Goal: Transaction & Acquisition: Subscribe to service/newsletter

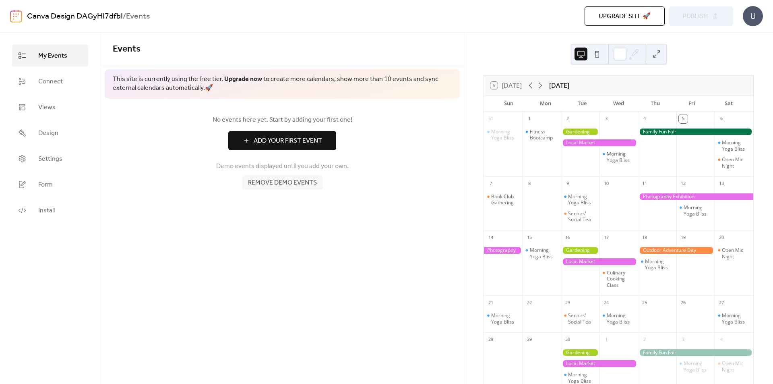
click at [305, 142] on span "Add Your First Event" at bounding box center [288, 141] width 68 height 10
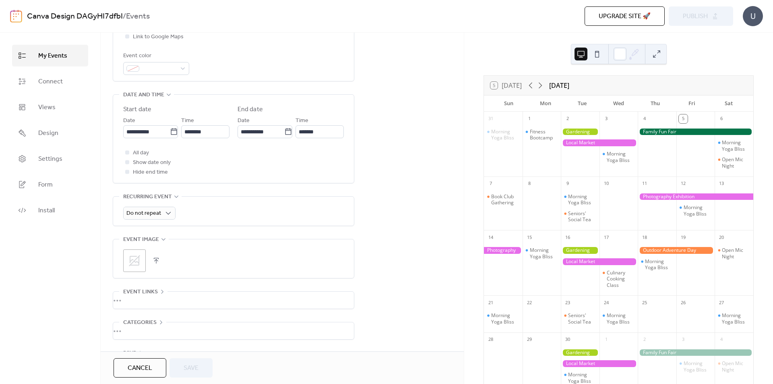
scroll to position [247, 0]
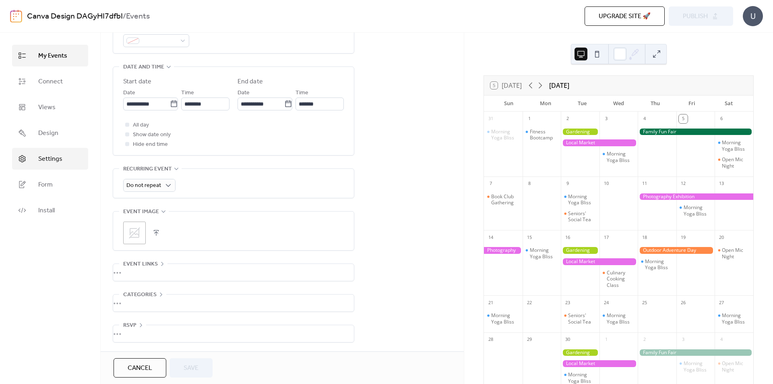
click at [52, 155] on span "Settings" at bounding box center [50, 159] width 24 height 10
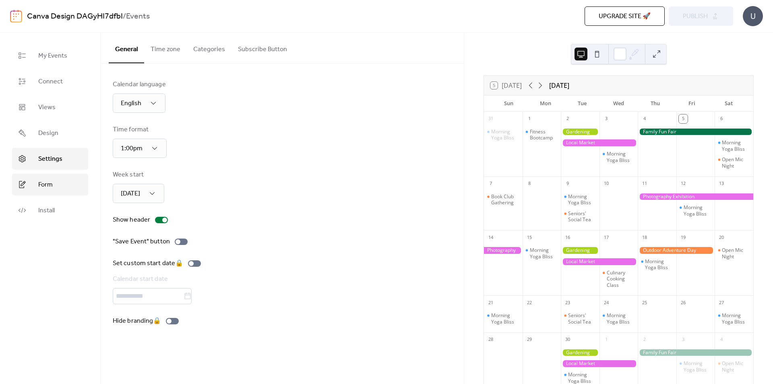
click at [50, 182] on span "Form" at bounding box center [45, 185] width 14 height 10
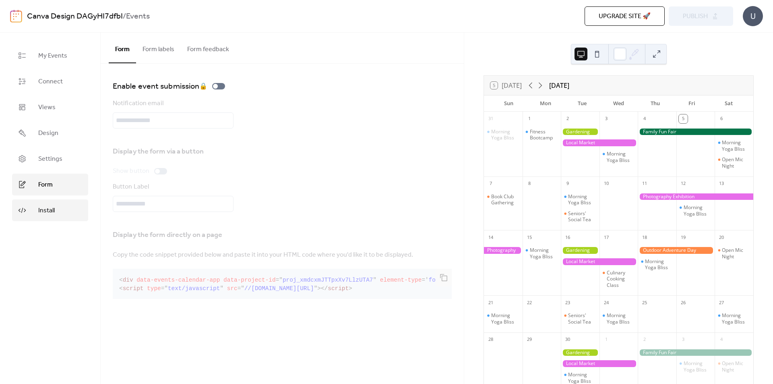
click at [50, 208] on span "Install" at bounding box center [46, 211] width 17 height 10
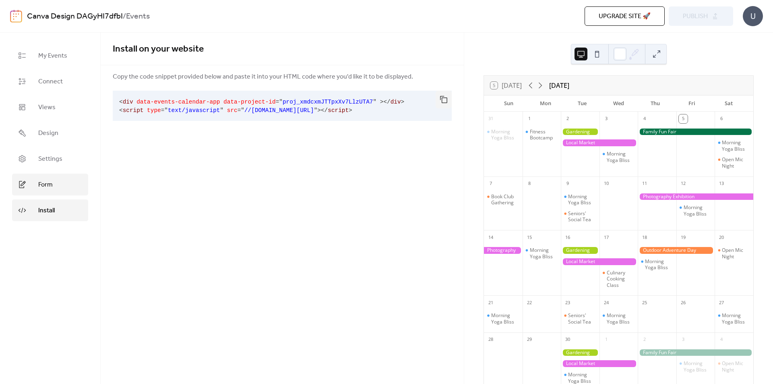
click at [46, 186] on span "Form" at bounding box center [45, 185] width 14 height 10
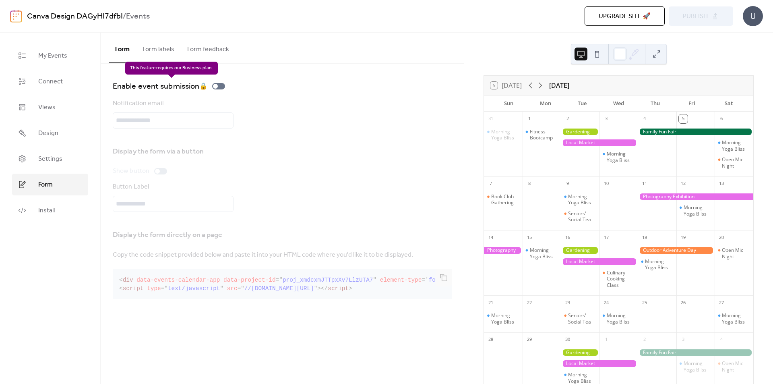
click at [215, 87] on div "Enable event submission 🔒" at bounding box center [171, 86] width 116 height 13
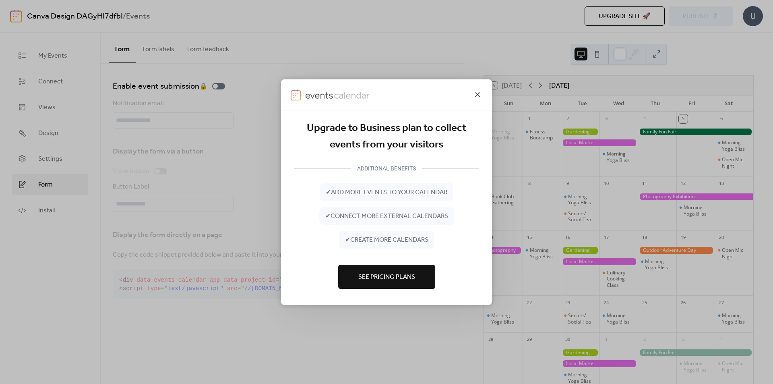
click at [474, 92] on icon at bounding box center [478, 94] width 10 height 10
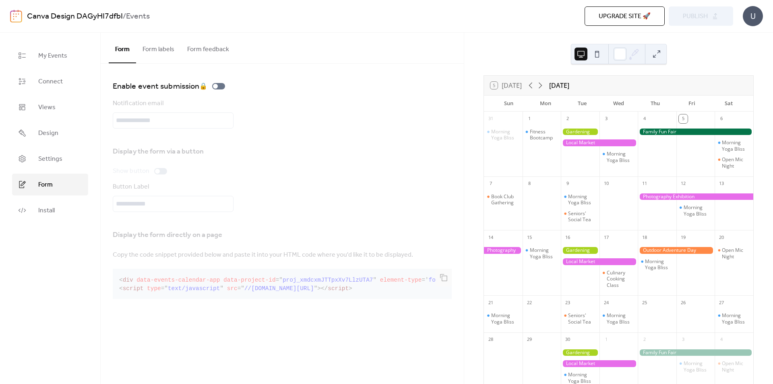
click at [654, 57] on button at bounding box center [656, 53] width 13 height 13
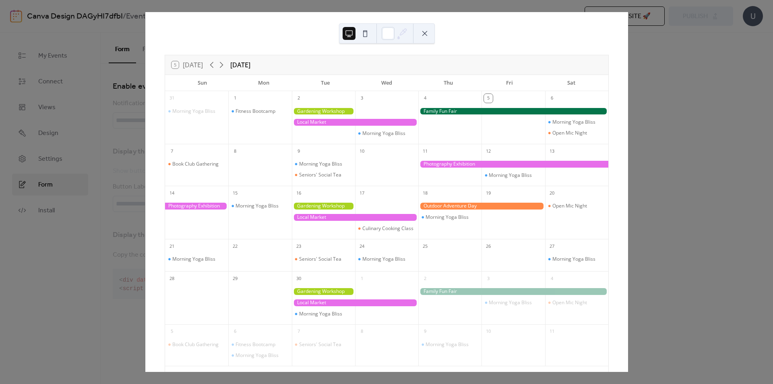
click at [429, 32] on button at bounding box center [424, 33] width 13 height 13
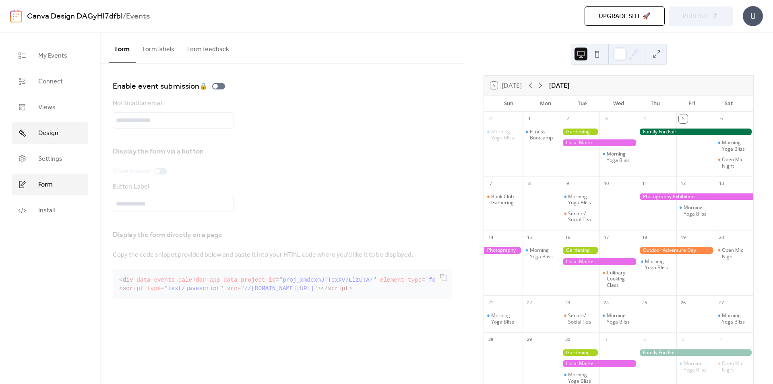
click at [52, 129] on span "Design" at bounding box center [48, 133] width 20 height 10
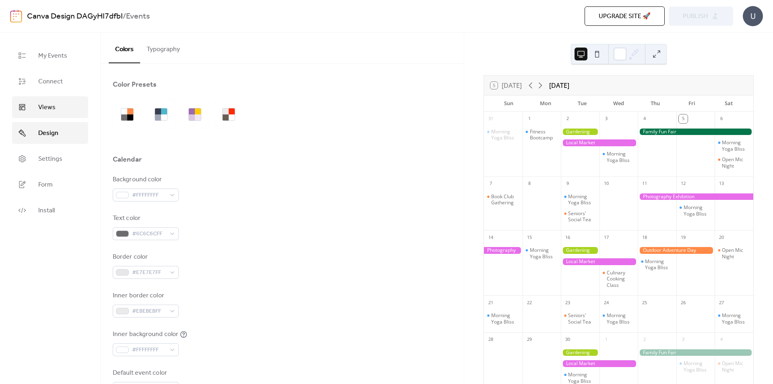
click at [53, 116] on link "Views" at bounding box center [50, 107] width 76 height 22
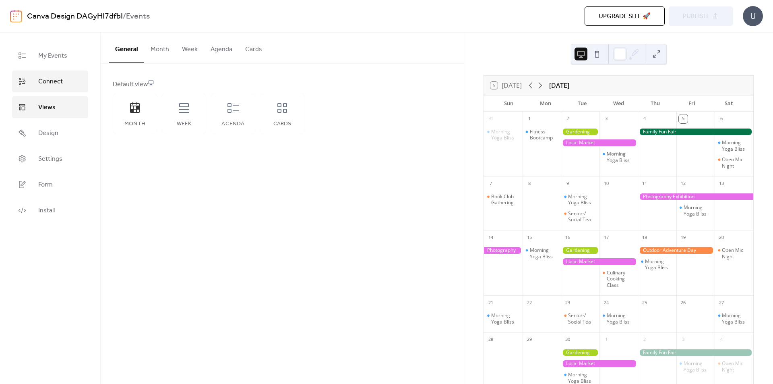
click at [54, 83] on span "Connect" at bounding box center [50, 82] width 25 height 10
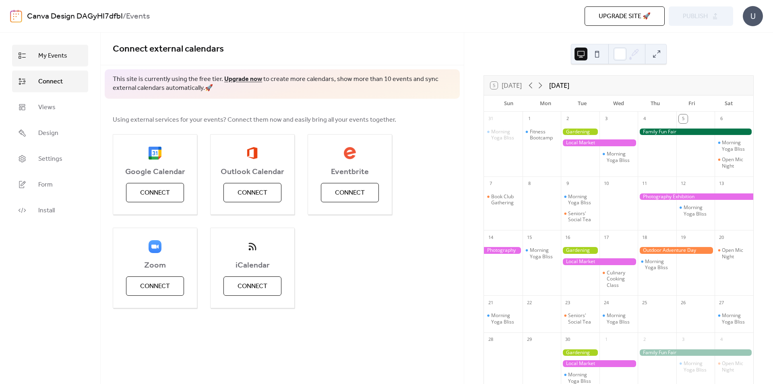
click at [55, 51] on span "My Events" at bounding box center [52, 56] width 29 height 10
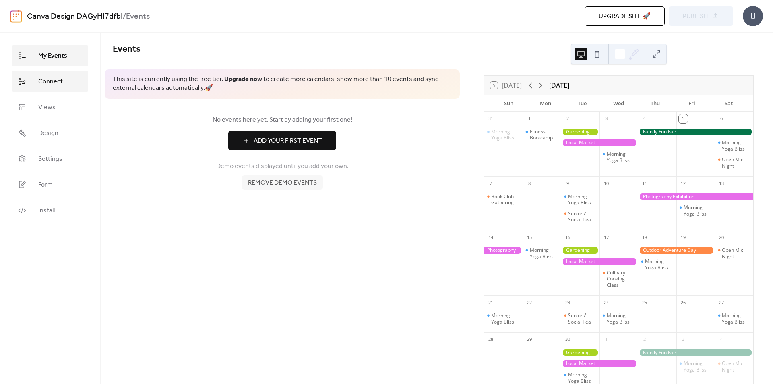
click at [54, 78] on span "Connect" at bounding box center [50, 82] width 25 height 10
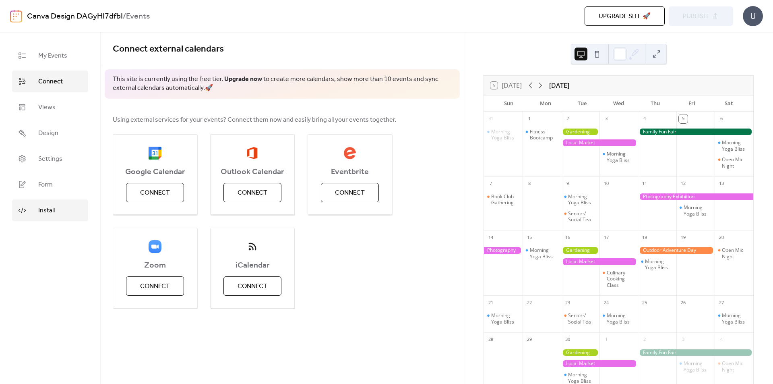
click at [34, 204] on link "Install" at bounding box center [50, 210] width 76 height 22
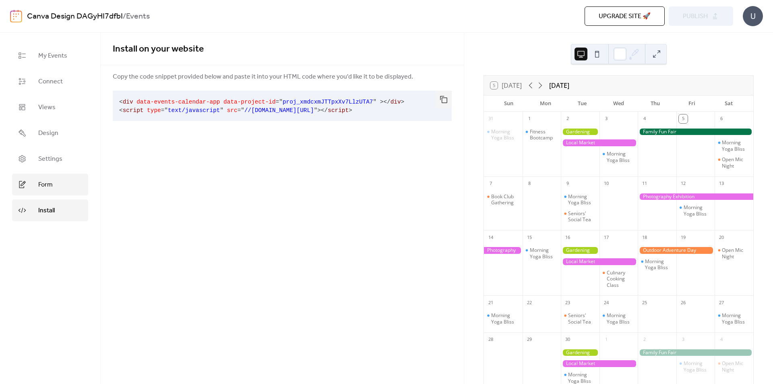
click at [38, 187] on span "Form" at bounding box center [45, 185] width 14 height 10
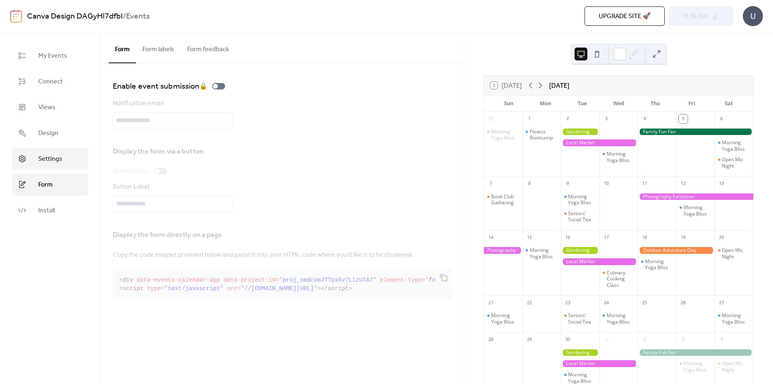
click at [46, 161] on span "Settings" at bounding box center [50, 159] width 24 height 10
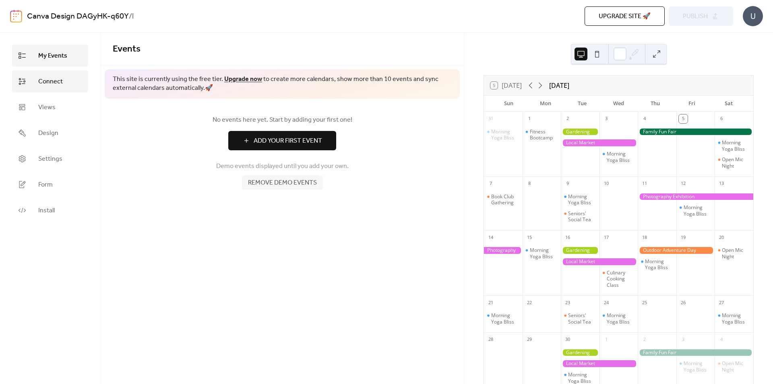
click at [50, 80] on span "Connect" at bounding box center [50, 82] width 25 height 10
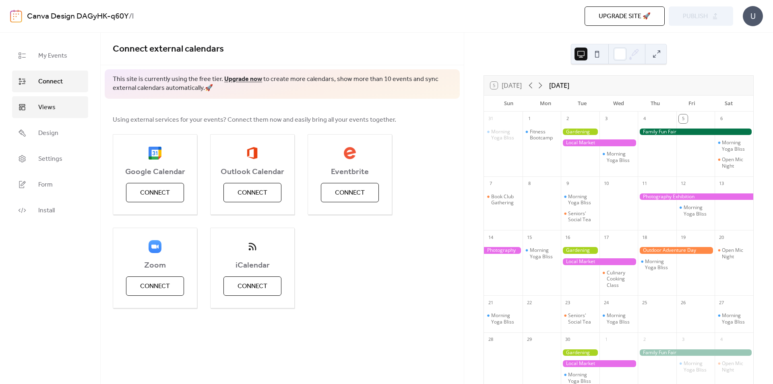
click at [44, 106] on span "Views" at bounding box center [46, 108] width 17 height 10
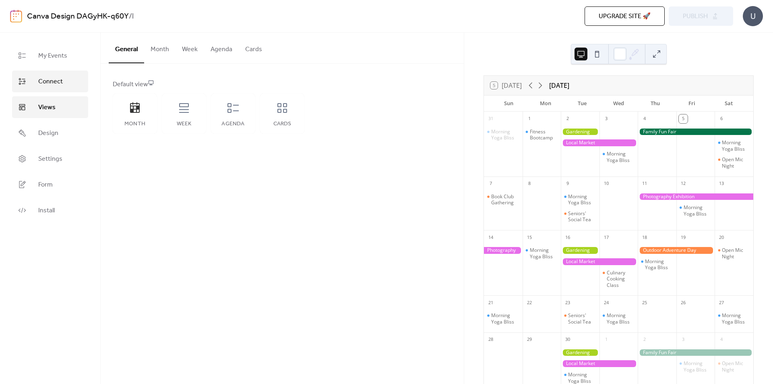
click at [57, 85] on span "Connect" at bounding box center [50, 82] width 25 height 10
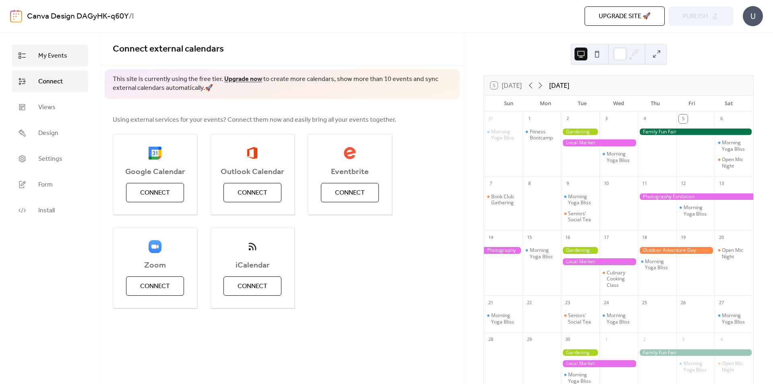
click at [45, 64] on link "My Events" at bounding box center [50, 56] width 76 height 22
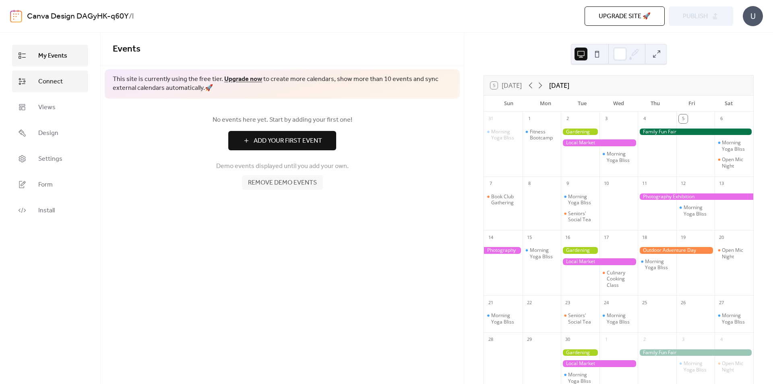
click at [45, 83] on span "Connect" at bounding box center [50, 82] width 25 height 10
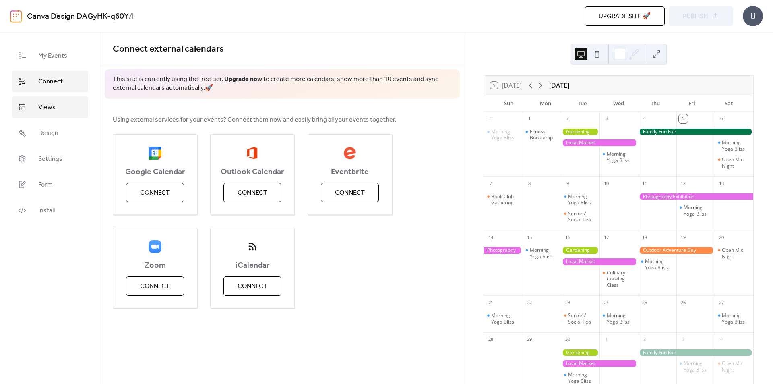
click at [45, 110] on span "Views" at bounding box center [46, 108] width 17 height 10
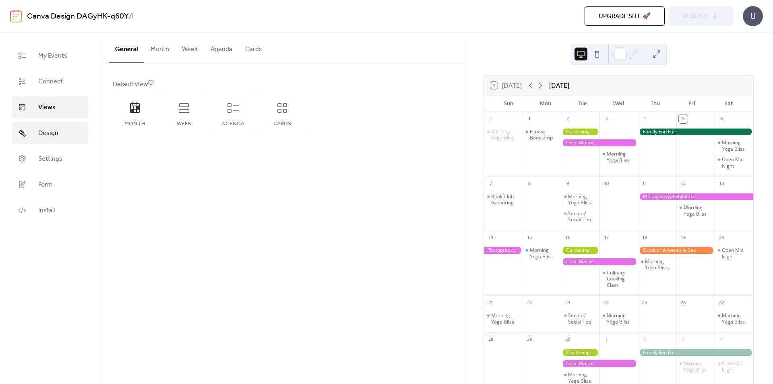
click at [45, 129] on span "Design" at bounding box center [48, 133] width 20 height 10
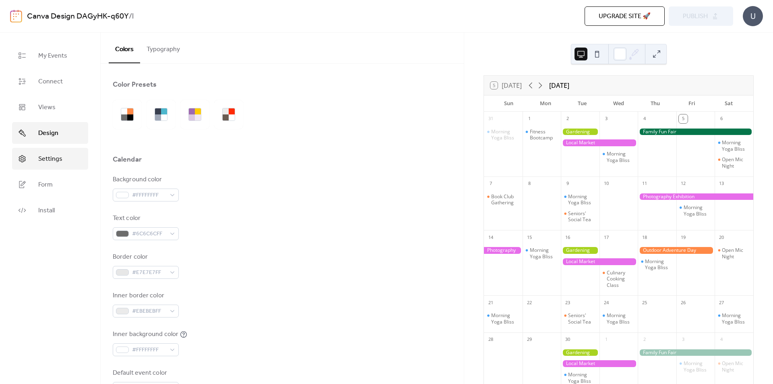
click at [42, 154] on span "Settings" at bounding box center [50, 159] width 24 height 10
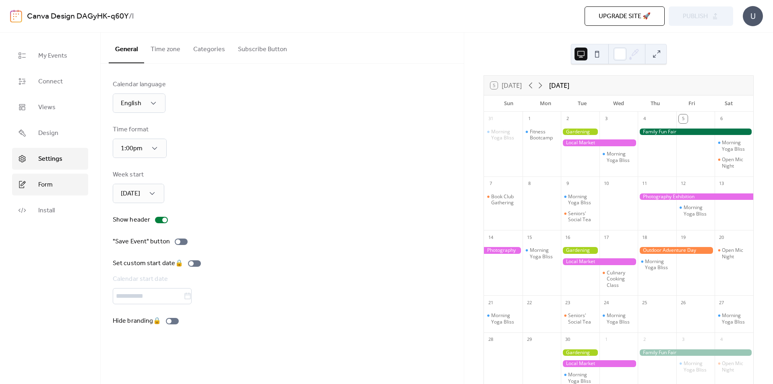
click at [45, 177] on link "Form" at bounding box center [50, 184] width 76 height 22
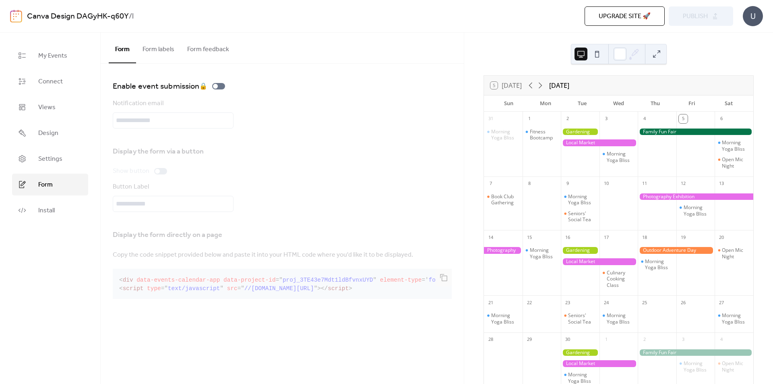
click at [152, 56] on button "Form labels" at bounding box center [158, 48] width 45 height 30
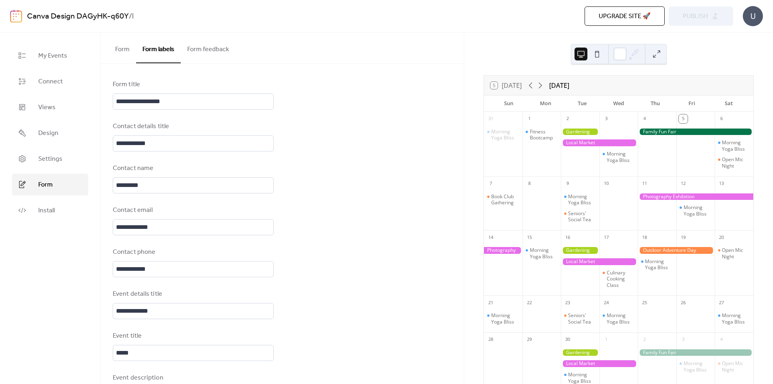
click at [110, 51] on button "Form" at bounding box center [122, 48] width 27 height 30
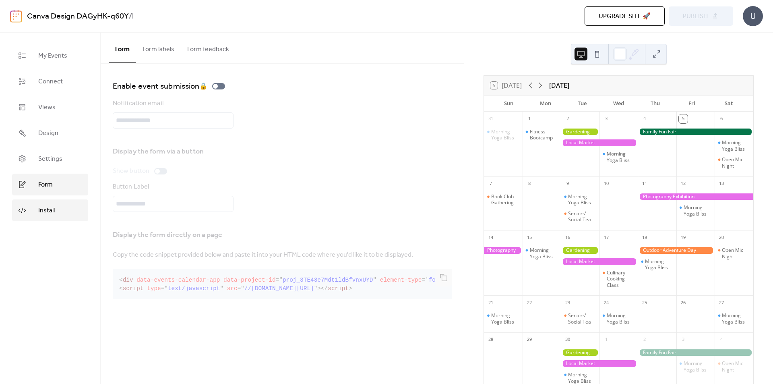
click at [52, 215] on span "Install" at bounding box center [46, 211] width 17 height 10
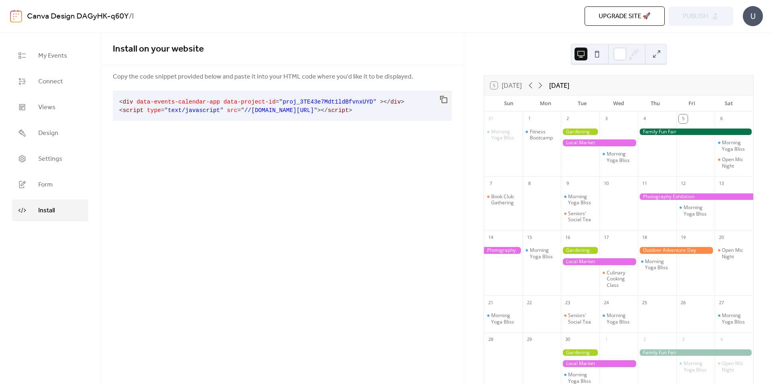
click at [656, 55] on button at bounding box center [656, 53] width 13 height 13
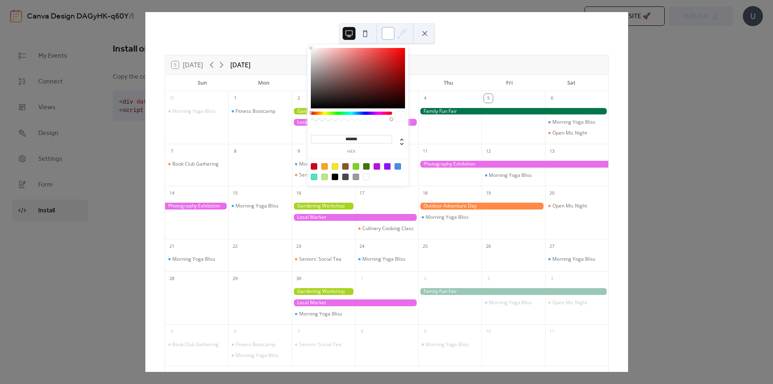
click at [384, 32] on div at bounding box center [388, 33] width 13 height 13
click at [422, 33] on button at bounding box center [424, 33] width 13 height 13
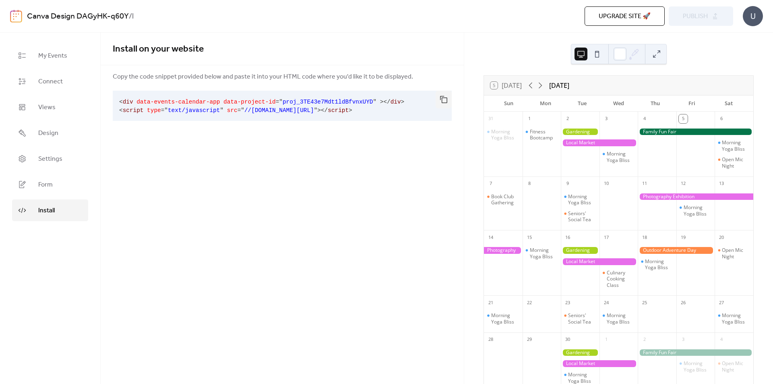
click at [613, 17] on span "Upgrade site 🚀" at bounding box center [625, 17] width 52 height 10
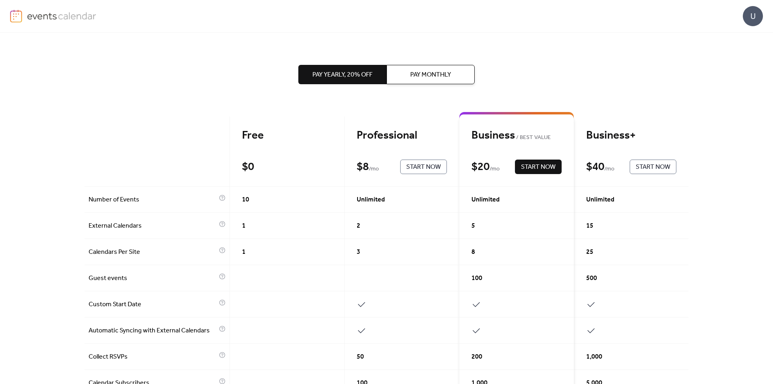
click at [242, 225] on span "1" at bounding box center [244, 226] width 4 height 10
click at [428, 79] on span "Pay Monthly" at bounding box center [430, 75] width 41 height 10
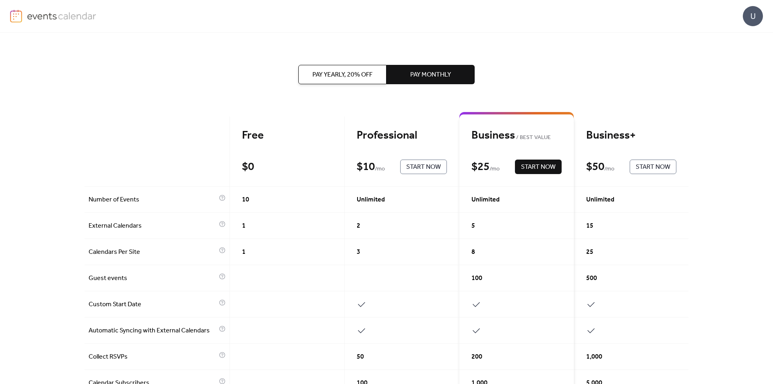
click at [330, 70] on span "Pay Yearly, 20% off" at bounding box center [342, 75] width 60 height 10
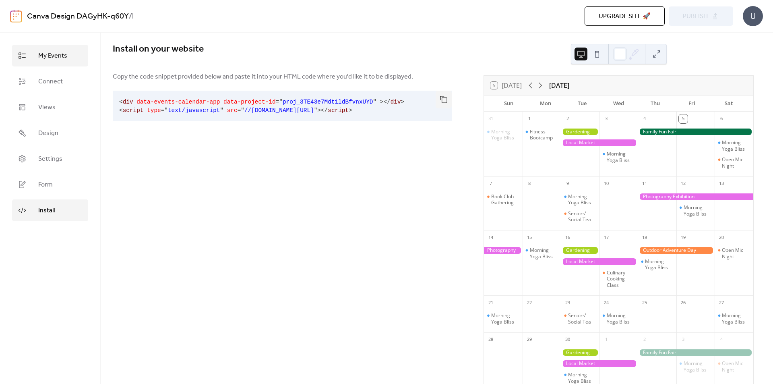
click at [49, 58] on span "My Events" at bounding box center [52, 56] width 29 height 10
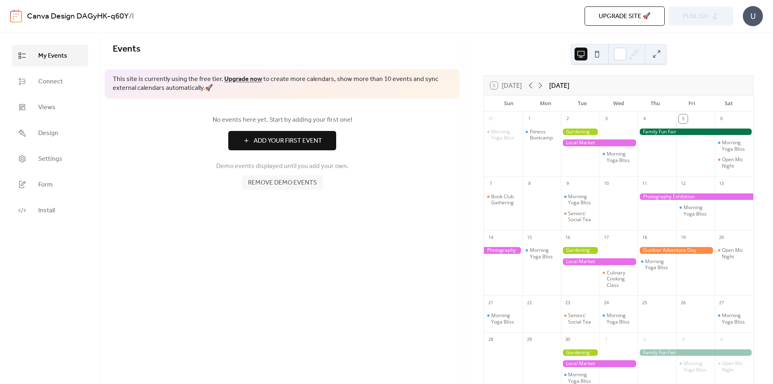
click at [284, 139] on span "Add Your First Event" at bounding box center [288, 141] width 68 height 10
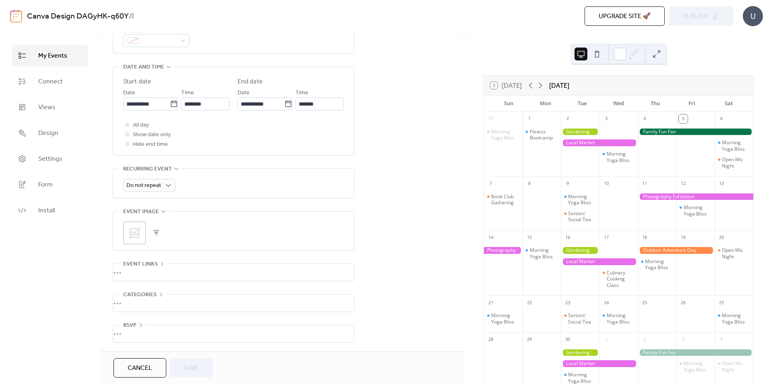
scroll to position [247, 0]
click at [135, 259] on span "Event links" at bounding box center [140, 264] width 35 height 10
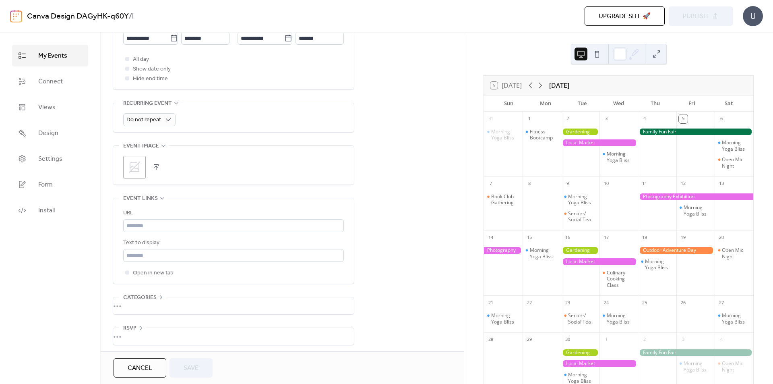
scroll to position [315, 0]
click at [139, 290] on span "Categories" at bounding box center [139, 295] width 33 height 10
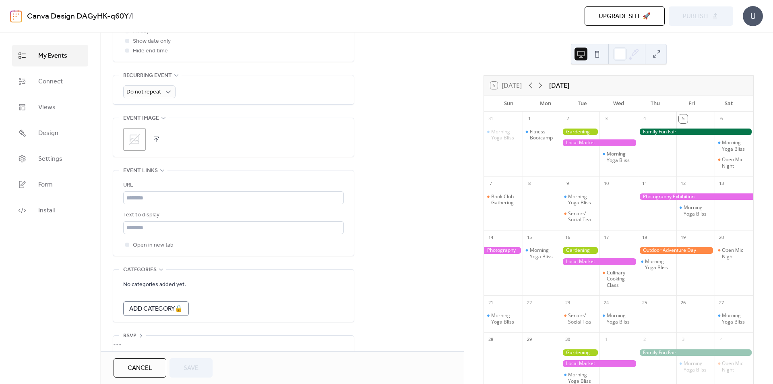
scroll to position [351, 0]
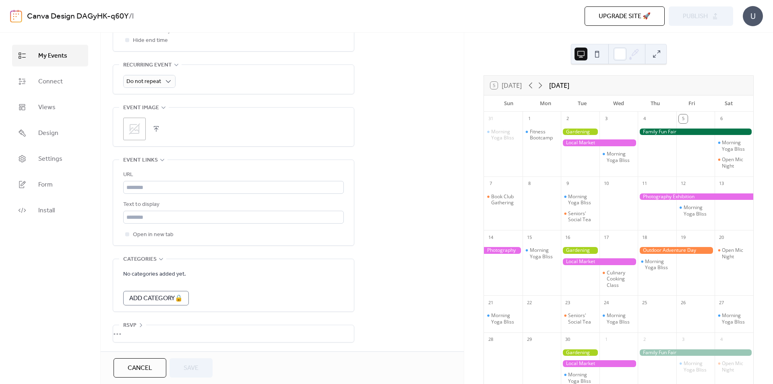
click at [124, 320] on span "RSVP" at bounding box center [129, 325] width 13 height 10
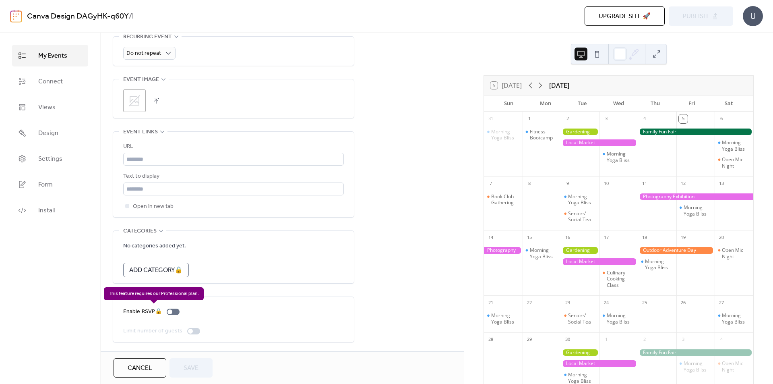
click at [171, 312] on div "Enable RSVP 🔒" at bounding box center [153, 312] width 60 height 10
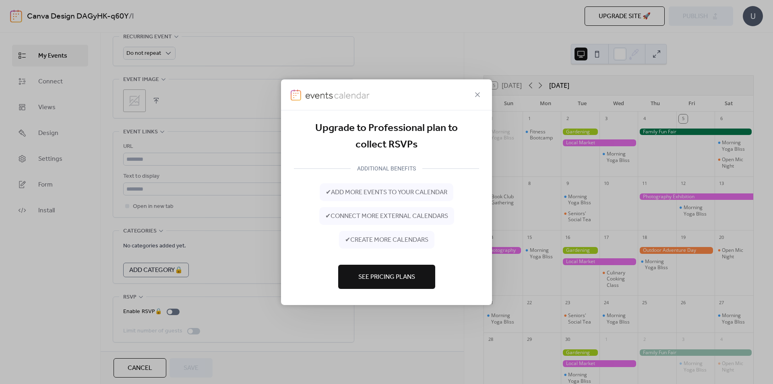
click at [384, 273] on span "See Pricing Plans" at bounding box center [386, 277] width 57 height 10
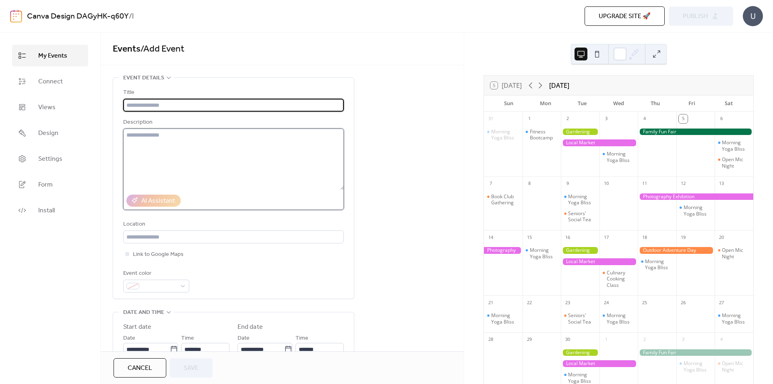
click at [160, 151] on textarea at bounding box center [233, 158] width 221 height 61
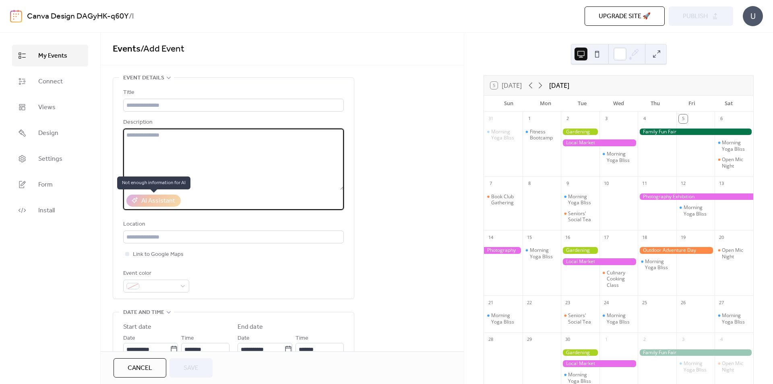
click at [157, 202] on div "AI Assistant" at bounding box center [153, 200] width 54 height 12
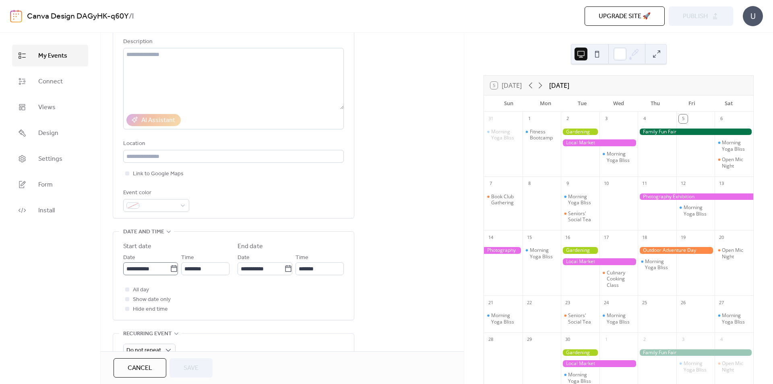
scroll to position [0, 0]
click at [169, 270] on icon at bounding box center [171, 268] width 8 height 8
click at [167, 270] on input "**********" at bounding box center [145, 268] width 44 height 13
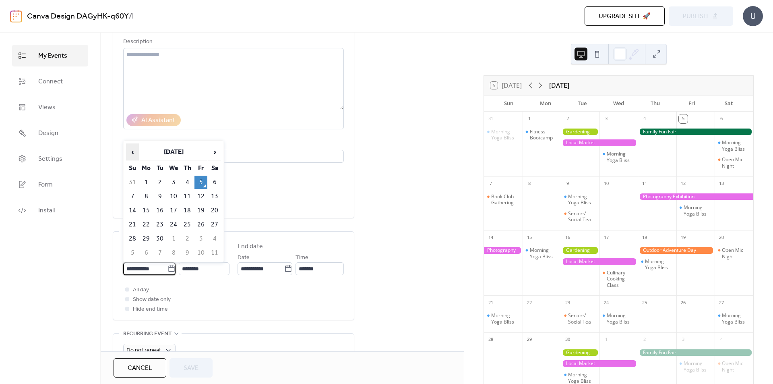
click at [129, 151] on span "‹" at bounding box center [132, 152] width 12 height 16
click at [147, 237] on td "25" at bounding box center [146, 238] width 13 height 13
type input "**********"
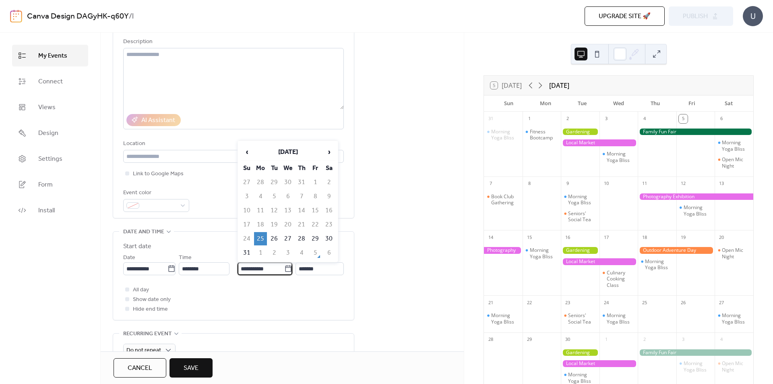
click at [271, 266] on input "**********" at bounding box center [260, 268] width 47 height 13
click at [330, 149] on span "›" at bounding box center [329, 152] width 12 height 16
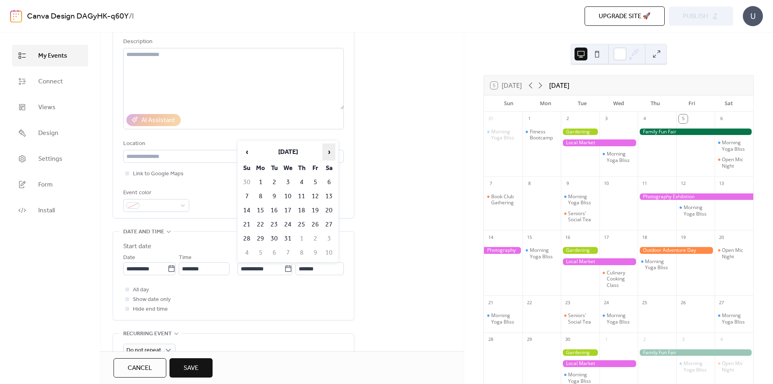
click at [330, 149] on span "›" at bounding box center [329, 152] width 12 height 16
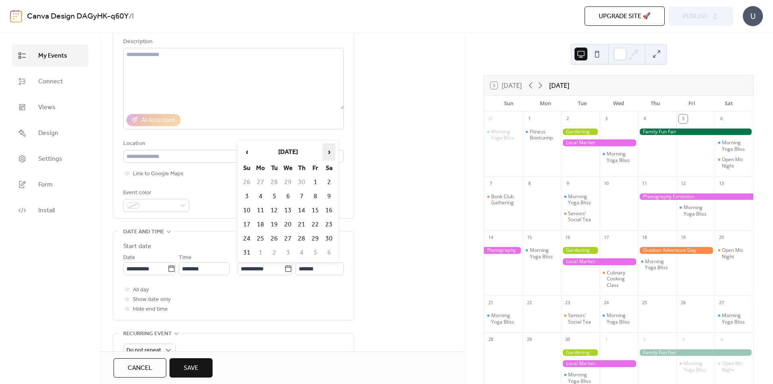
click at [330, 149] on span "›" at bounding box center [329, 152] width 12 height 16
click at [313, 180] on td "3" at bounding box center [315, 181] width 13 height 13
type input "**********"
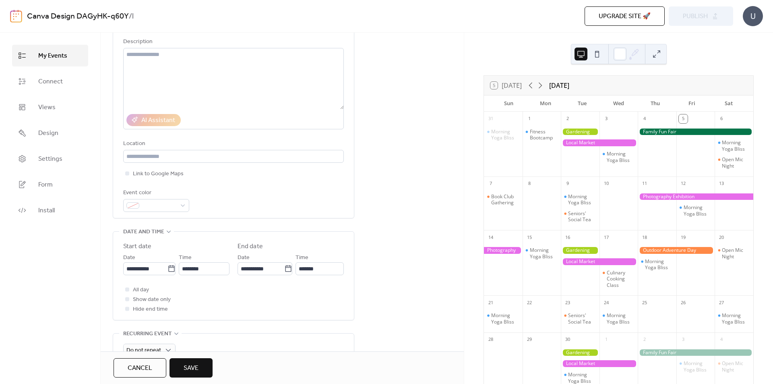
click at [392, 277] on div "**********" at bounding box center [282, 322] width 363 height 651
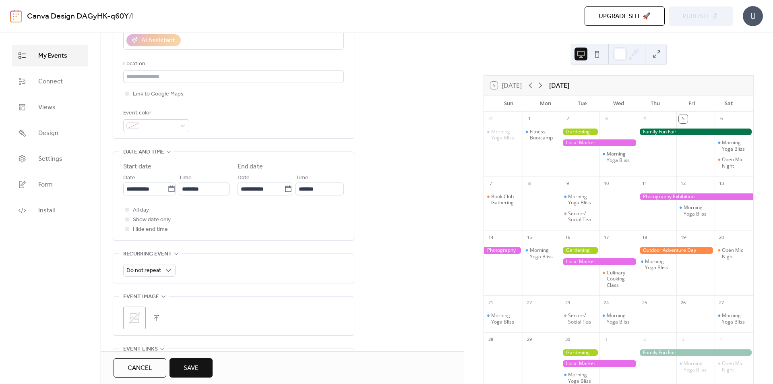
scroll to position [161, 0]
drag, startPoint x: 603, startPoint y: 90, endPoint x: 384, endPoint y: 136, distance: 223.5
click at [384, 136] on div "**********" at bounding box center [282, 241] width 363 height 651
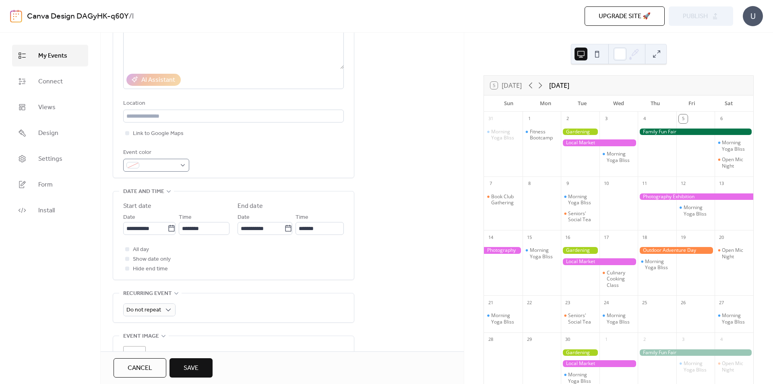
scroll to position [201, 0]
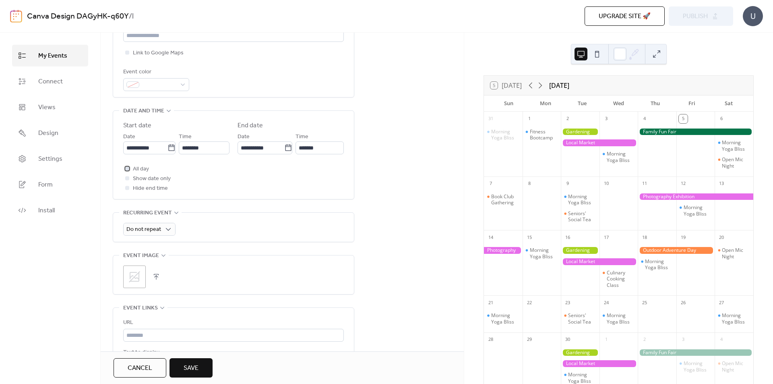
click at [140, 168] on span "All day" at bounding box center [141, 169] width 16 height 10
click at [140, 178] on span "Show date only" at bounding box center [152, 179] width 38 height 10
click at [128, 178] on div at bounding box center [127, 178] width 4 height 4
click at [129, 188] on div at bounding box center [127, 188] width 8 height 8
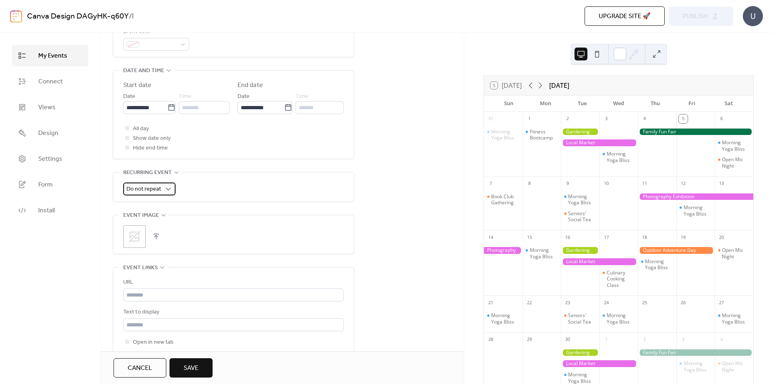
click at [153, 188] on span "Do not repeat" at bounding box center [143, 189] width 35 height 11
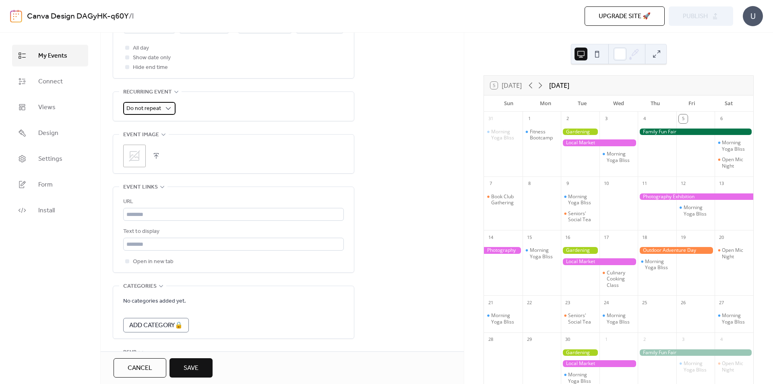
scroll to position [362, 0]
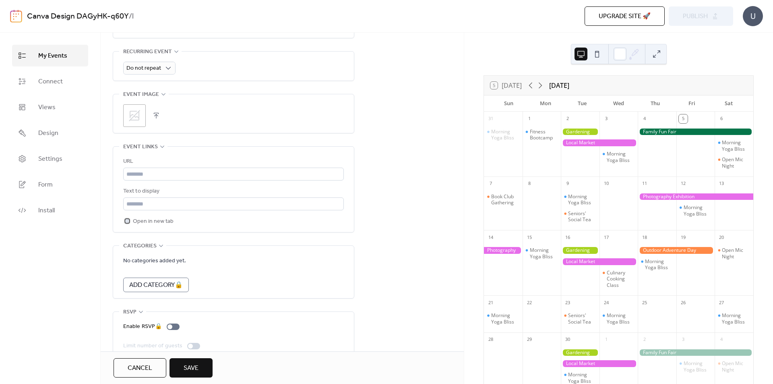
click at [128, 220] on icon at bounding box center [127, 221] width 2 height 2
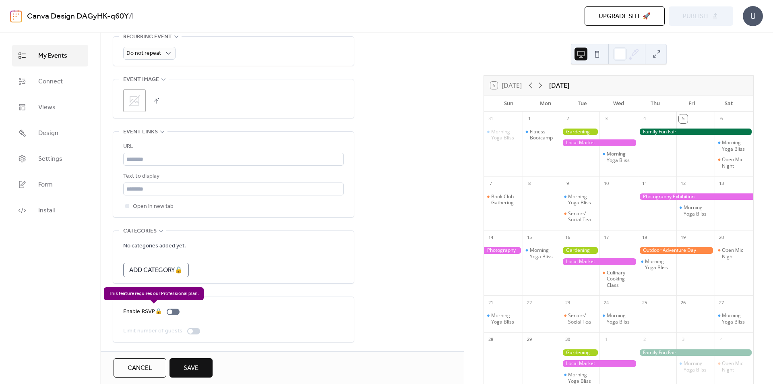
click at [171, 309] on div "Enable RSVP 🔒" at bounding box center [153, 312] width 60 height 10
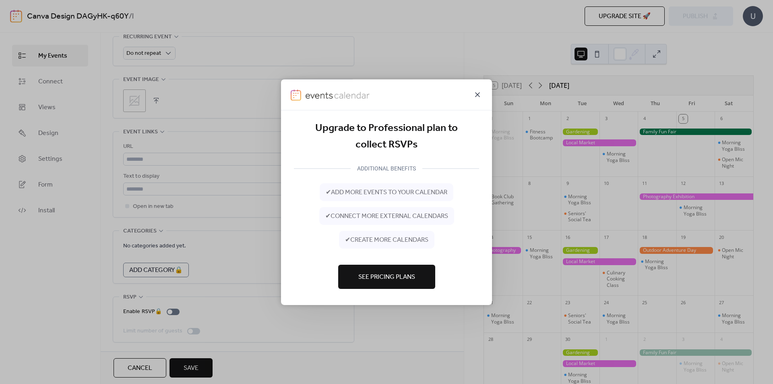
click at [478, 93] on icon at bounding box center [478, 94] width 10 height 10
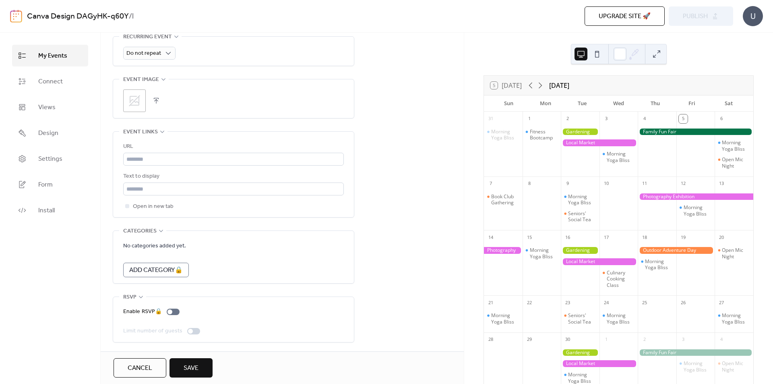
click at [197, 365] on span "Save" at bounding box center [191, 368] width 15 height 10
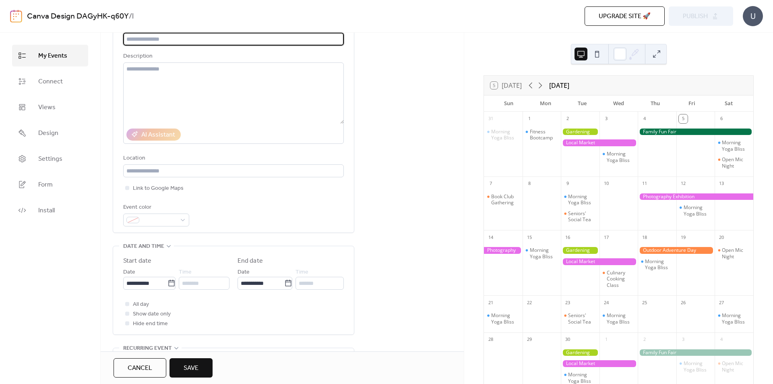
click at [182, 38] on input "text" at bounding box center [233, 39] width 221 height 13
type input "******"
click at [348, 48] on div "Title ****** Description AI Assistant Location Link to Google Maps Event color" at bounding box center [233, 122] width 241 height 221
click at [189, 366] on span "Save" at bounding box center [191, 368] width 15 height 10
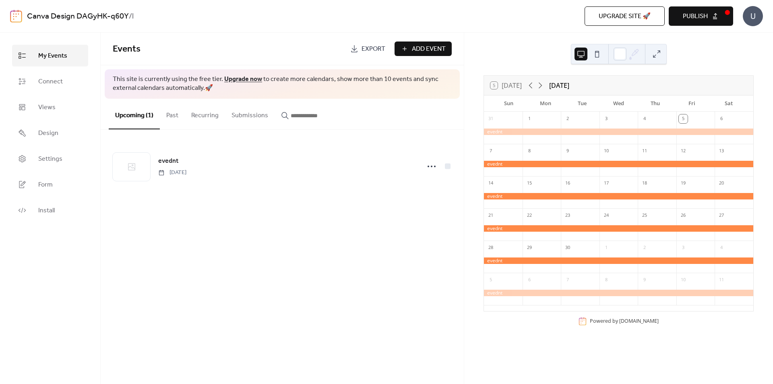
click at [371, 47] on span "Export" at bounding box center [373, 49] width 24 height 10
click at [250, 116] on button "Submissions" at bounding box center [250, 114] width 50 height 30
click at [180, 121] on button "Past" at bounding box center [172, 114] width 25 height 30
click at [530, 85] on icon at bounding box center [531, 85] width 10 height 10
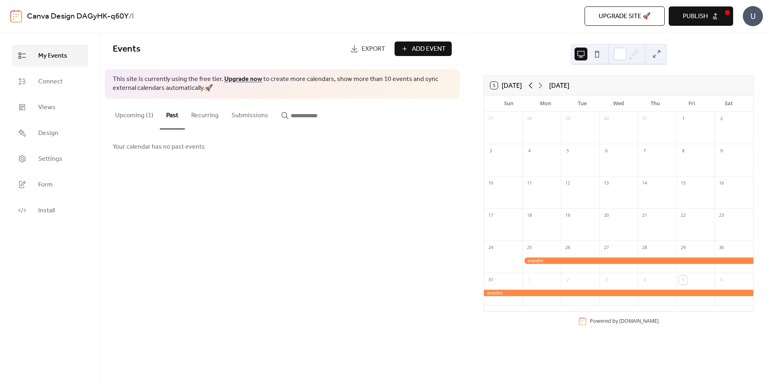
click at [530, 85] on icon at bounding box center [531, 85] width 10 height 10
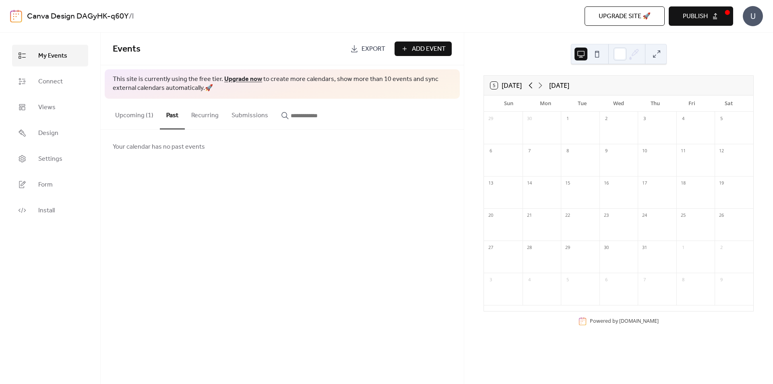
click at [530, 85] on icon at bounding box center [531, 85] width 10 height 10
click at [530, 84] on icon at bounding box center [531, 85] width 10 height 10
click at [442, 52] on span "Add Event" at bounding box center [429, 49] width 34 height 10
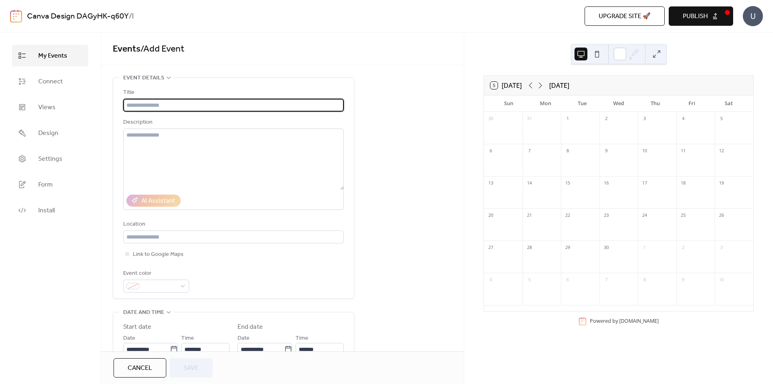
click at [133, 50] on link "Events" at bounding box center [127, 49] width 28 height 18
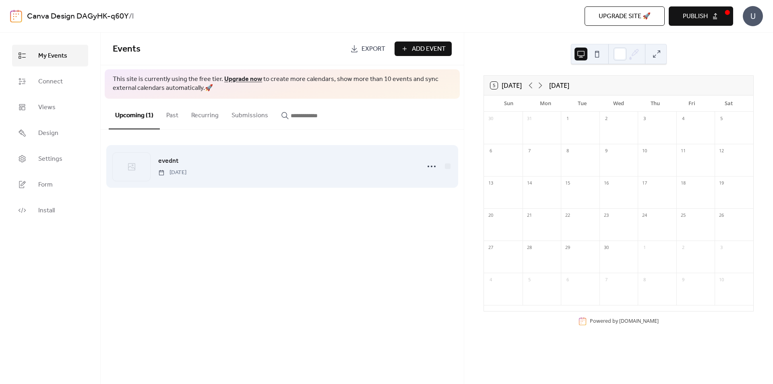
click at [153, 166] on div "evednt Monday, August 25, 2025" at bounding box center [282, 166] width 339 height 49
click at [430, 167] on icon at bounding box center [431, 166] width 13 height 13
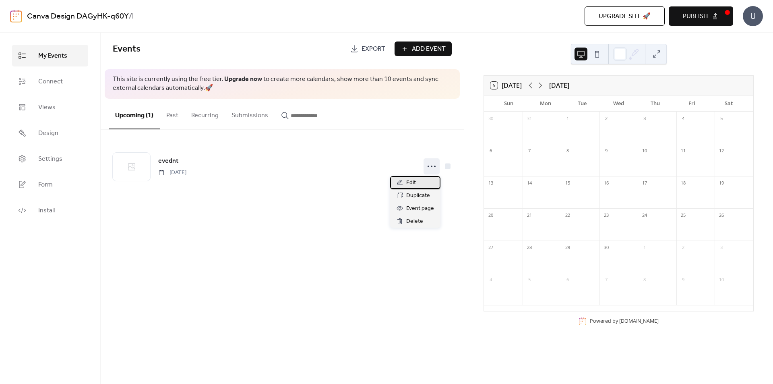
click at [415, 180] on span "Edit" at bounding box center [411, 183] width 10 height 10
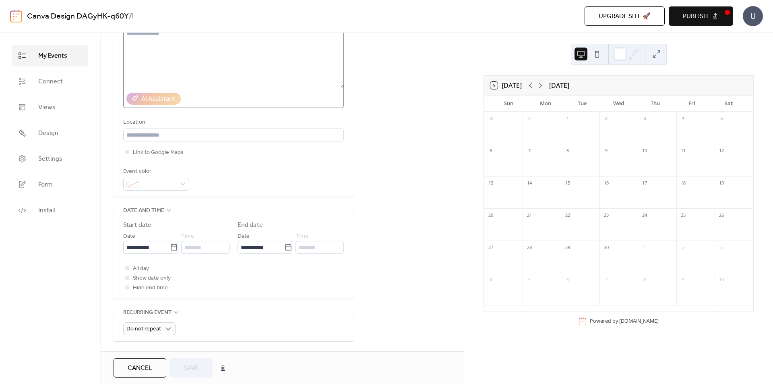
scroll to position [121, 0]
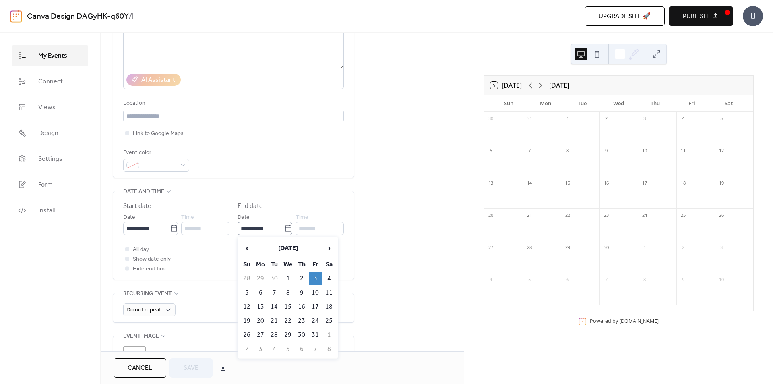
click at [285, 229] on icon at bounding box center [288, 228] width 8 height 8
click at [284, 229] on input "**********" at bounding box center [260, 228] width 47 height 13
click at [248, 245] on span "‹" at bounding box center [247, 248] width 12 height 16
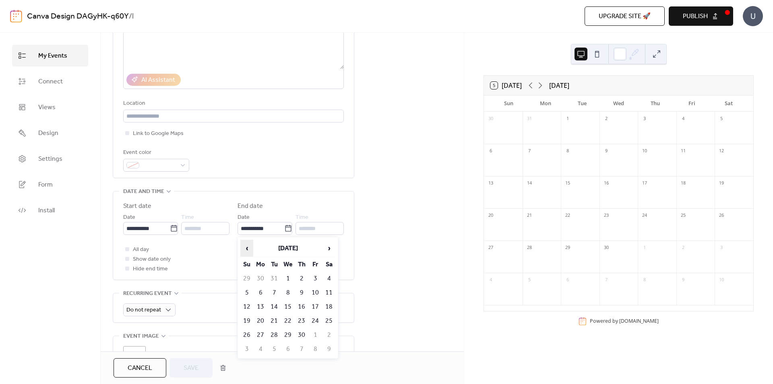
click at [248, 245] on span "‹" at bounding box center [247, 248] width 12 height 16
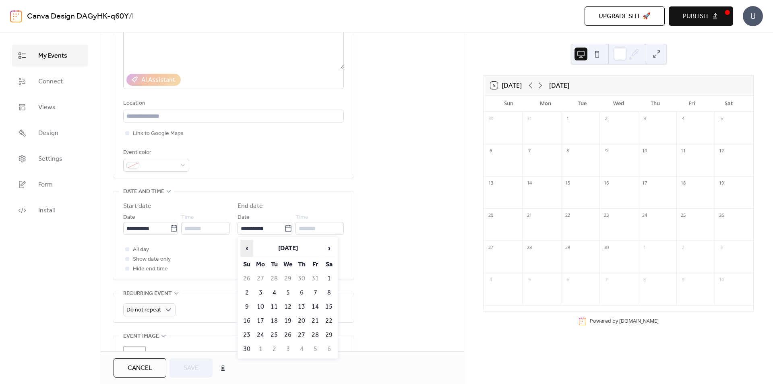
click at [248, 245] on span "‹" at bounding box center [247, 248] width 12 height 16
click at [263, 338] on td "25" at bounding box center [260, 334] width 13 height 13
type input "**********"
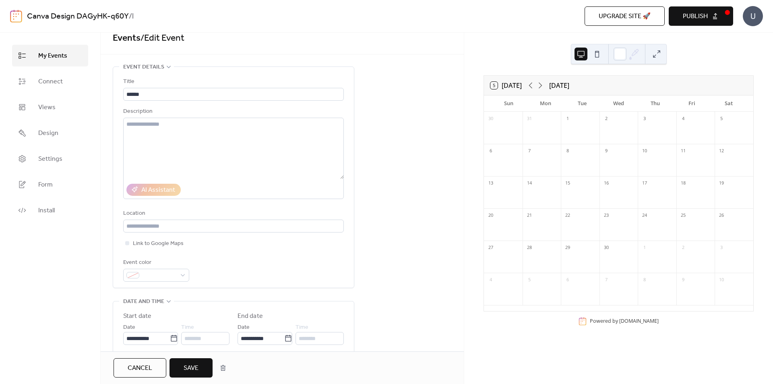
scroll to position [0, 0]
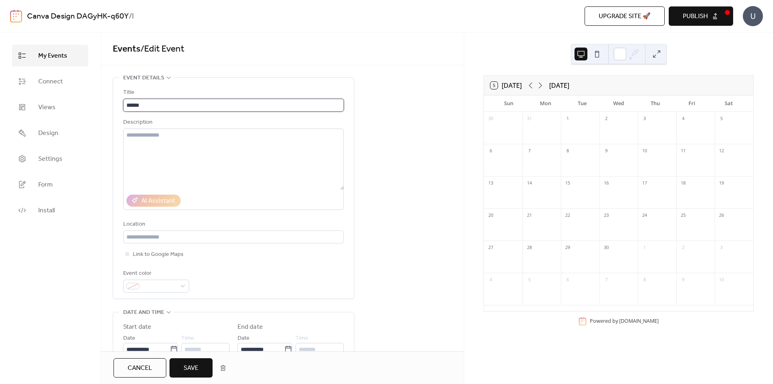
click at [136, 100] on input "******" at bounding box center [233, 105] width 221 height 13
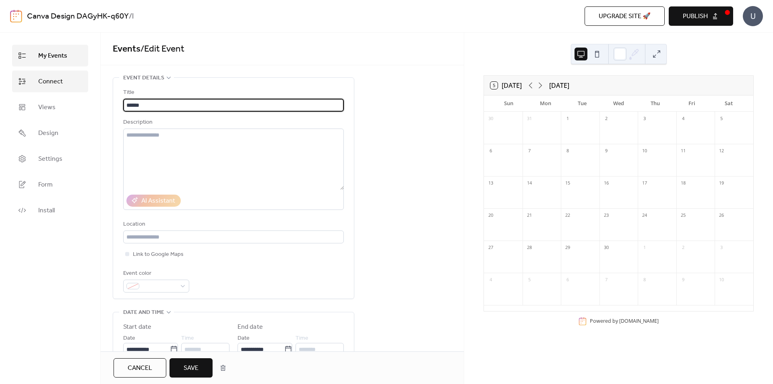
click at [60, 82] on span "Connect" at bounding box center [50, 82] width 25 height 10
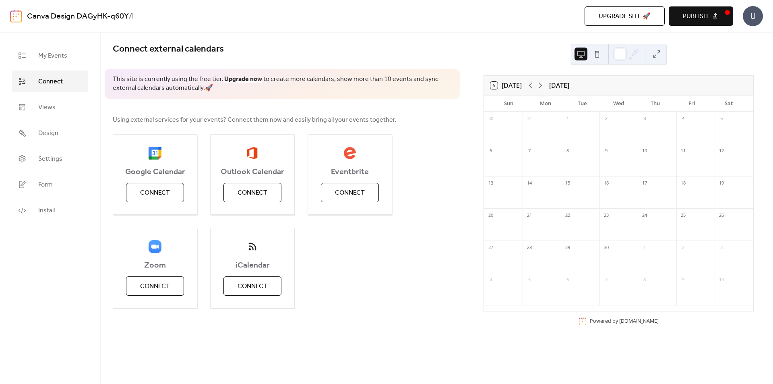
click at [54, 120] on ul "My Events Connect Views Design Settings Form Install" at bounding box center [50, 133] width 76 height 176
click at [56, 112] on link "Views" at bounding box center [50, 107] width 76 height 22
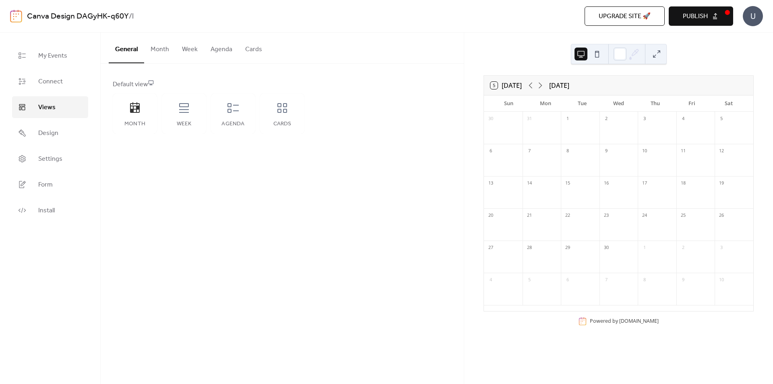
click at [186, 49] on button "Week" at bounding box center [189, 48] width 29 height 30
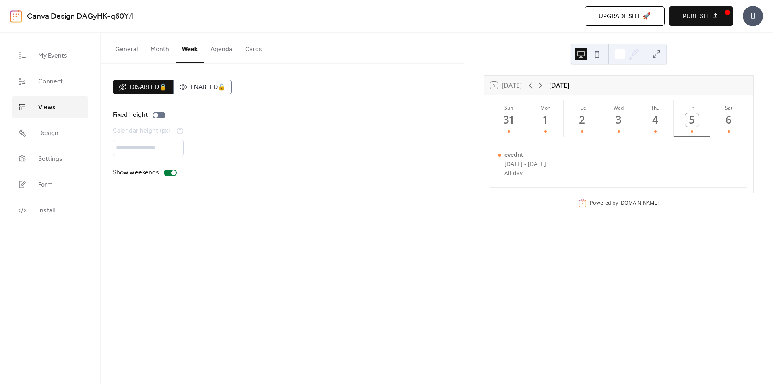
click at [208, 49] on button "Agenda" at bounding box center [221, 48] width 35 height 30
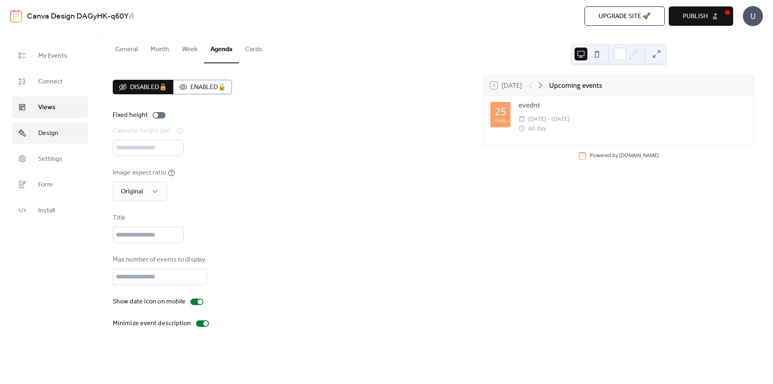
click at [41, 132] on span "Design" at bounding box center [48, 133] width 20 height 10
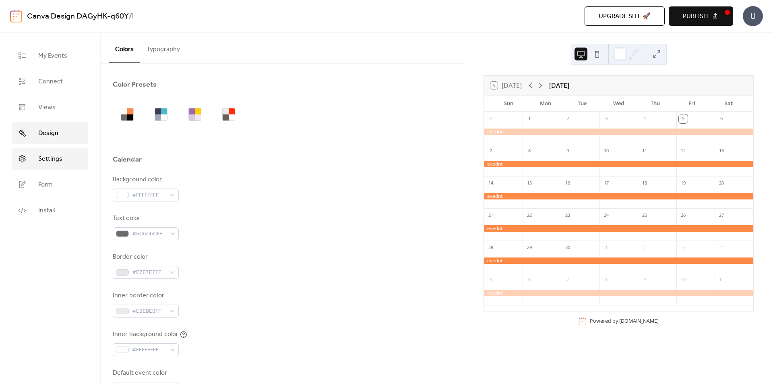
click at [44, 161] on span "Settings" at bounding box center [50, 159] width 24 height 10
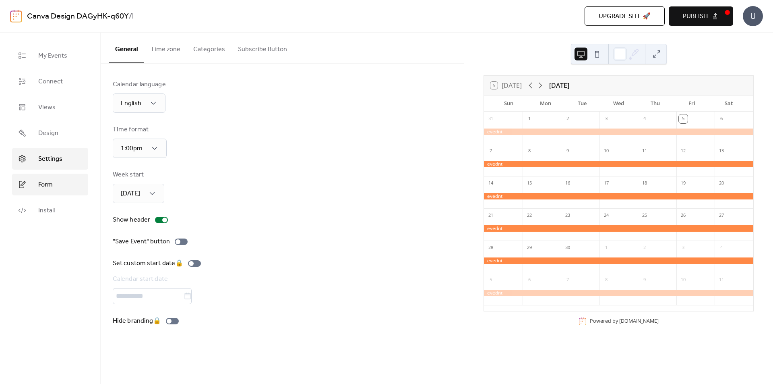
click at [43, 180] on span "Form" at bounding box center [45, 185] width 14 height 10
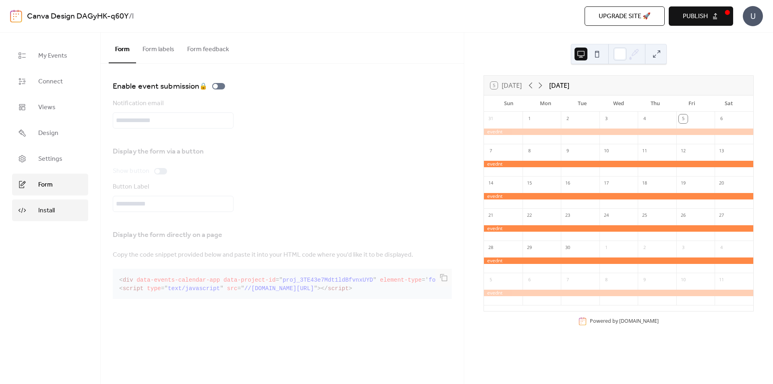
click at [49, 215] on span "Install" at bounding box center [46, 211] width 17 height 10
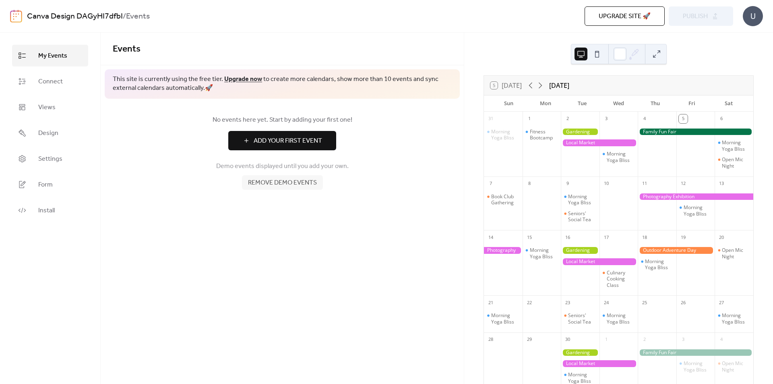
click at [238, 80] on link "Upgrade now" at bounding box center [243, 79] width 38 height 12
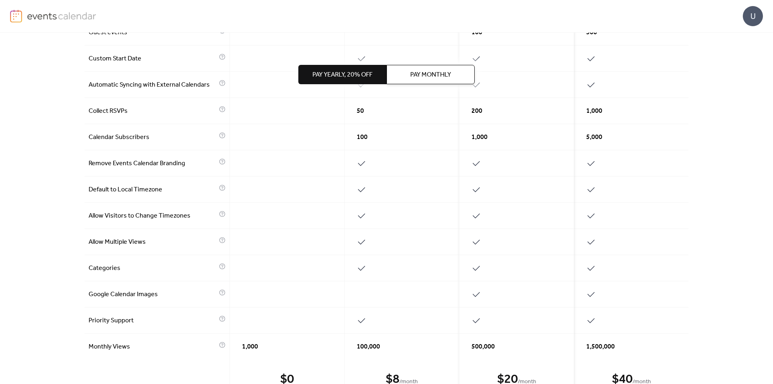
scroll to position [305, 0]
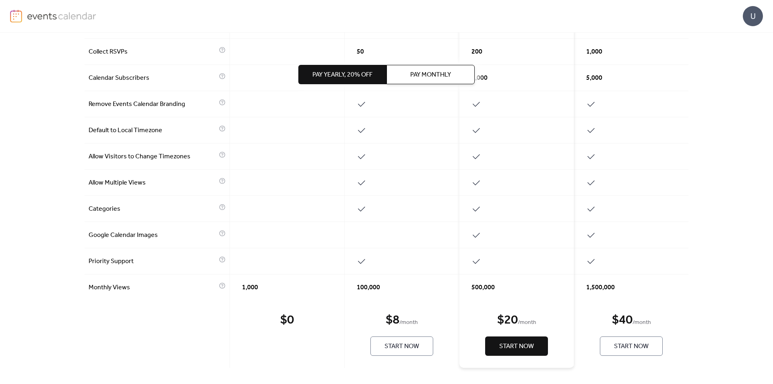
click at [399, 346] on span "Start Now" at bounding box center [401, 346] width 35 height 10
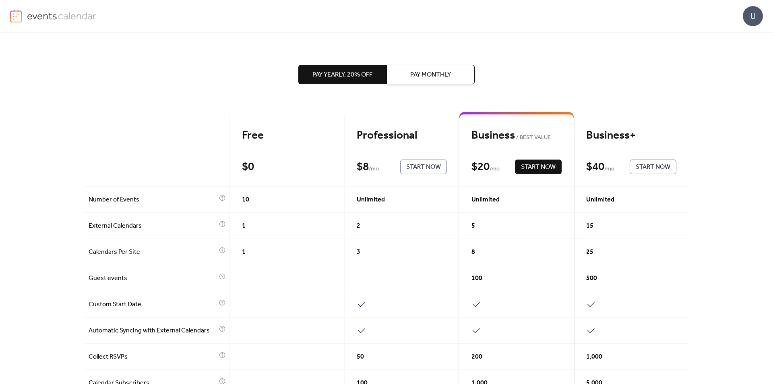
click at [409, 77] on button "Pay Monthly" at bounding box center [430, 74] width 88 height 19
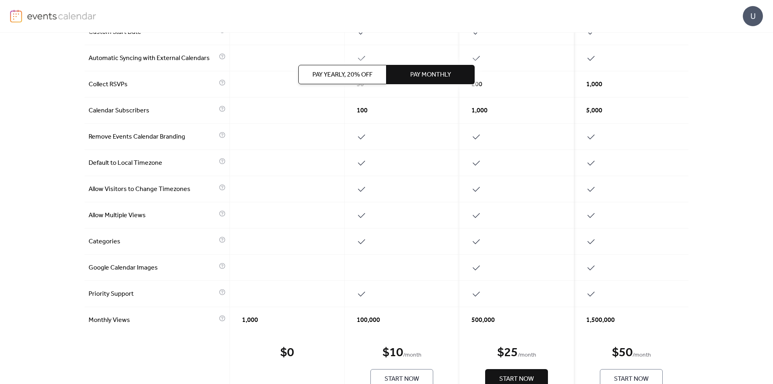
scroll to position [305, 0]
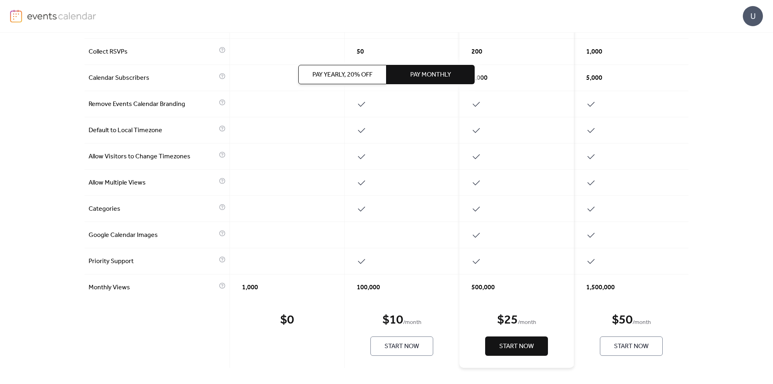
click at [411, 347] on span "Start Now" at bounding box center [401, 346] width 35 height 10
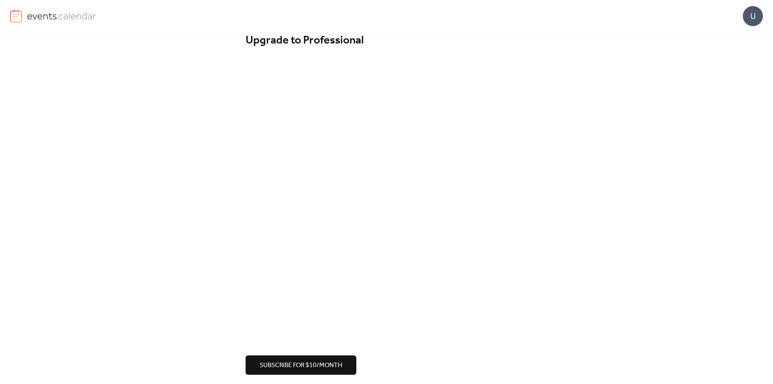
scroll to position [22, 0]
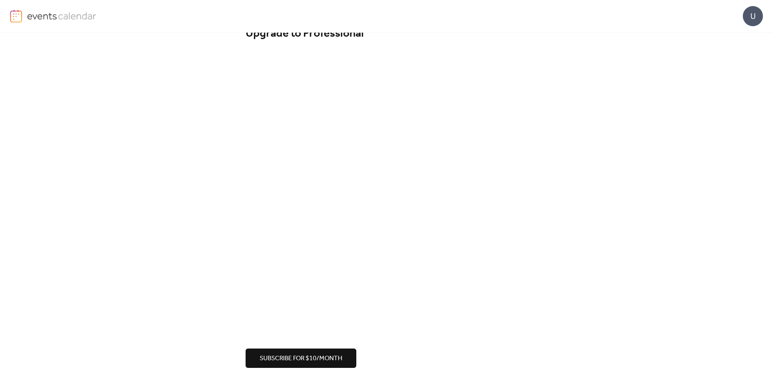
click at [595, 307] on div "Upgrade to Professional Subscribe for $10/month" at bounding box center [386, 196] width 773 height 373
click at [303, 358] on span "Subscribe for $10/month" at bounding box center [301, 358] width 83 height 10
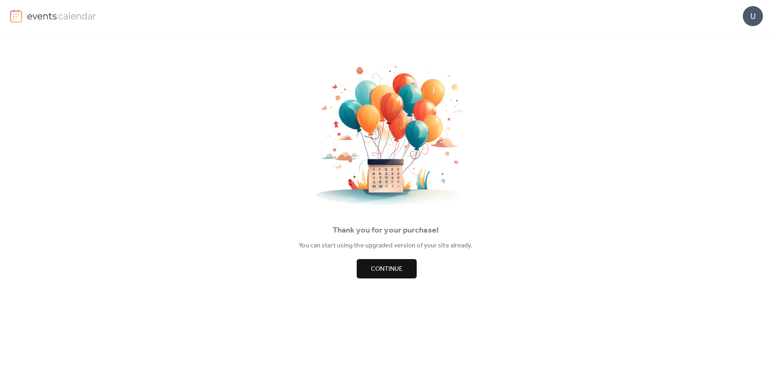
click at [381, 268] on span "Continue" at bounding box center [387, 269] width 32 height 10
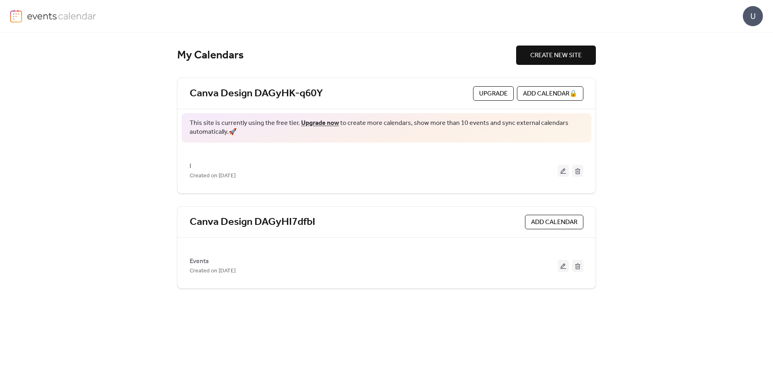
click at [544, 218] on span "ADD CALENDAR" at bounding box center [554, 222] width 46 height 10
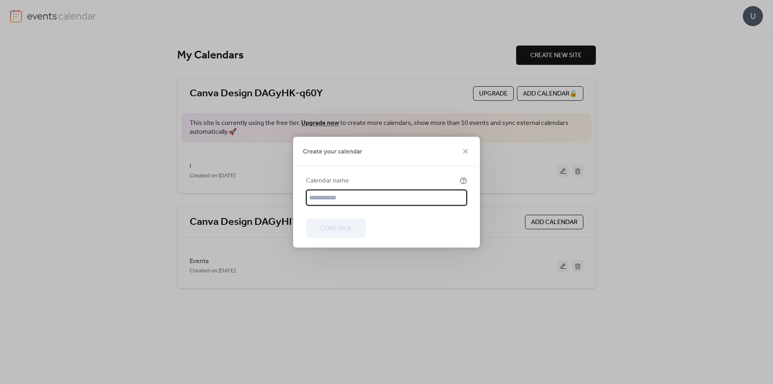
click at [315, 196] on input "text" at bounding box center [386, 197] width 161 height 16
type input "*"
click at [341, 235] on button "Continue" at bounding box center [336, 227] width 60 height 19
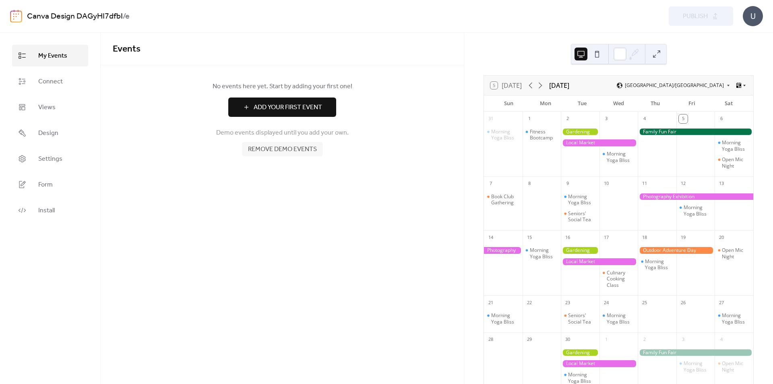
click at [738, 83] on icon at bounding box center [738, 85] width 5 height 5
click at [726, 87] on icon at bounding box center [728, 85] width 5 height 5
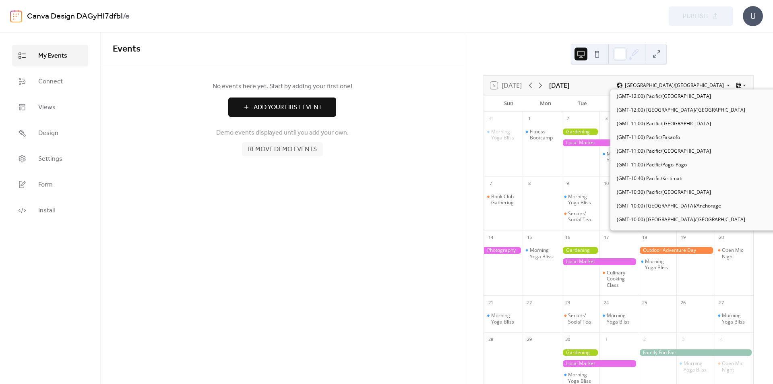
scroll to position [2231, 0]
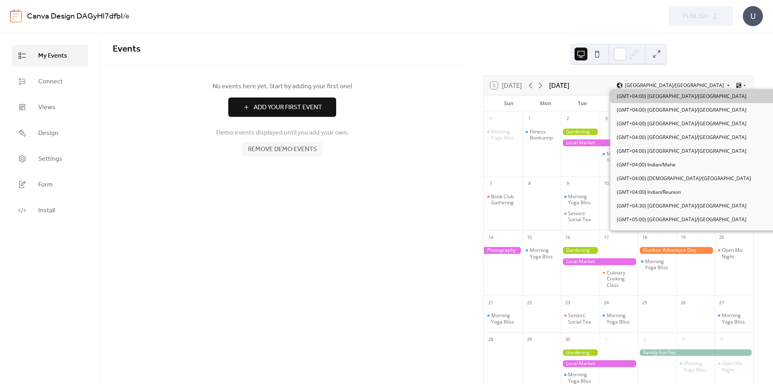
click at [726, 85] on icon at bounding box center [728, 85] width 5 height 5
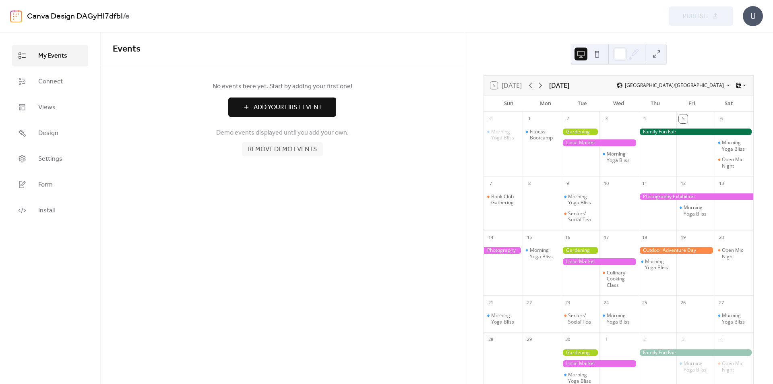
click at [746, 15] on div "U" at bounding box center [753, 16] width 20 height 20
click at [185, 71] on div "No events here yet. Start by adding your first one! Add Your First Event Demo e…" at bounding box center [282, 118] width 363 height 107
click at [277, 109] on span "Add Your First Event" at bounding box center [288, 108] width 68 height 10
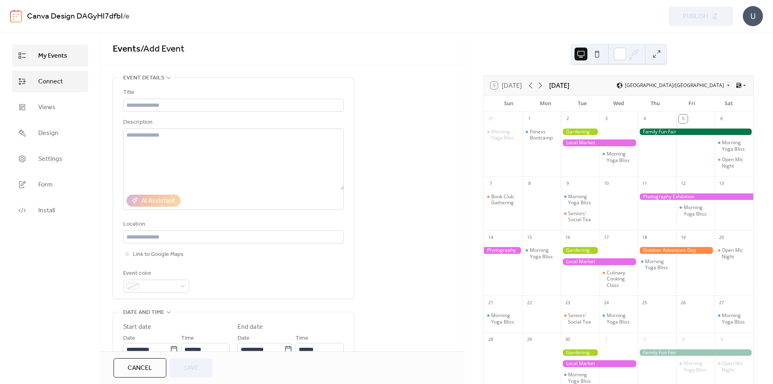
click at [53, 77] on span "Connect" at bounding box center [50, 82] width 25 height 10
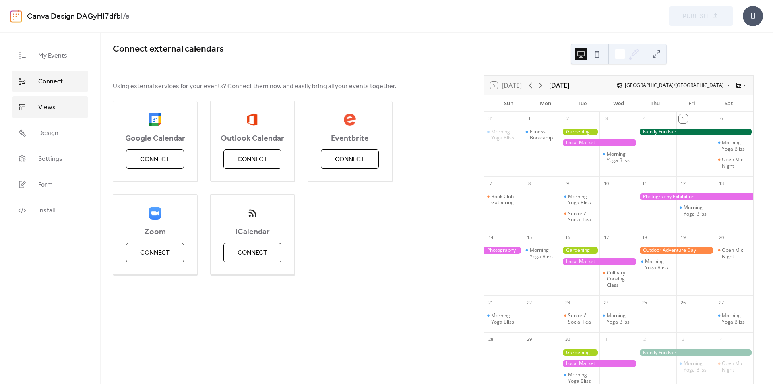
click at [64, 106] on link "Views" at bounding box center [50, 107] width 76 height 22
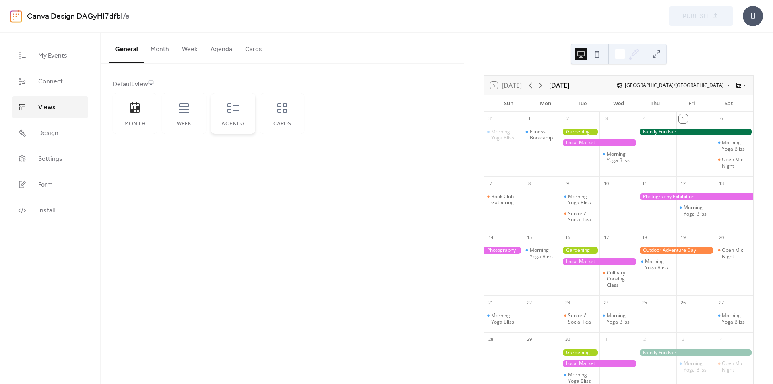
click at [228, 113] on icon at bounding box center [233, 107] width 13 height 13
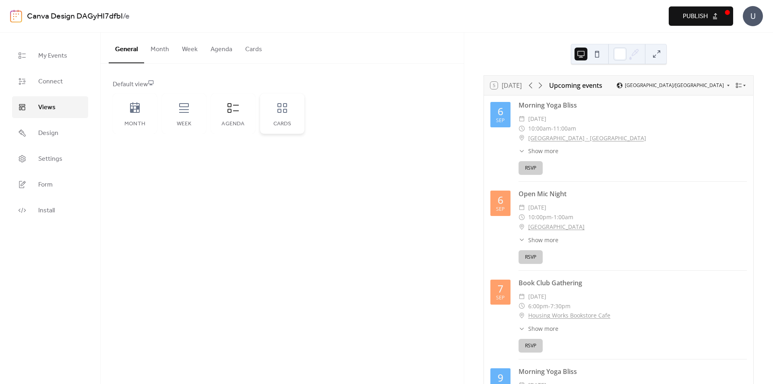
click at [275, 117] on div "Cards" at bounding box center [282, 113] width 44 height 40
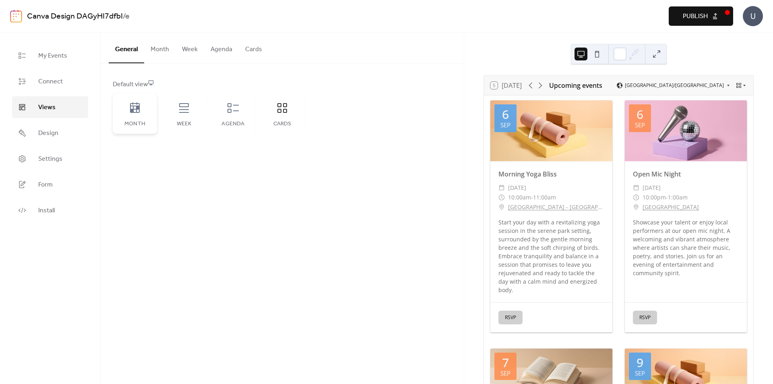
click at [119, 119] on div "Month" at bounding box center [135, 113] width 44 height 40
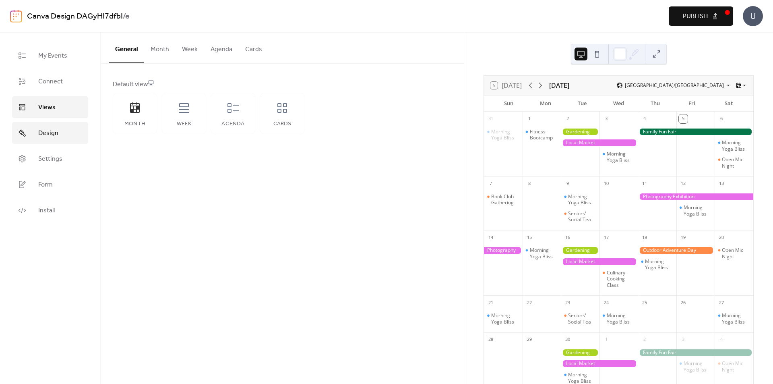
click at [47, 132] on span "Design" at bounding box center [48, 133] width 20 height 10
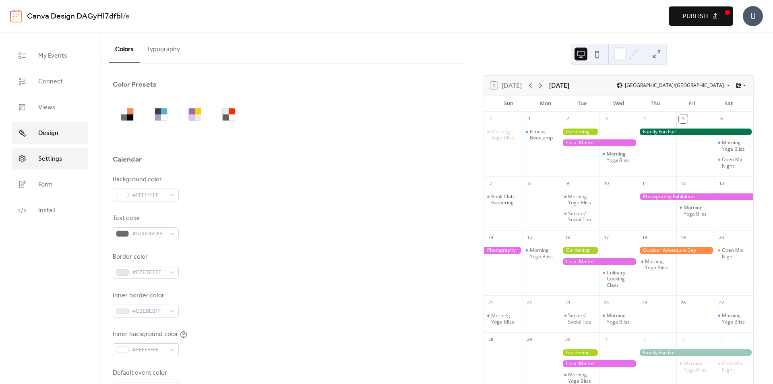
click at [54, 156] on span "Settings" at bounding box center [50, 159] width 24 height 10
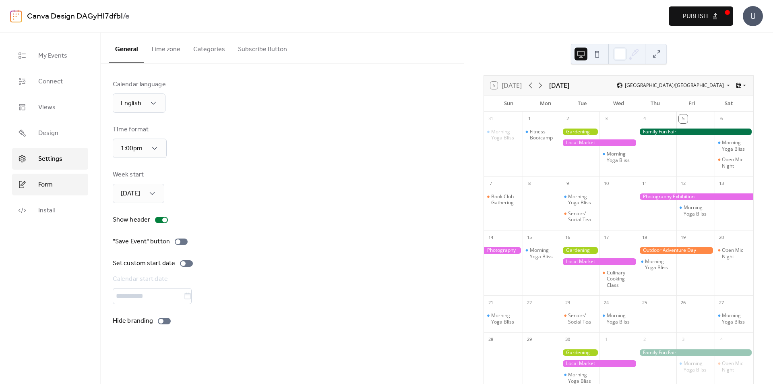
click at [43, 182] on span "Form" at bounding box center [45, 185] width 14 height 10
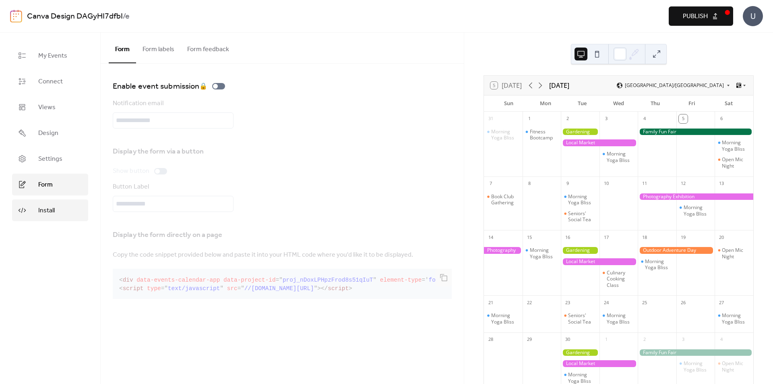
click at [43, 210] on span "Install" at bounding box center [46, 211] width 17 height 10
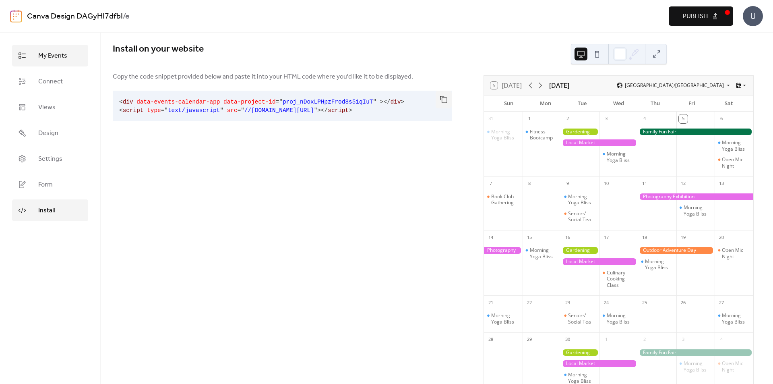
click at [53, 55] on span "My Events" at bounding box center [52, 56] width 29 height 10
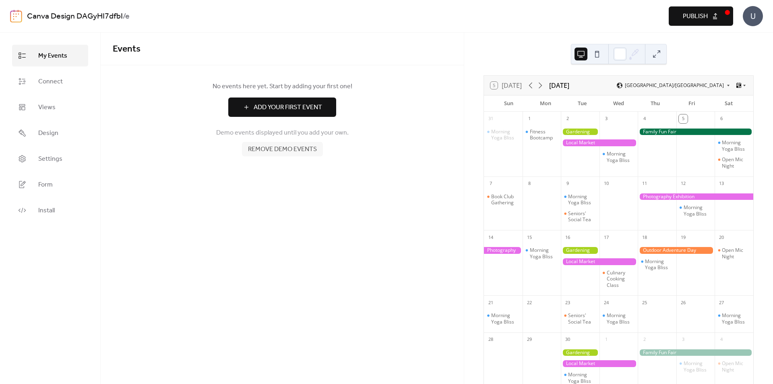
click at [18, 14] on img at bounding box center [16, 16] width 12 height 13
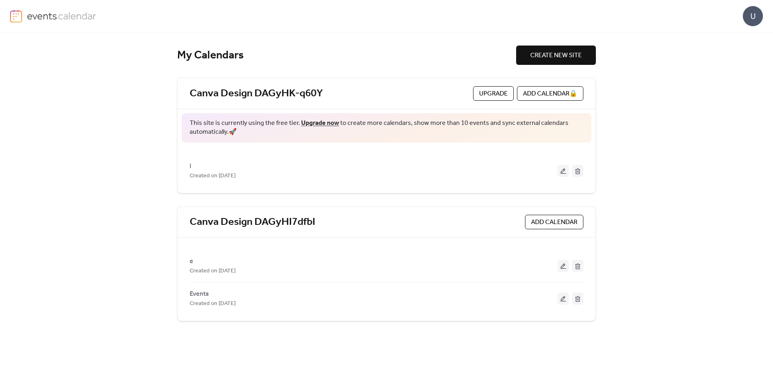
click at [18, 14] on img at bounding box center [16, 16] width 12 height 13
click at [44, 14] on img at bounding box center [62, 16] width 70 height 12
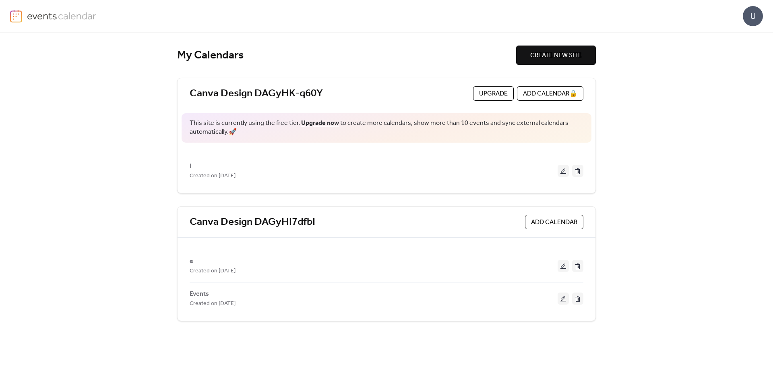
click at [44, 14] on img at bounding box center [62, 16] width 70 height 12
click at [549, 58] on span "CREATE NEW SITE" at bounding box center [556, 56] width 52 height 10
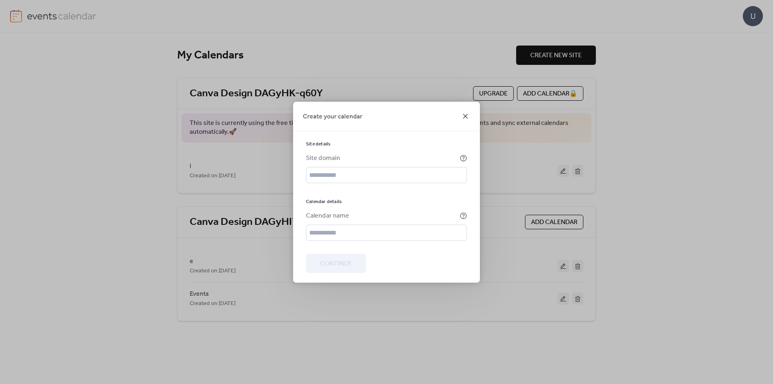
click at [466, 116] on icon at bounding box center [465, 116] width 10 height 10
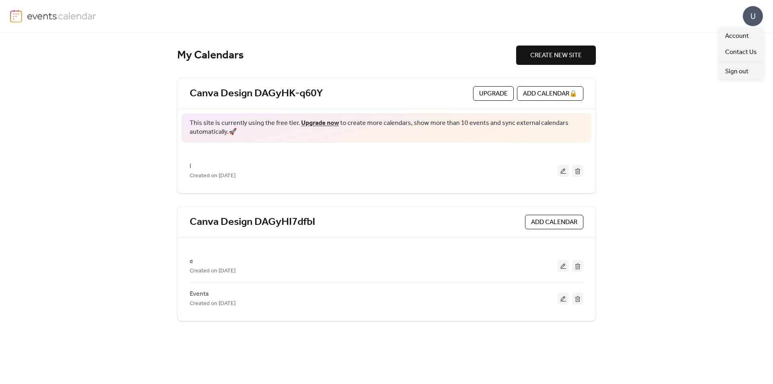
click at [745, 12] on div "U" at bounding box center [753, 16] width 20 height 20
click at [660, 15] on div "U" at bounding box center [386, 16] width 753 height 32
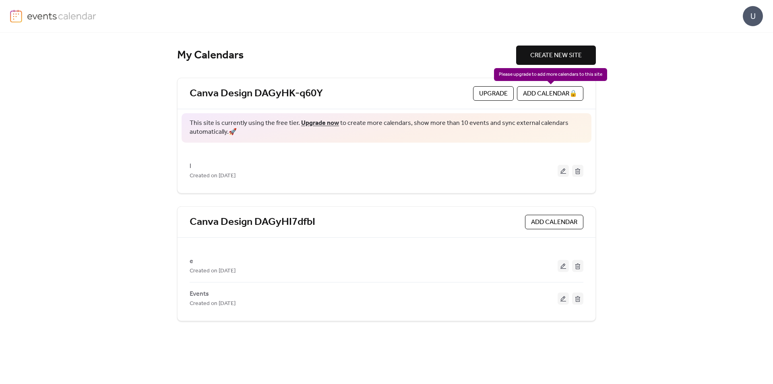
click at [535, 91] on div "ADD CALENDAR 🔒" at bounding box center [550, 93] width 66 height 14
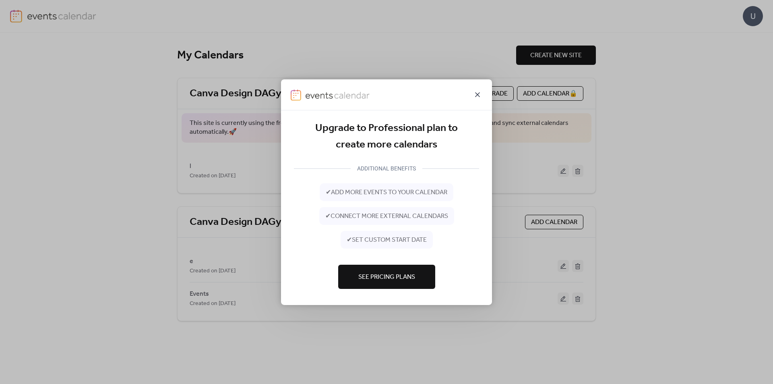
click at [476, 93] on icon at bounding box center [477, 94] width 5 height 5
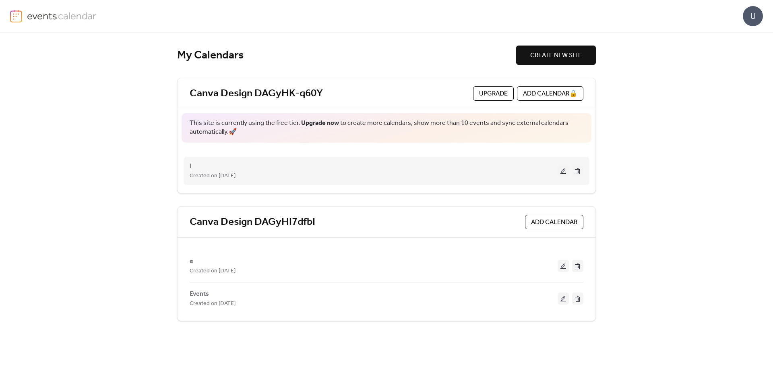
click at [576, 174] on button at bounding box center [577, 171] width 11 height 12
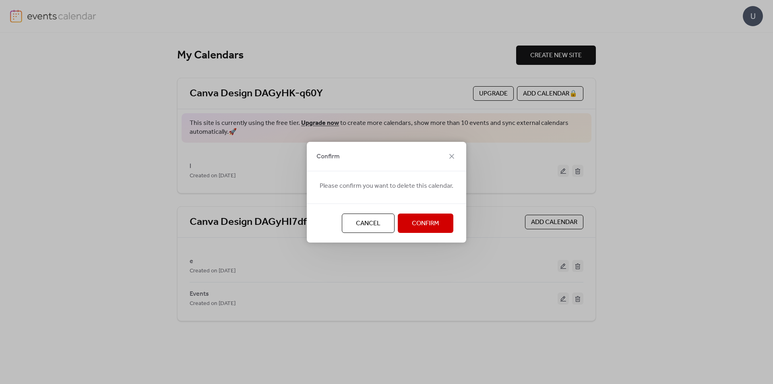
click at [419, 220] on span "Confirm" at bounding box center [425, 224] width 27 height 10
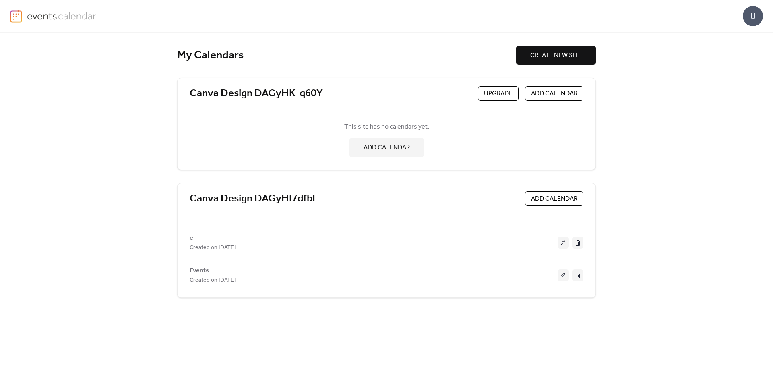
click at [383, 144] on span "ADD CALENDAR" at bounding box center [386, 148] width 46 height 10
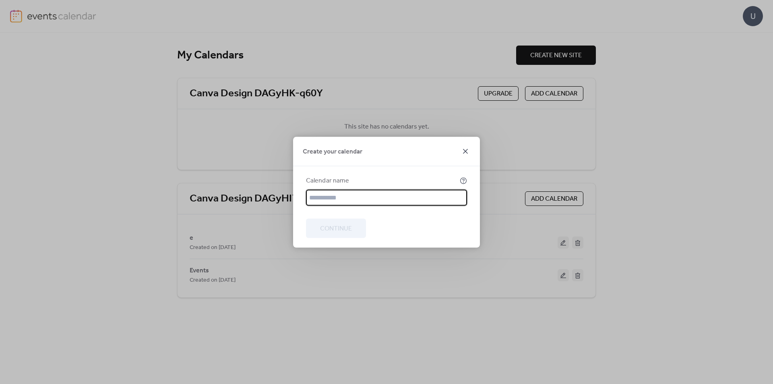
click at [467, 154] on icon at bounding box center [465, 151] width 10 height 10
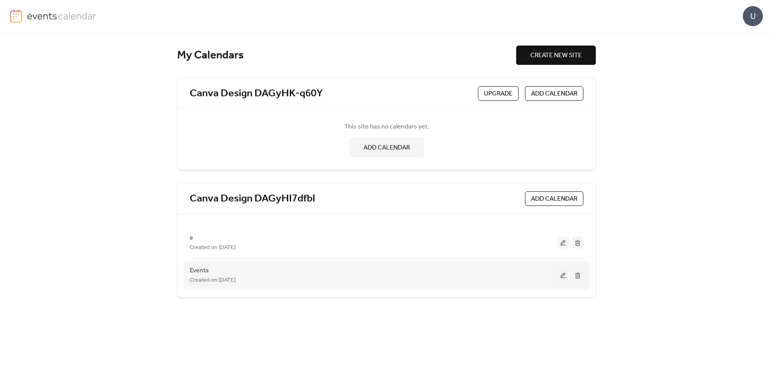
click at [576, 277] on button at bounding box center [577, 275] width 11 height 12
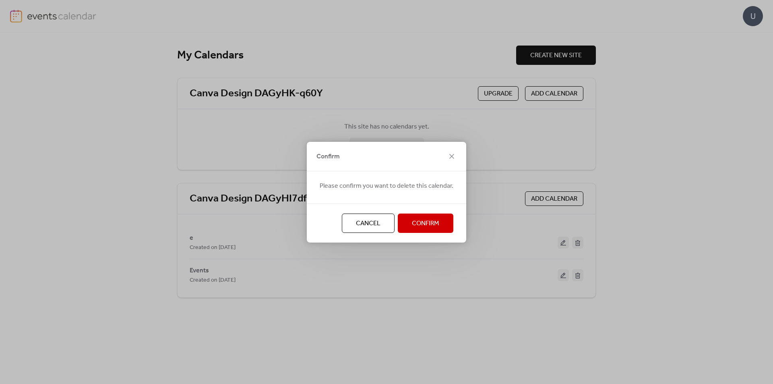
click at [404, 217] on button "Confirm" at bounding box center [426, 222] width 56 height 19
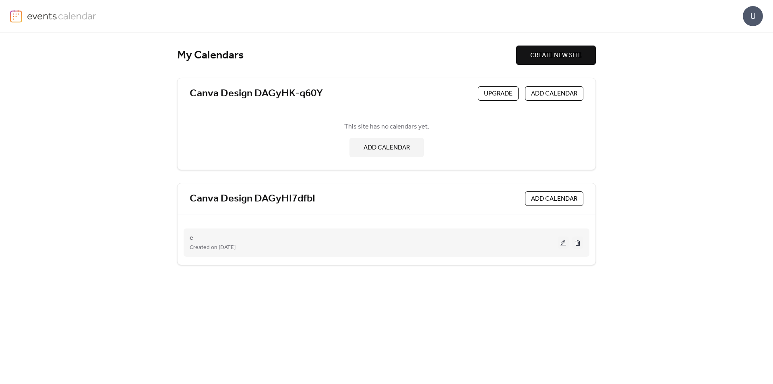
click at [563, 242] on button at bounding box center [562, 242] width 11 height 12
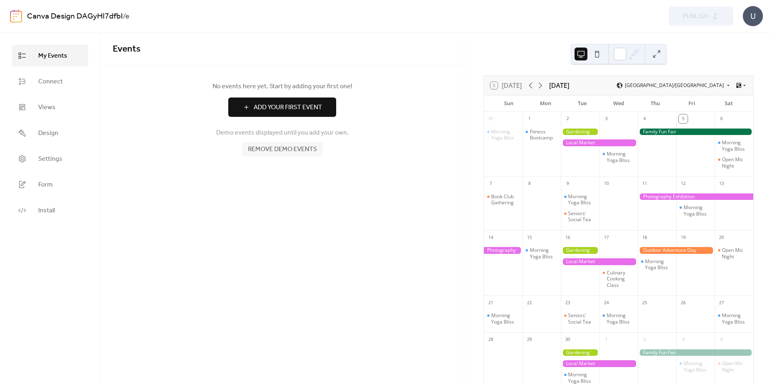
click at [64, 53] on span "My Events" at bounding box center [52, 56] width 29 height 10
click at [280, 108] on span "Add Your First Event" at bounding box center [288, 108] width 68 height 10
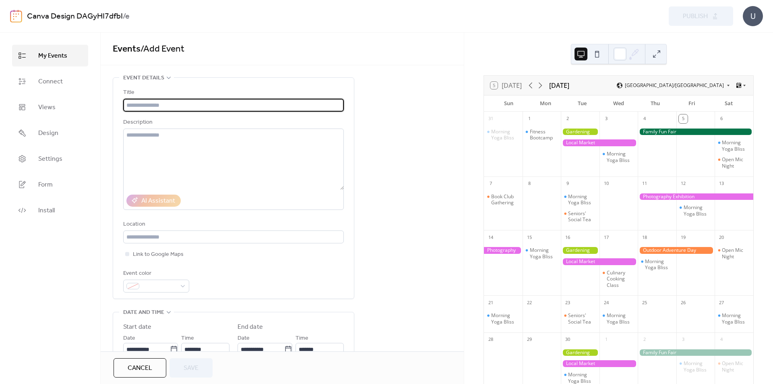
paste input "**********"
type input "**********"
click at [148, 132] on textarea at bounding box center [233, 158] width 221 height 61
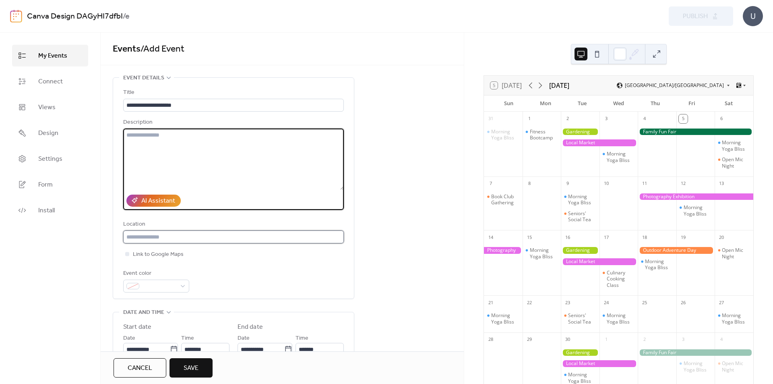
click at [149, 235] on input "text" at bounding box center [233, 236] width 221 height 13
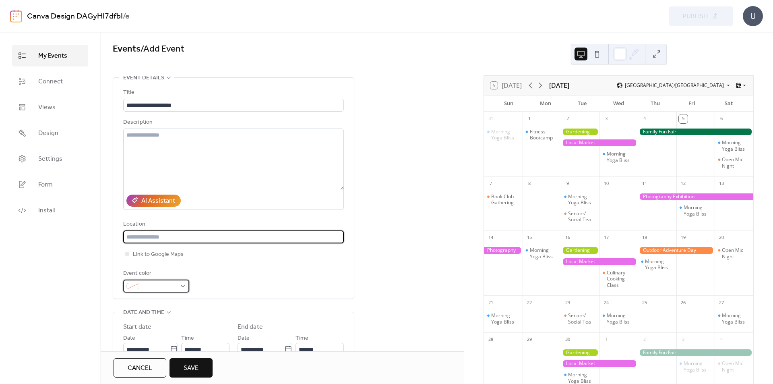
click at [153, 285] on span at bounding box center [159, 286] width 34 height 10
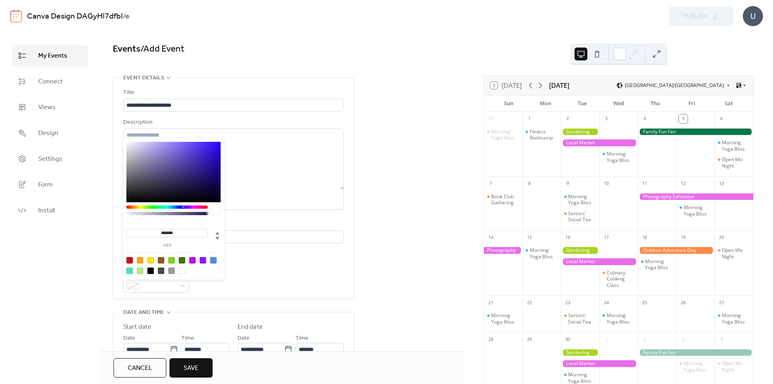
click at [140, 270] on div at bounding box center [140, 270] width 6 height 6
type input "*******"
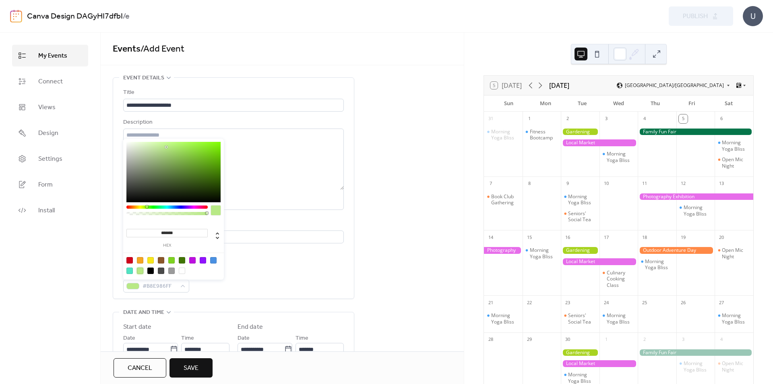
click at [252, 275] on div "Event color #B8E986FF" at bounding box center [233, 280] width 221 height 24
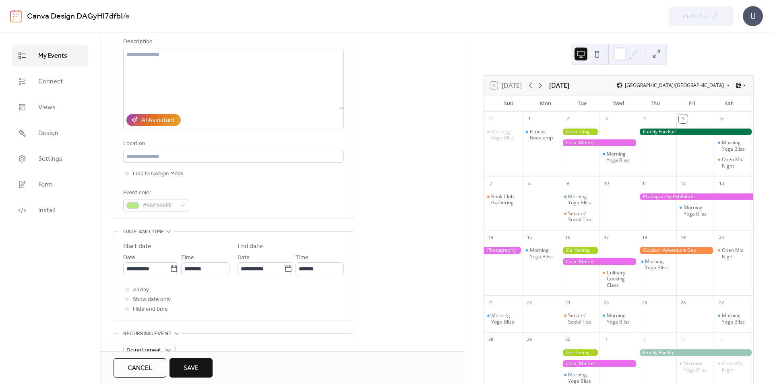
scroll to position [121, 0]
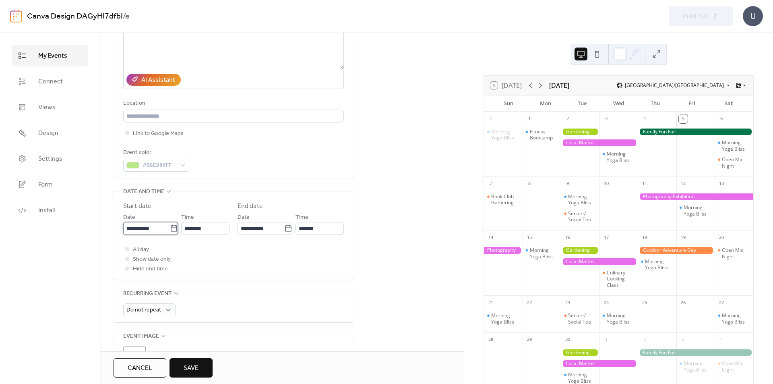
click at [153, 227] on input "**********" at bounding box center [146, 228] width 47 height 13
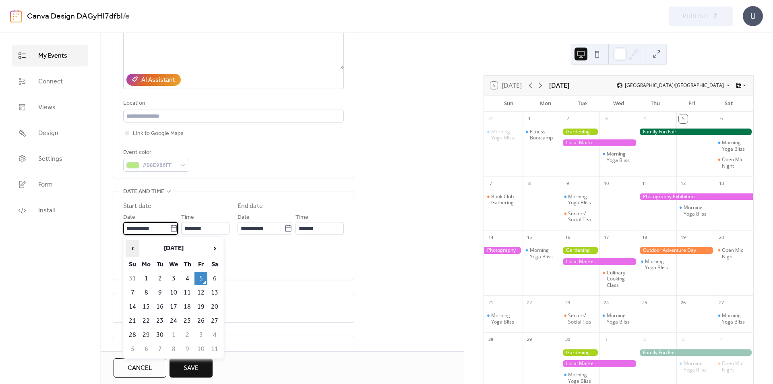
click at [129, 245] on span "‹" at bounding box center [132, 248] width 12 height 16
click at [147, 336] on td "25" at bounding box center [146, 334] width 13 height 13
type input "**********"
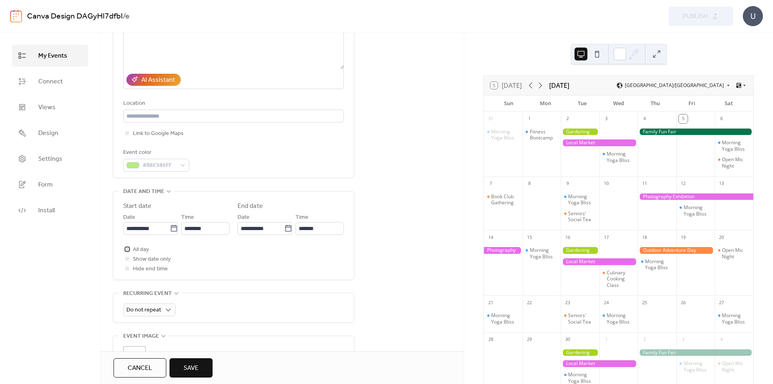
click at [125, 248] on div at bounding box center [127, 249] width 8 height 8
click at [268, 254] on div "All day Show date only Hide end time" at bounding box center [233, 258] width 221 height 29
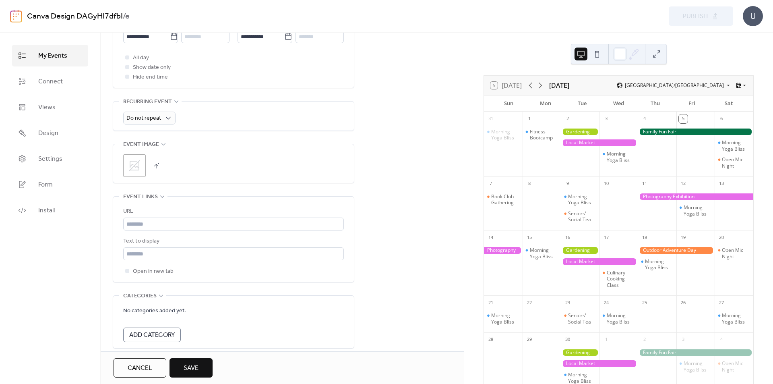
scroll to position [362, 0]
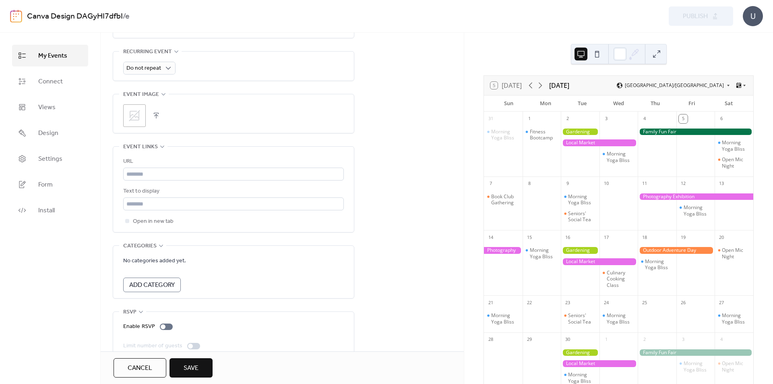
click at [159, 147] on div "•••" at bounding box center [233, 147] width 241 height 1
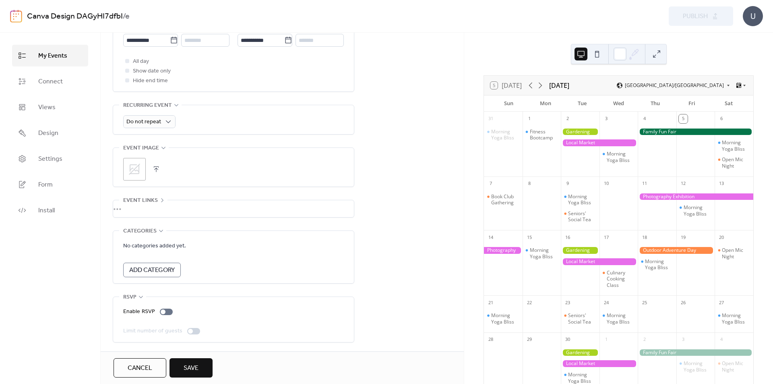
scroll to position [310, 0]
click at [161, 311] on div at bounding box center [163, 311] width 5 height 5
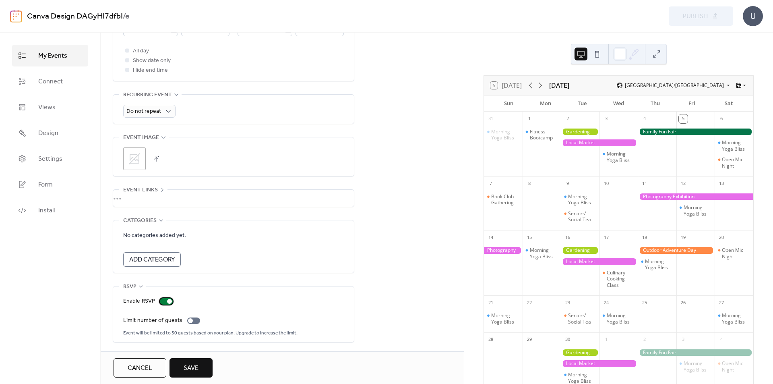
click at [167, 301] on div at bounding box center [169, 301] width 5 height 5
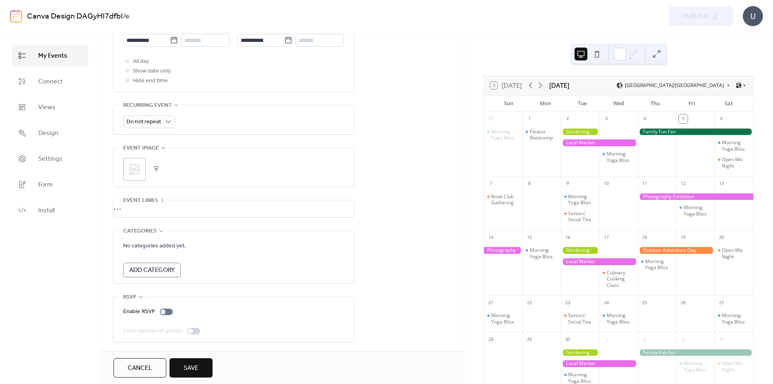
click at [194, 366] on span "Save" at bounding box center [191, 368] width 15 height 10
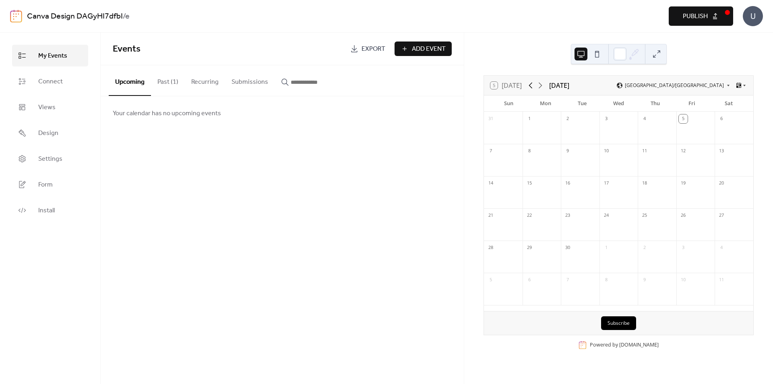
click at [533, 85] on icon at bounding box center [531, 85] width 10 height 10
click at [437, 54] on span "Add Event" at bounding box center [429, 49] width 34 height 10
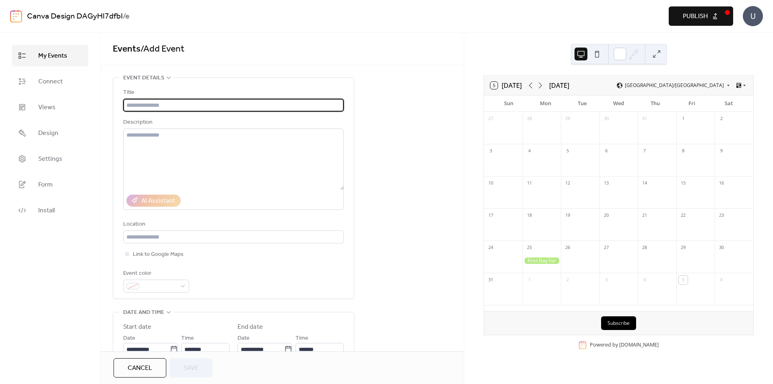
paste input "**********"
type input "**********"
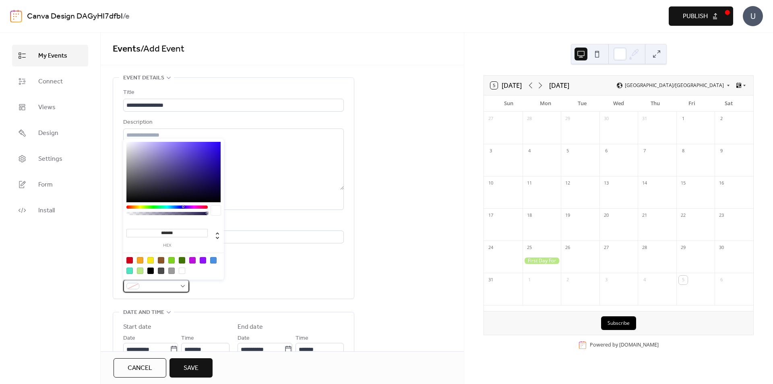
click at [145, 284] on span at bounding box center [159, 286] width 34 height 10
click at [151, 258] on div at bounding box center [150, 260] width 6 height 6
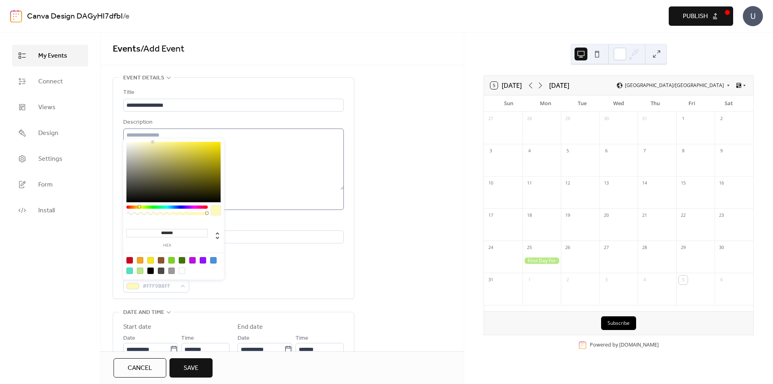
type input "*******"
drag, startPoint x: 153, startPoint y: 144, endPoint x: 150, endPoint y: 136, distance: 8.5
click at [150, 136] on body "**********" at bounding box center [386, 192] width 773 height 384
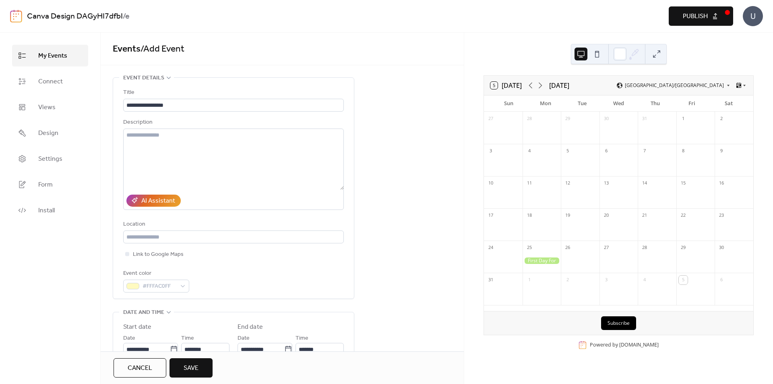
click at [282, 260] on div "**********" at bounding box center [233, 190] width 221 height 204
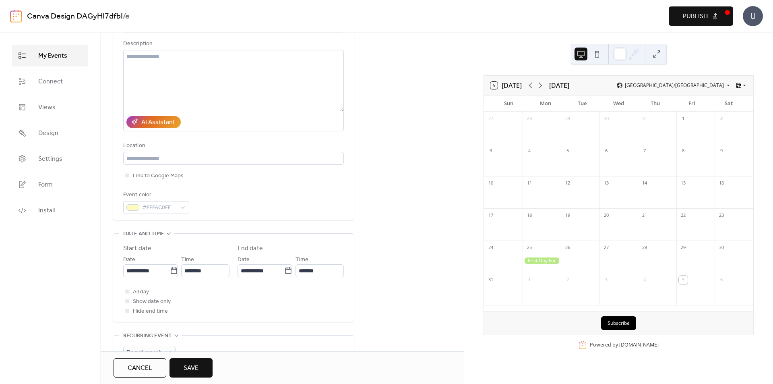
scroll to position [80, 0]
click at [172, 268] on icon at bounding box center [174, 268] width 8 height 8
click at [170, 268] on input "**********" at bounding box center [146, 268] width 47 height 13
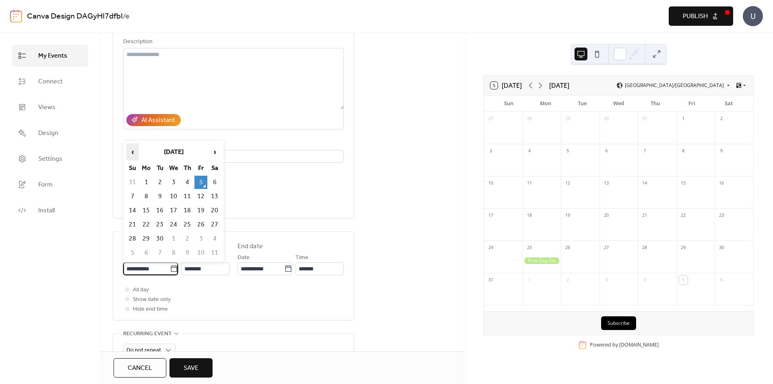
click at [133, 151] on span "‹" at bounding box center [132, 152] width 12 height 16
click at [146, 237] on td "25" at bounding box center [146, 238] width 13 height 13
type input "**********"
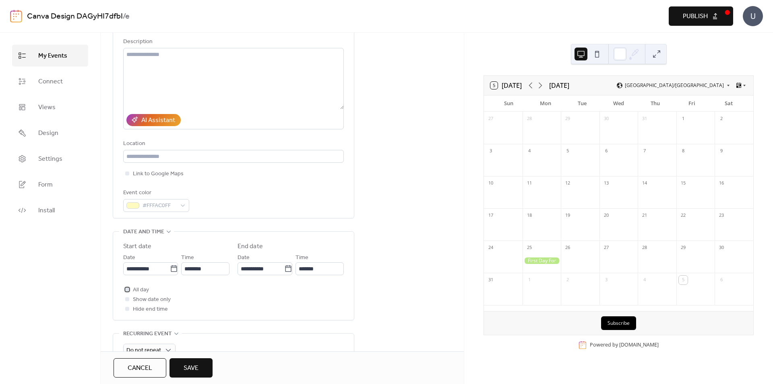
click at [140, 291] on span "All day" at bounding box center [141, 290] width 16 height 10
click at [289, 268] on icon at bounding box center [288, 268] width 8 height 8
click at [284, 268] on input "**********" at bounding box center [260, 268] width 47 height 13
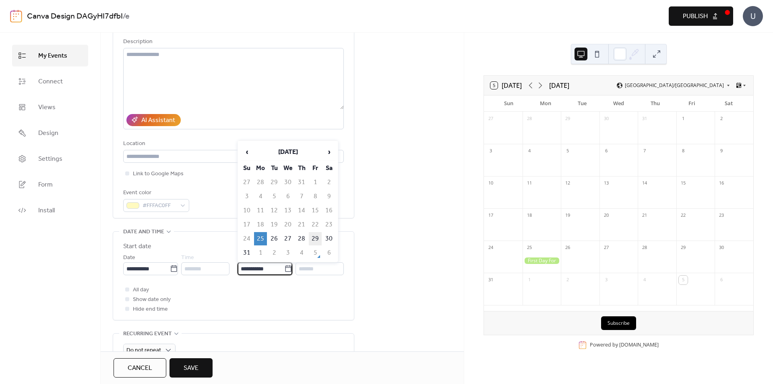
click at [311, 238] on td "29" at bounding box center [315, 238] width 13 height 13
type input "**********"
click at [365, 258] on div "**********" at bounding box center [282, 288] width 363 height 582
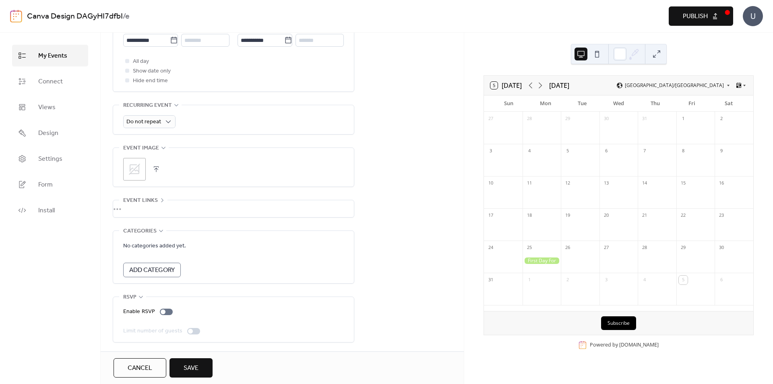
scroll to position [310, 0]
click at [192, 367] on span "Save" at bounding box center [191, 368] width 15 height 10
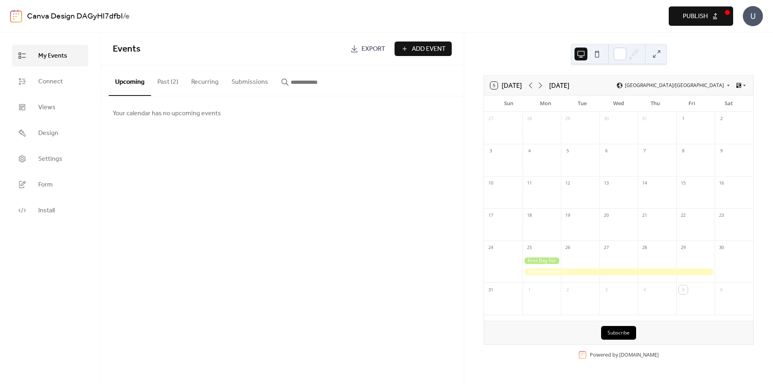
click at [553, 272] on div at bounding box center [618, 271] width 192 height 7
click at [576, 270] on button "Close" at bounding box center [586, 272] width 25 height 14
click at [565, 270] on div at bounding box center [618, 271] width 192 height 7
click at [172, 84] on button "Past (2)" at bounding box center [168, 80] width 34 height 30
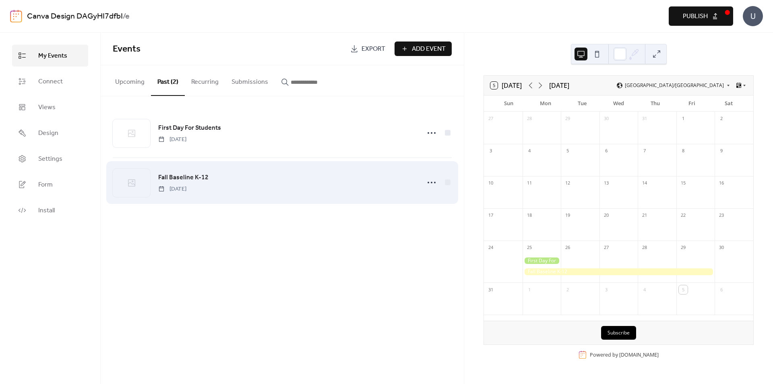
click at [198, 181] on span "Fall Baseline K-12" at bounding box center [183, 178] width 50 height 10
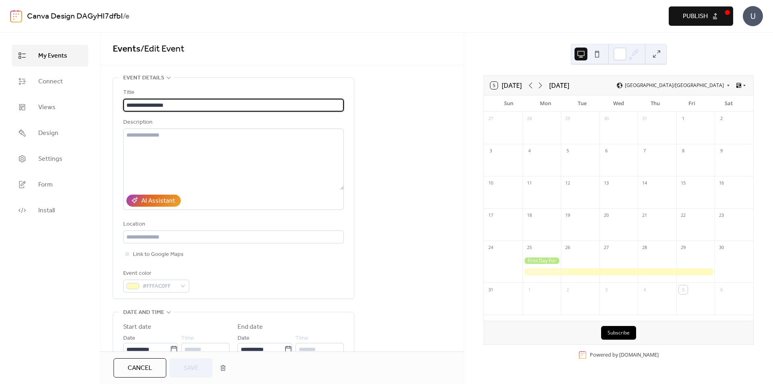
click at [545, 260] on div at bounding box center [541, 260] width 39 height 7
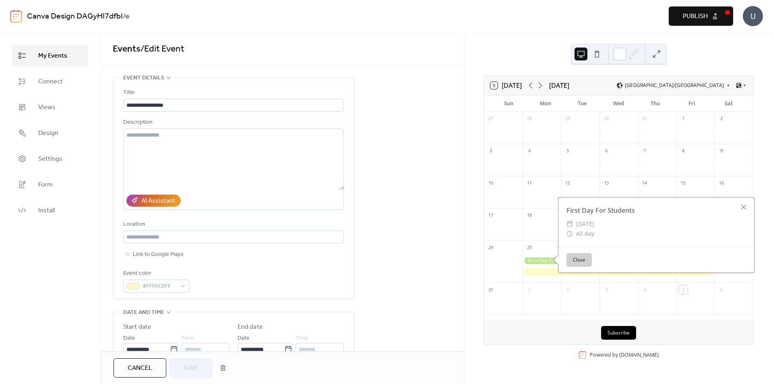
click at [540, 270] on div at bounding box center [618, 271] width 192 height 7
click at [284, 270] on div "Event color #FFFAC0FF" at bounding box center [233, 280] width 221 height 24
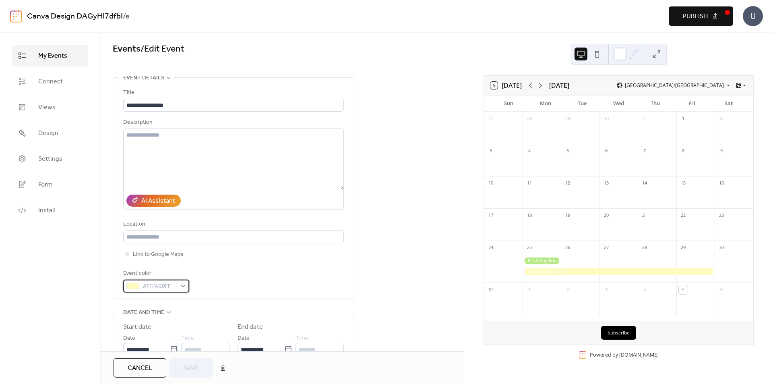
click at [161, 284] on span "#FFFAC0FF" at bounding box center [159, 286] width 34 height 10
click at [208, 287] on div "Event color #FFFAC0FF" at bounding box center [233, 280] width 221 height 24
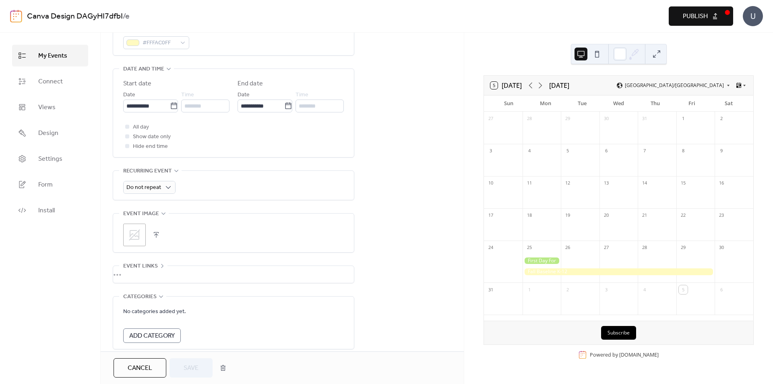
scroll to position [310, 0]
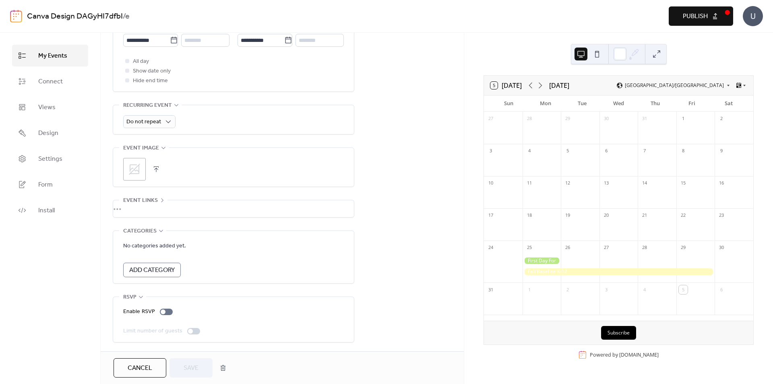
click at [131, 368] on span "Cancel" at bounding box center [140, 368] width 25 height 10
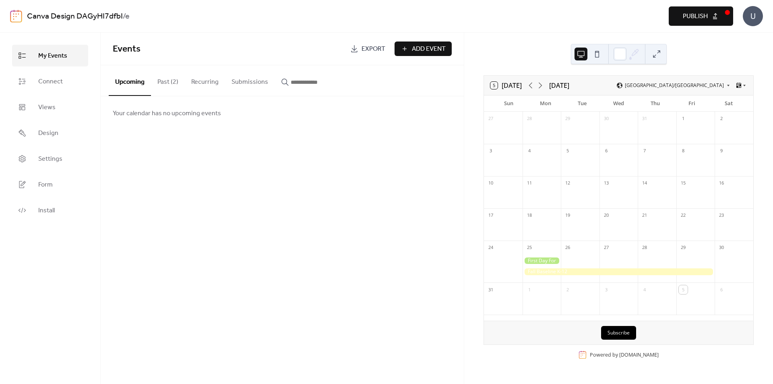
click at [414, 45] on span "Add Event" at bounding box center [429, 49] width 34 height 10
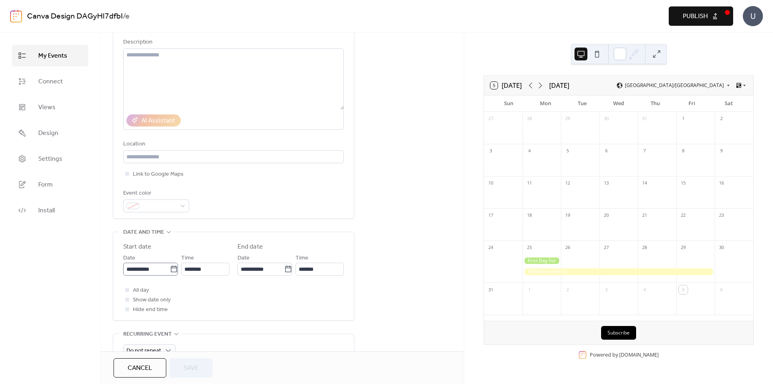
scroll to position [80, 0]
click at [133, 288] on span "All day" at bounding box center [141, 290] width 16 height 10
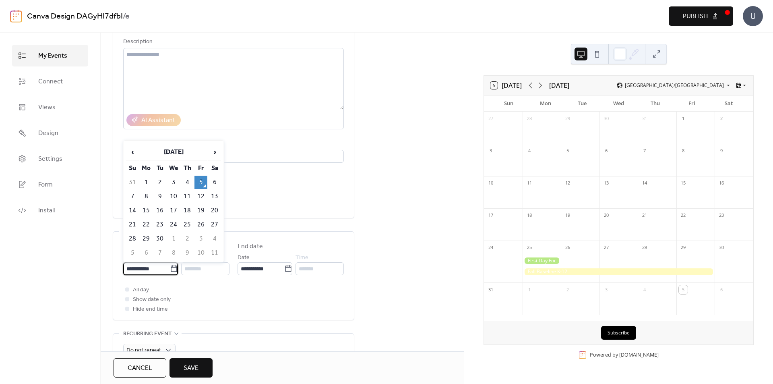
click at [142, 268] on input "**********" at bounding box center [146, 268] width 47 height 13
click at [188, 182] on td "4" at bounding box center [187, 181] width 13 height 13
type input "**********"
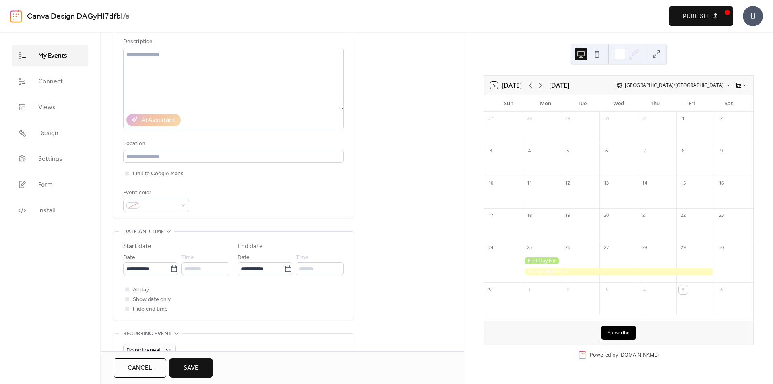
click at [233, 290] on div "All day Show date only Hide end time" at bounding box center [233, 299] width 221 height 29
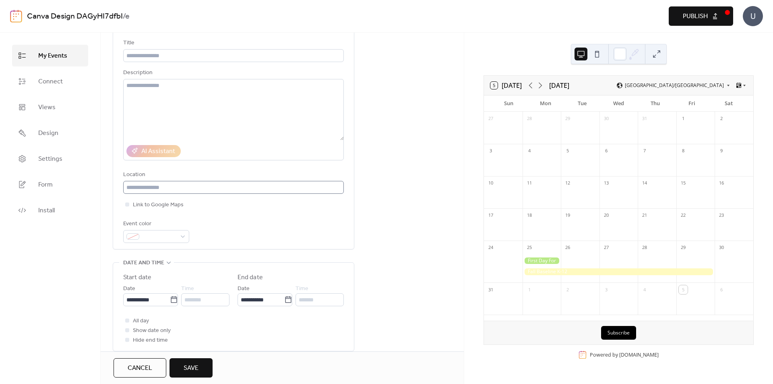
scroll to position [0, 0]
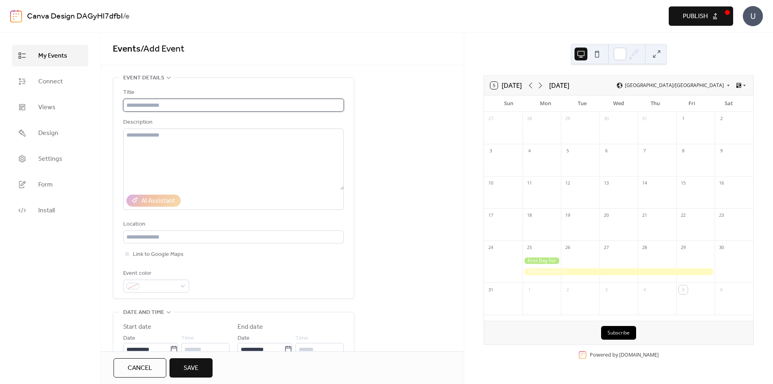
click at [161, 102] on input "text" at bounding box center [233, 105] width 221 height 13
paste input "**********"
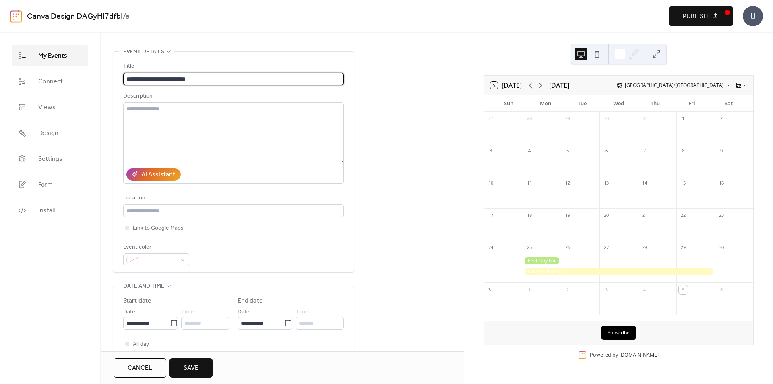
scroll to position [40, 0]
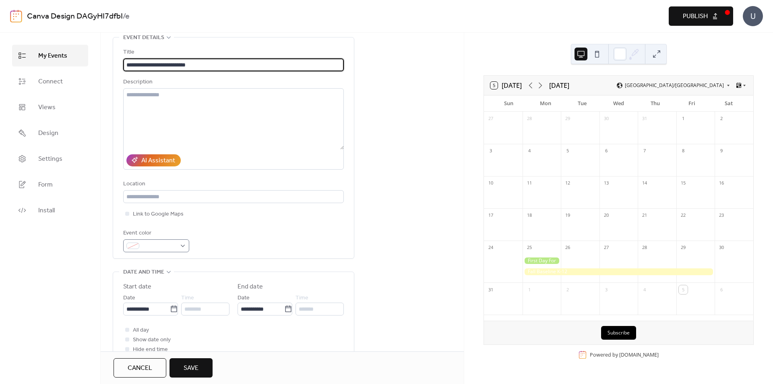
type input "**********"
click at [174, 242] on span at bounding box center [159, 246] width 34 height 10
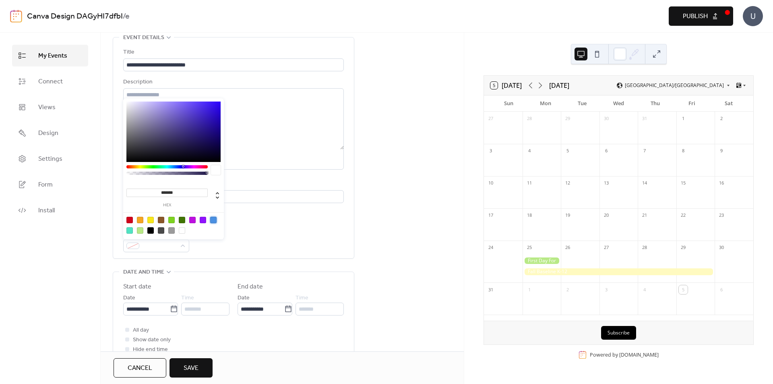
click at [211, 220] on div at bounding box center [213, 220] width 6 height 6
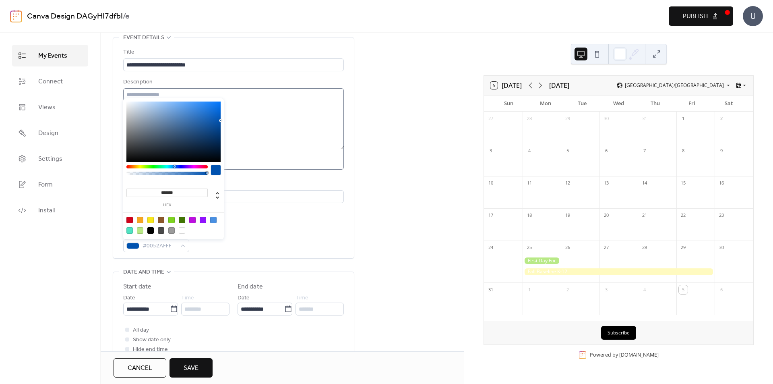
type input "*******"
drag, startPoint x: 213, startPoint y: 113, endPoint x: 239, endPoint y: 128, distance: 30.7
click at [239, 128] on body "**********" at bounding box center [386, 192] width 773 height 384
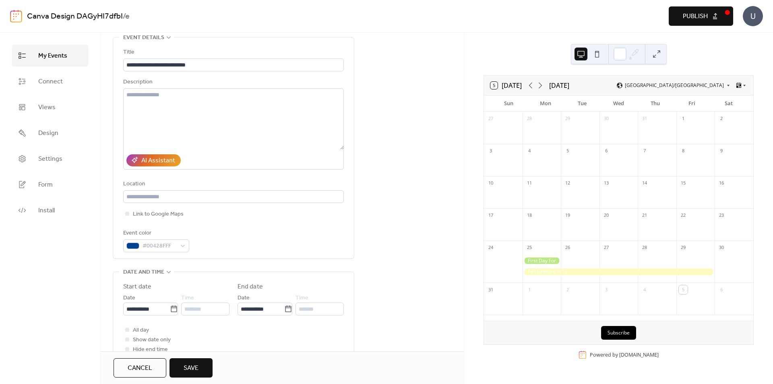
click at [390, 213] on div "**********" at bounding box center [282, 328] width 363 height 582
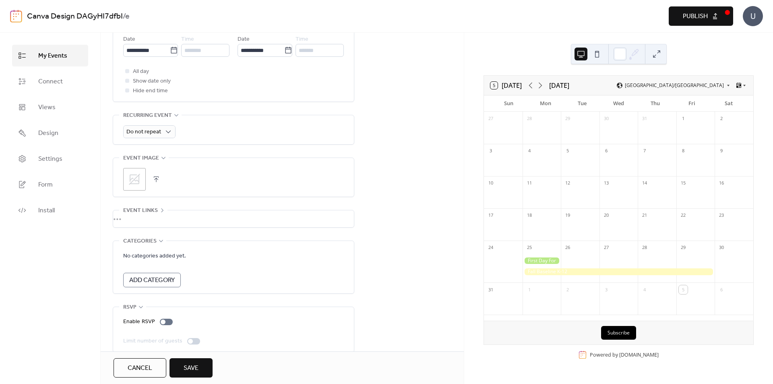
scroll to position [310, 0]
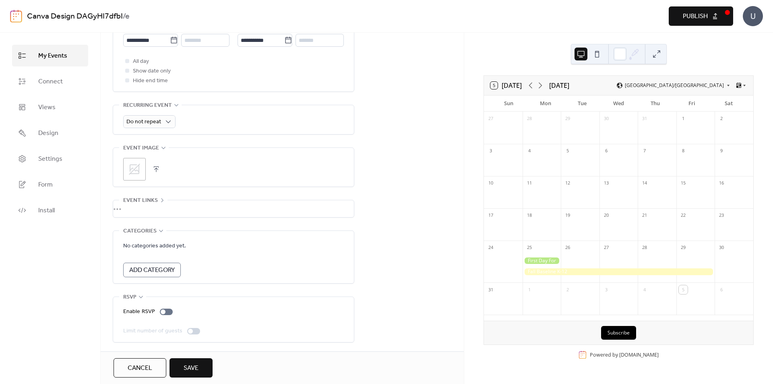
click at [179, 366] on button "Save" at bounding box center [190, 367] width 43 height 19
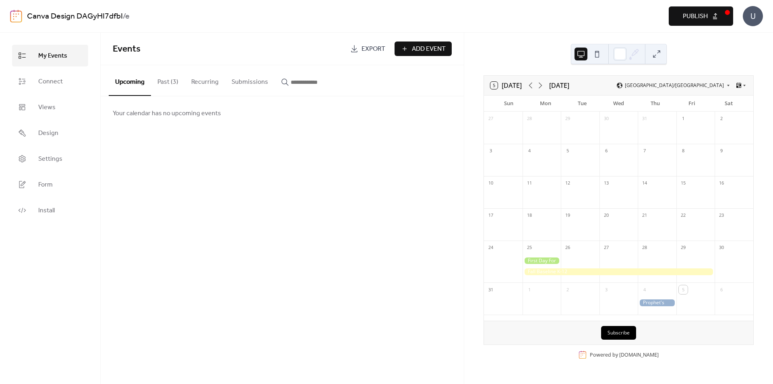
click at [652, 302] on div at bounding box center [657, 302] width 39 height 7
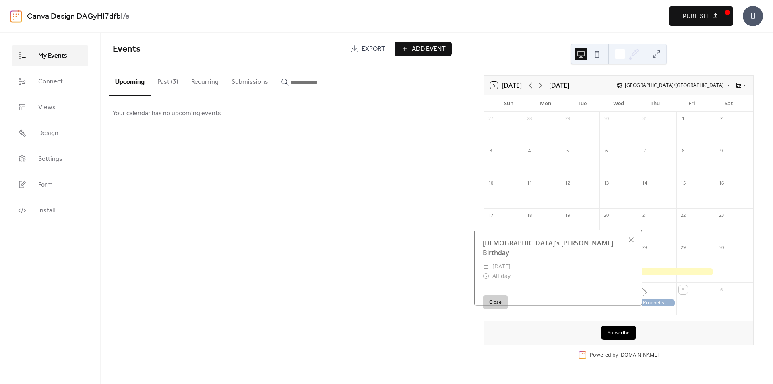
click at [380, 246] on div "Events Export Add Event Upcoming Past (3) Recurring Submissions Your calendar h…" at bounding box center [282, 208] width 363 height 351
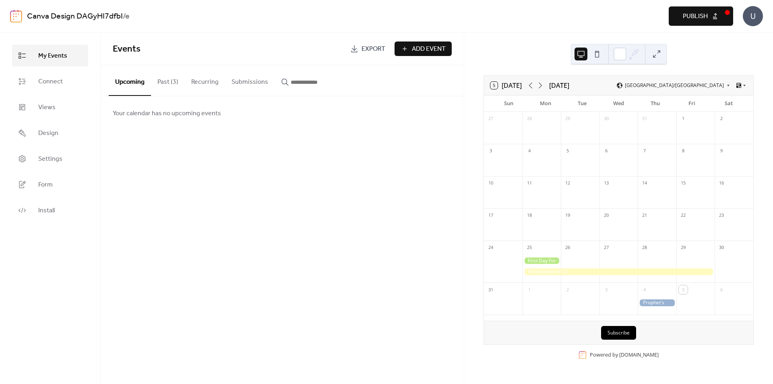
click at [413, 47] on span "Add Event" at bounding box center [429, 49] width 34 height 10
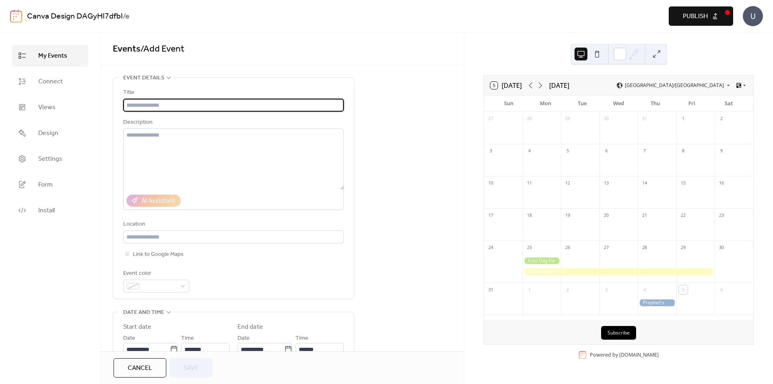
scroll to position [40, 0]
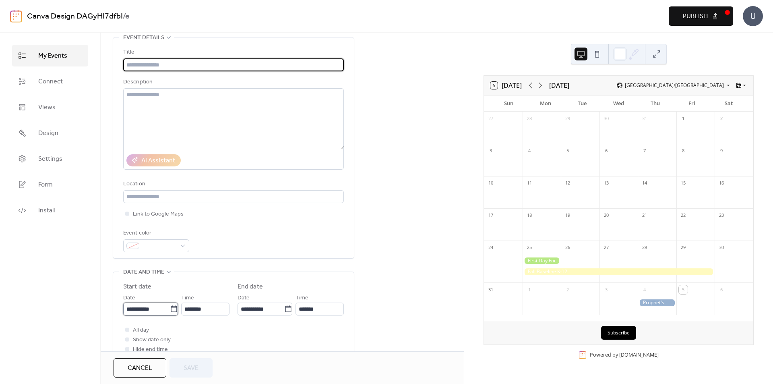
click at [161, 311] on input "**********" at bounding box center [146, 308] width 47 height 13
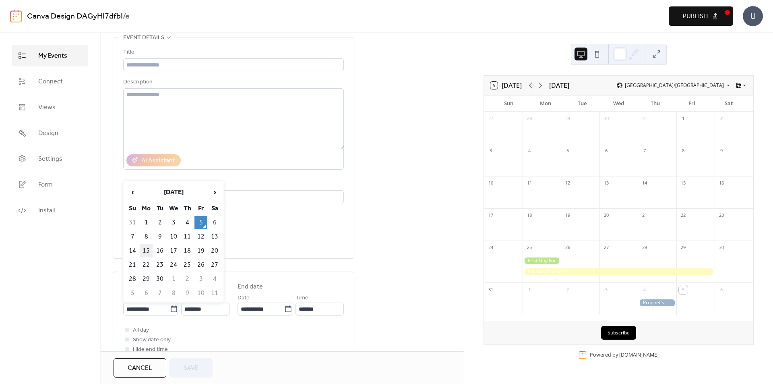
click at [147, 247] on td "15" at bounding box center [146, 250] width 13 height 13
type input "**********"
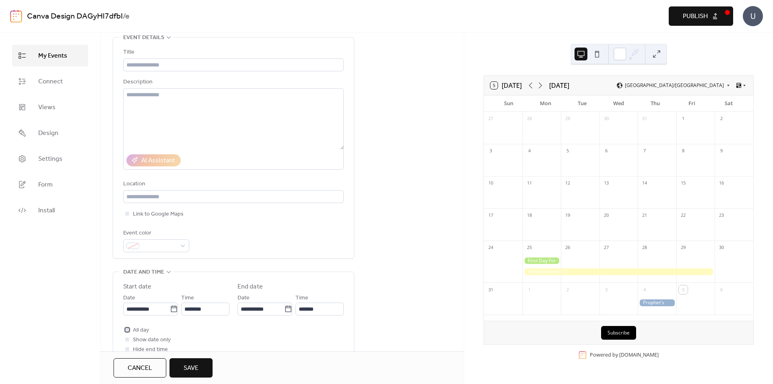
click at [138, 328] on span "All day" at bounding box center [141, 330] width 16 height 10
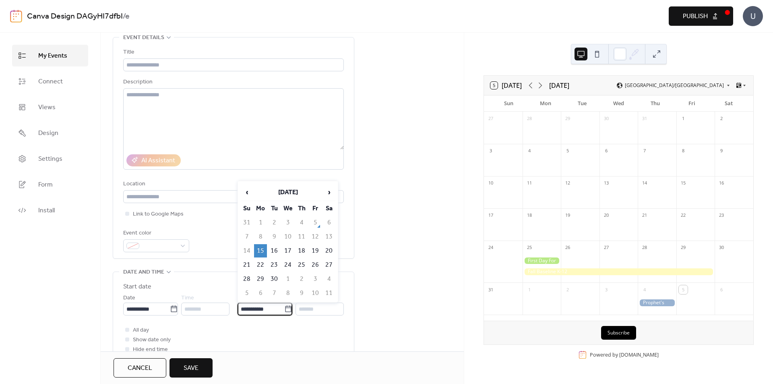
click at [254, 308] on input "**********" at bounding box center [260, 308] width 47 height 13
click at [318, 249] on td "19" at bounding box center [315, 250] width 13 height 13
type input "**********"
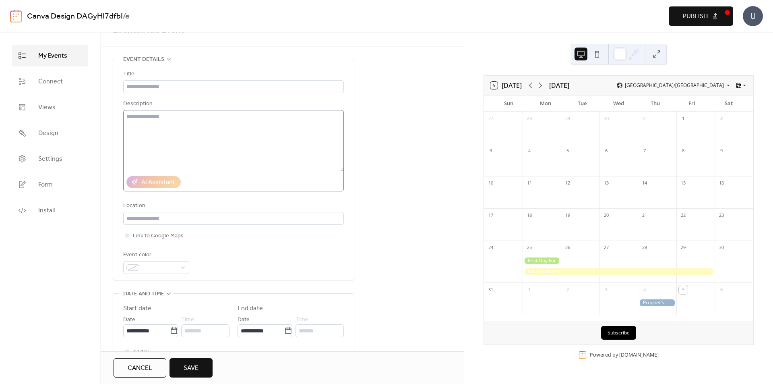
scroll to position [0, 0]
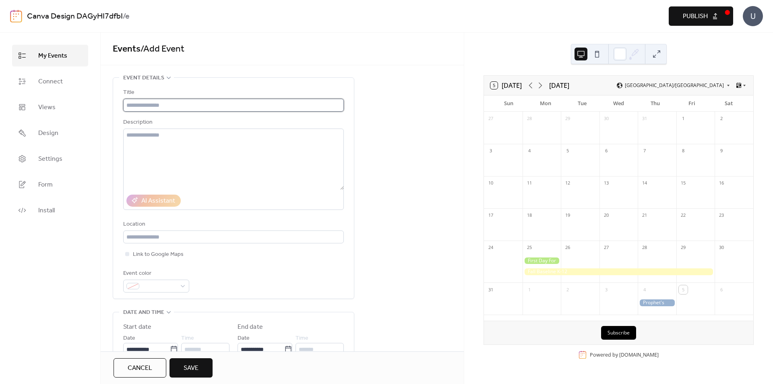
click at [174, 104] on input "text" at bounding box center [233, 105] width 221 height 13
paste input "**********"
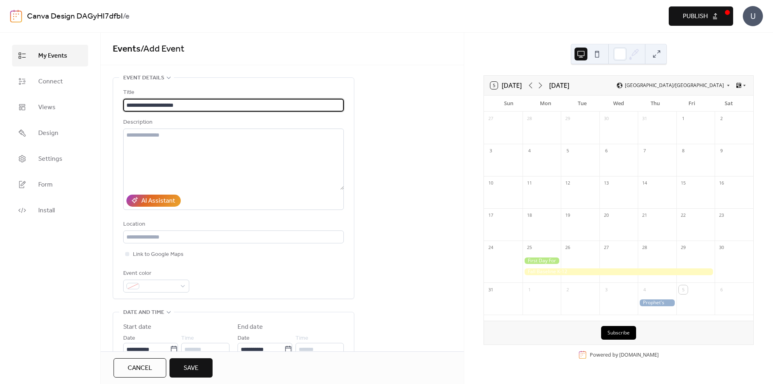
type input "**********"
click at [398, 185] on div "**********" at bounding box center [282, 368] width 363 height 582
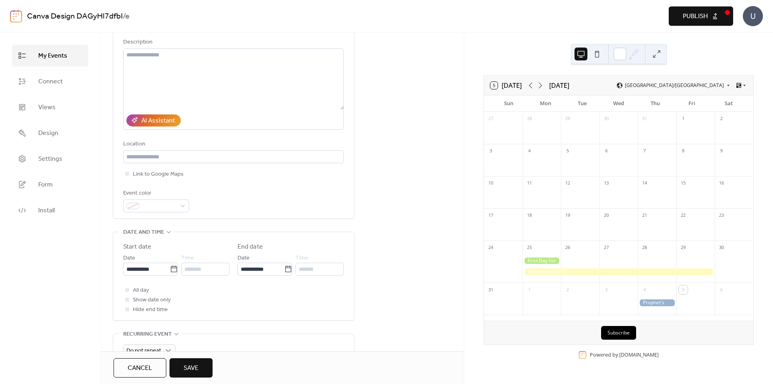
scroll to position [80, 0]
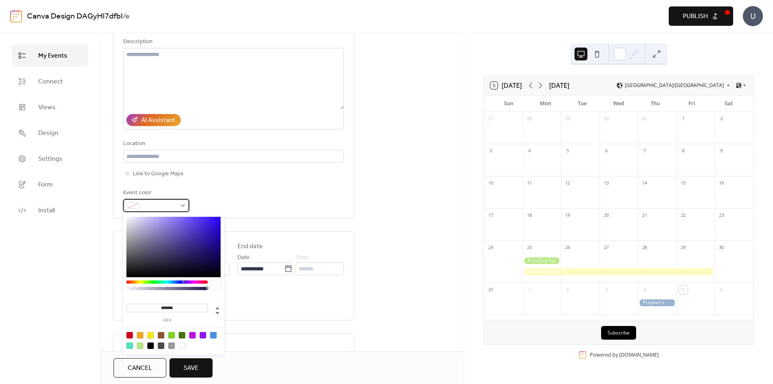
click at [170, 206] on span at bounding box center [159, 206] width 34 height 10
click at [153, 336] on div at bounding box center [150, 335] width 6 height 6
type input "*******"
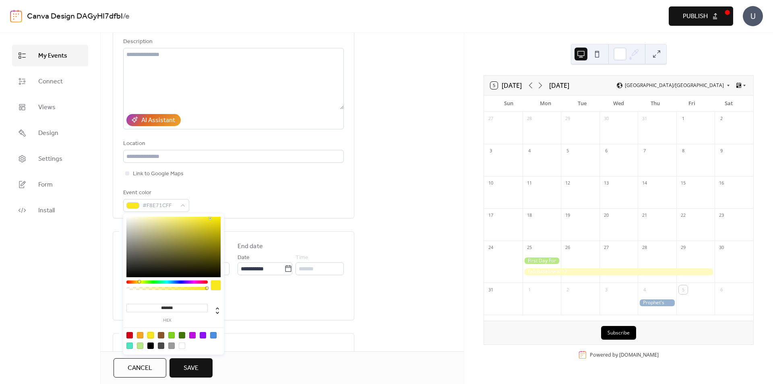
click at [188, 368] on span "Save" at bounding box center [191, 368] width 15 height 10
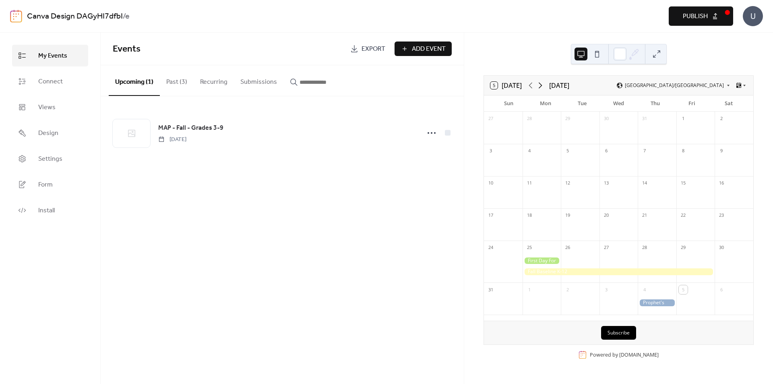
click at [540, 86] on icon at bounding box center [540, 85] width 10 height 10
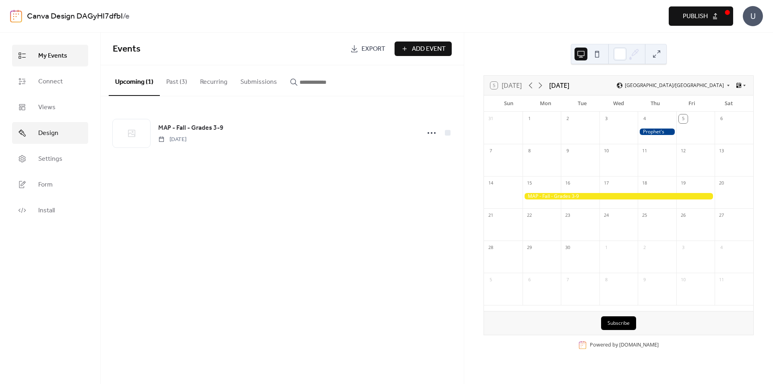
click at [42, 140] on link "Design" at bounding box center [50, 133] width 76 height 22
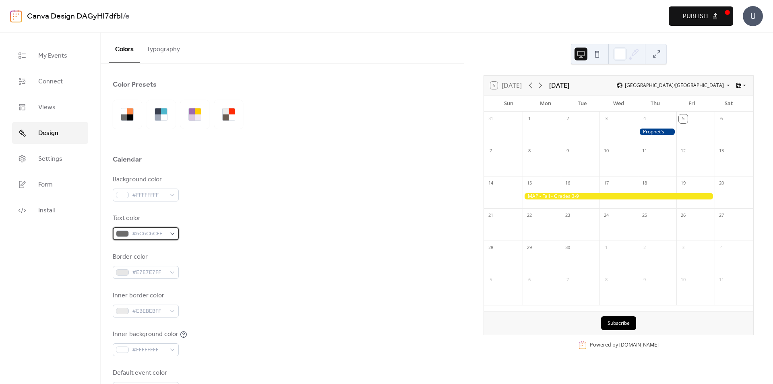
click at [146, 233] on span "#6C6C6CFF" at bounding box center [149, 234] width 34 height 10
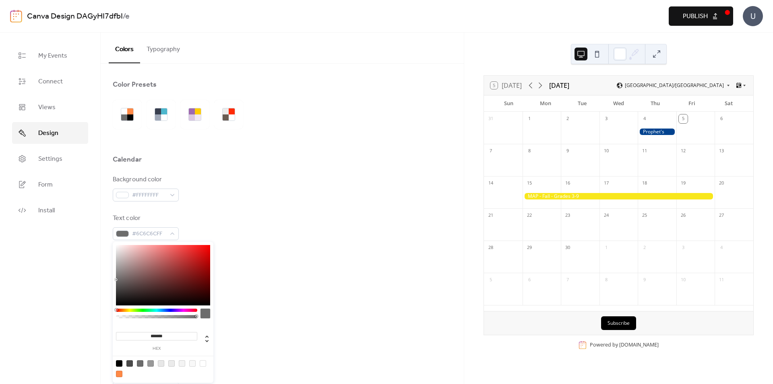
type input "*******"
drag, startPoint x: 138, startPoint y: 272, endPoint x: 45, endPoint y: 338, distance: 113.8
click at [45, 338] on body "Canva Design DAGyHI7dfbI / e Preview Publish U My Events Connect Views Design S…" at bounding box center [386, 192] width 773 height 384
click at [302, 273] on div "Border color #E7E7E7FF" at bounding box center [282, 265] width 339 height 27
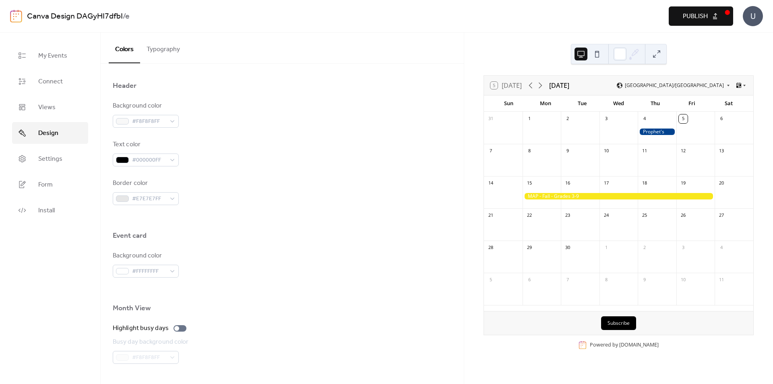
scroll to position [460, 0]
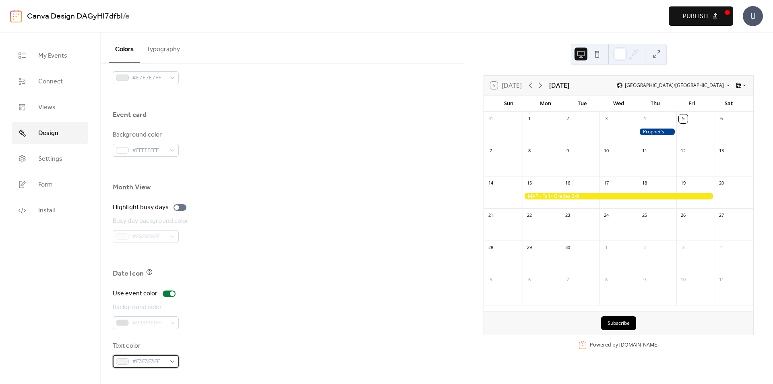
click at [148, 359] on span "#F3F3F3FF" at bounding box center [149, 362] width 34 height 10
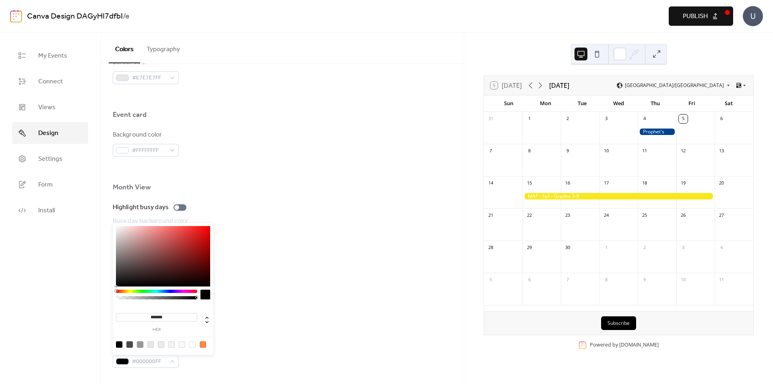
drag, startPoint x: 144, startPoint y: 259, endPoint x: 80, endPoint y: 299, distance: 75.9
click at [80, 299] on body "Canva Design DAGyHI7dfbI / e Preview Publish U My Events Connect Views Design S…" at bounding box center [386, 192] width 773 height 384
type input "*******"
drag, startPoint x: 136, startPoint y: 269, endPoint x: 100, endPoint y: 290, distance: 41.8
click at [100, 290] on body "Canva Design DAGyHI7dfbI / e Preview Publish U My Events Connect Views Design S…" at bounding box center [386, 192] width 773 height 384
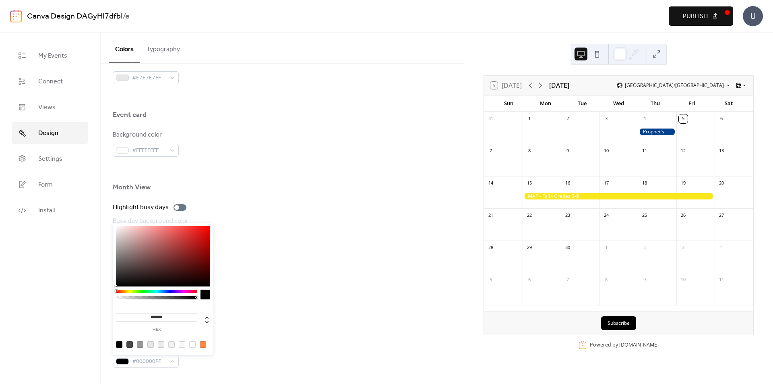
click at [279, 286] on div at bounding box center [282, 285] width 339 height 6
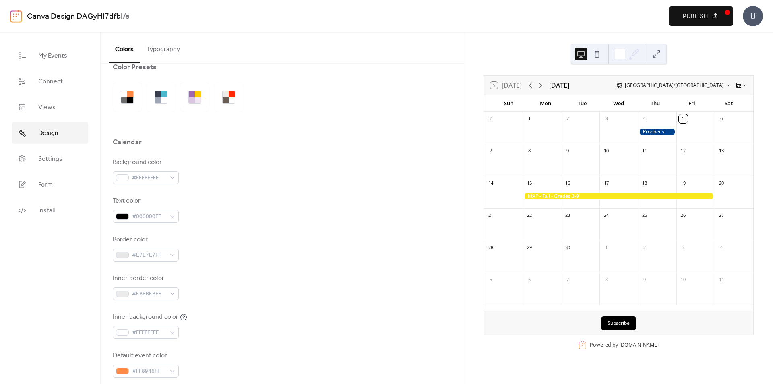
scroll to position [0, 0]
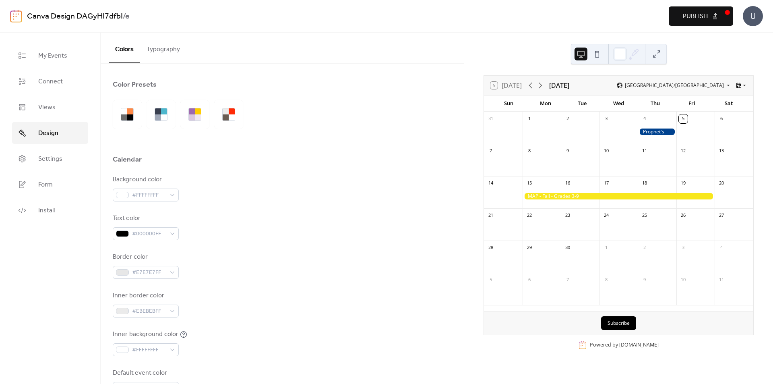
click at [164, 45] on button "Typography" at bounding box center [163, 48] width 46 height 30
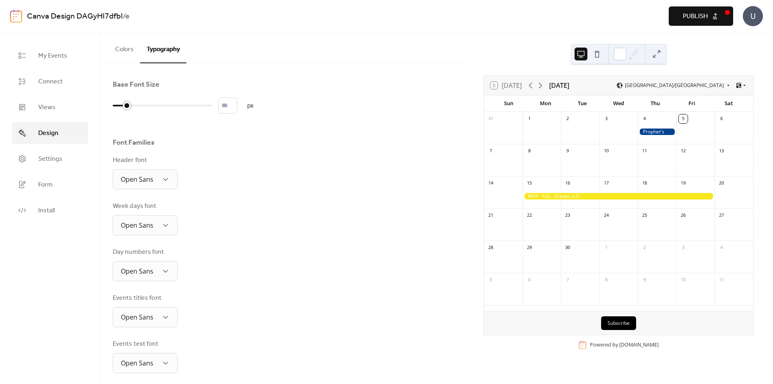
drag, startPoint x: 118, startPoint y: 104, endPoint x: 144, endPoint y: 101, distance: 26.0
click at [127, 101] on div at bounding box center [120, 105] width 14 height 13
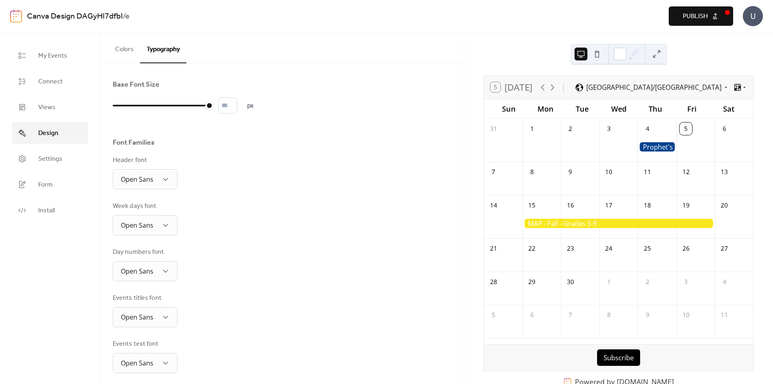
click at [210, 169] on div "Header font Open Sans" at bounding box center [282, 172] width 339 height 34
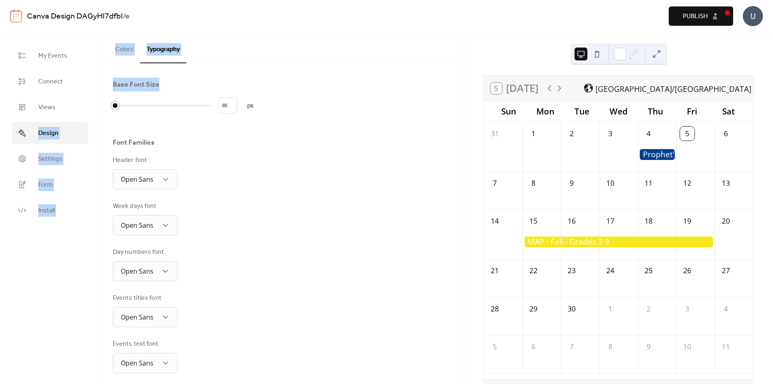
drag, startPoint x: 125, startPoint y: 105, endPoint x: 99, endPoint y: 105, distance: 25.8
click at [99, 105] on div "My Events Connect Views Design Settings Form Install Design Colors Typography C…" at bounding box center [386, 208] width 773 height 351
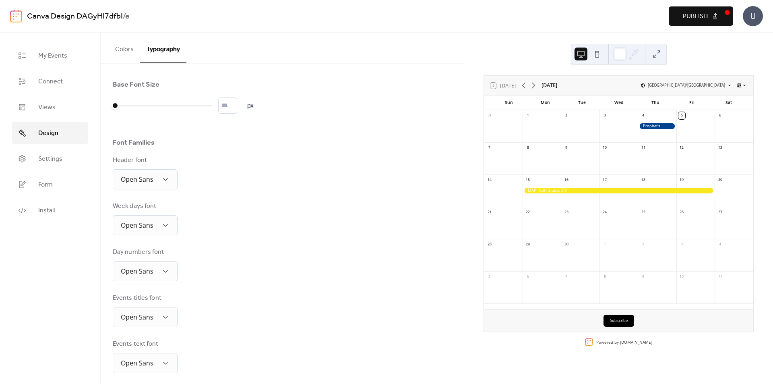
click at [256, 154] on div "Base Font Size * px Font Families Header font Open Sans Week days font Open San…" at bounding box center [282, 272] width 339 height 385
type input "*"
click at [121, 107] on div at bounding box center [162, 105] width 99 height 13
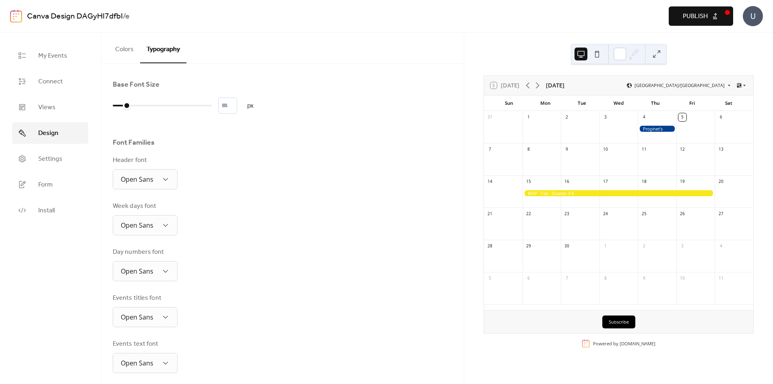
click at [254, 171] on div "Header font Open Sans" at bounding box center [282, 172] width 339 height 34
click at [125, 51] on button "Colors" at bounding box center [124, 48] width 31 height 30
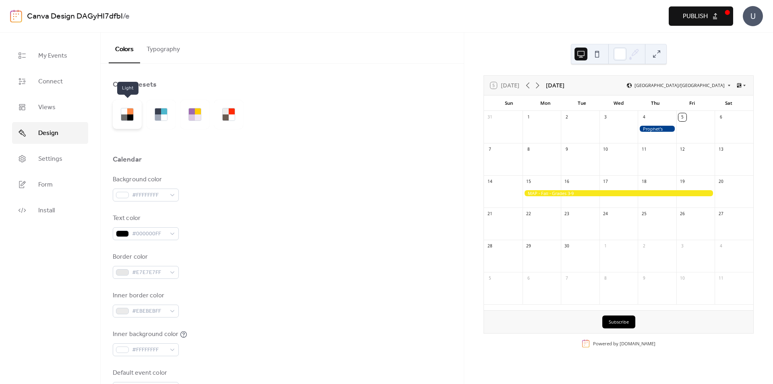
click at [133, 113] on div at bounding box center [130, 111] width 6 height 6
click at [161, 114] on div at bounding box center [164, 117] width 6 height 6
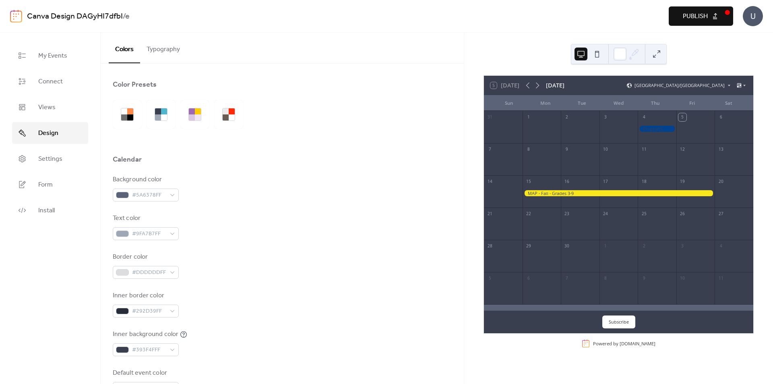
click at [177, 114] on div at bounding box center [180, 114] width 135 height 29
click at [194, 114] on div at bounding box center [192, 117] width 6 height 6
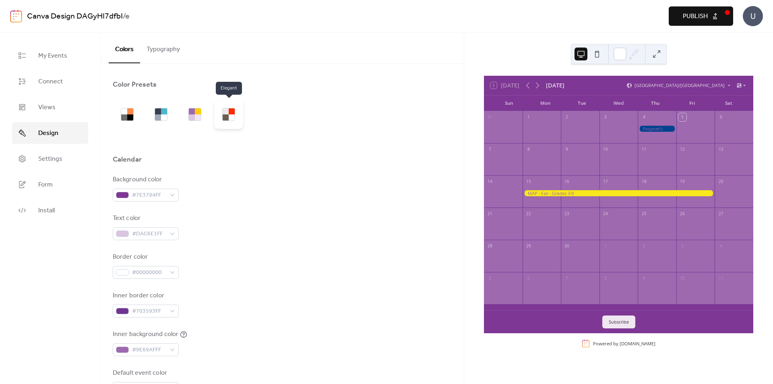
click at [219, 115] on div at bounding box center [228, 114] width 29 height 29
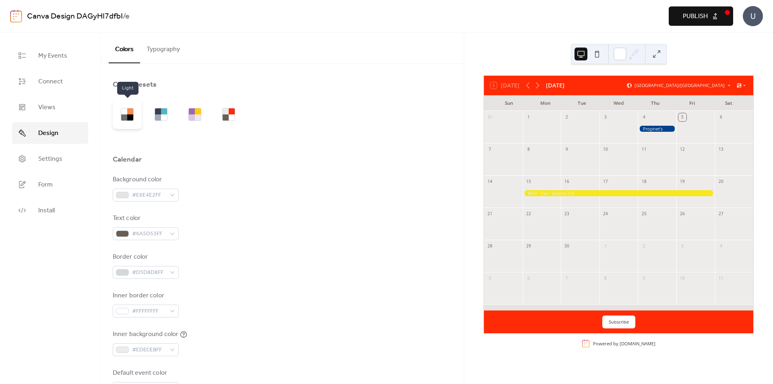
click at [126, 116] on div at bounding box center [124, 117] width 6 height 6
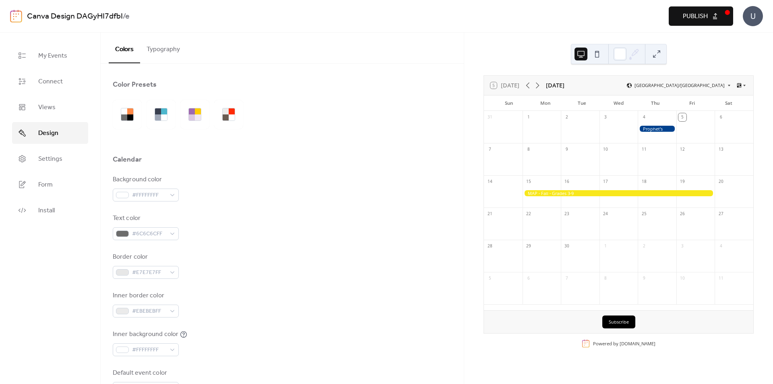
click at [214, 176] on div "Background color #FFFFFFFF" at bounding box center [282, 188] width 339 height 27
click at [155, 233] on span "#6C6C6CFF" at bounding box center [149, 234] width 34 height 10
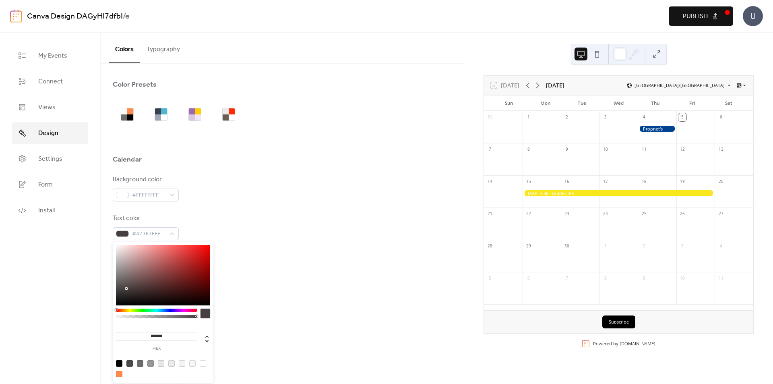
type input "*******"
drag, startPoint x: 128, startPoint y: 287, endPoint x: 107, endPoint y: 315, distance: 35.7
click at [107, 315] on body "Canva Design DAGyHI7dfbI / e Preview Publish U My Events Connect Views Design S…" at bounding box center [386, 192] width 773 height 384
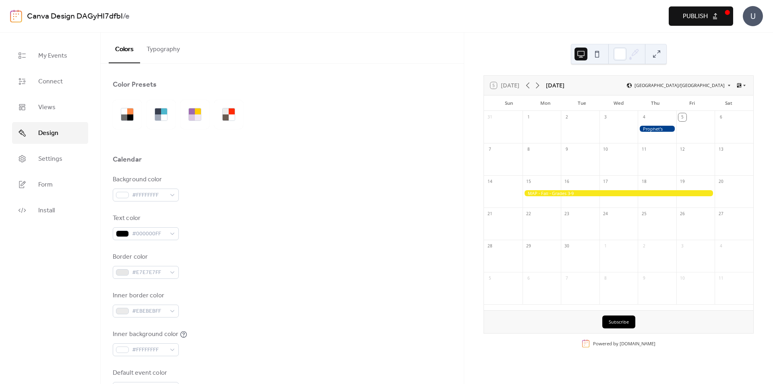
click at [273, 248] on div "Background color #FFFFFFFF Text color #000000FF Border color #E7E7E7FF Inner bo…" at bounding box center [282, 285] width 339 height 220
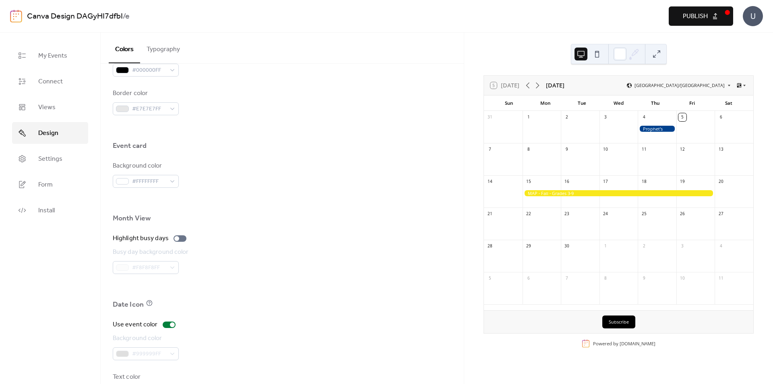
scroll to position [460, 0]
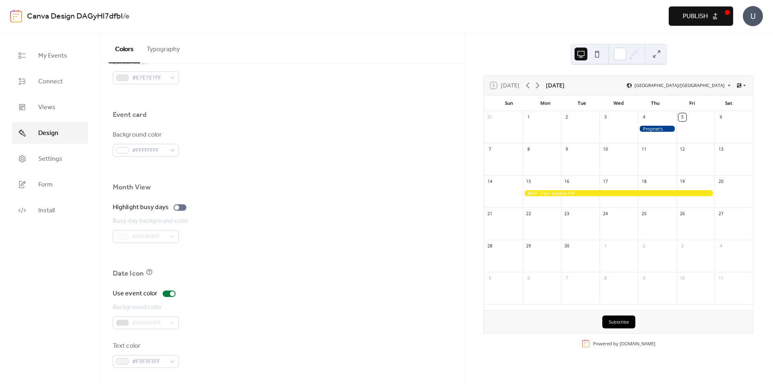
click at [565, 193] on div at bounding box center [618, 193] width 192 height 6
click at [407, 205] on div "Highlight busy days" at bounding box center [282, 207] width 339 height 10
click at [57, 58] on span "My Events" at bounding box center [52, 56] width 29 height 10
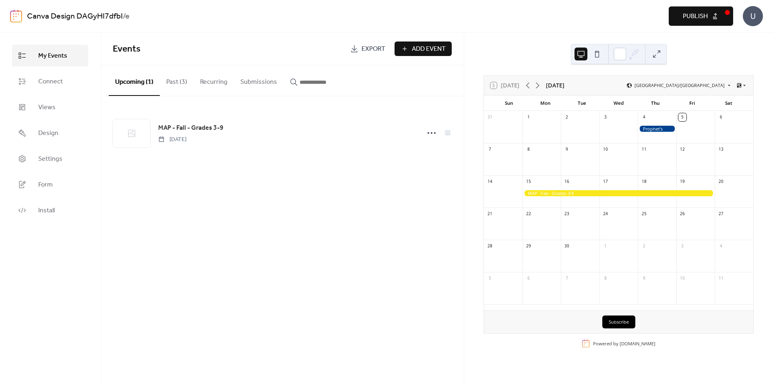
click at [425, 46] on span "Add Event" at bounding box center [429, 49] width 34 height 10
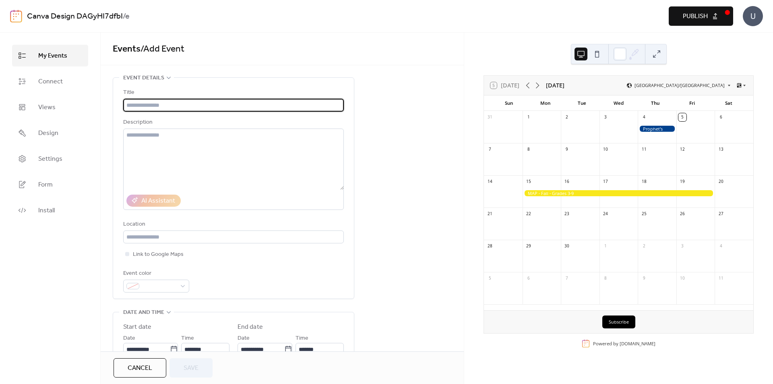
click at [171, 106] on input "text" at bounding box center [233, 105] width 221 height 13
type input "**********"
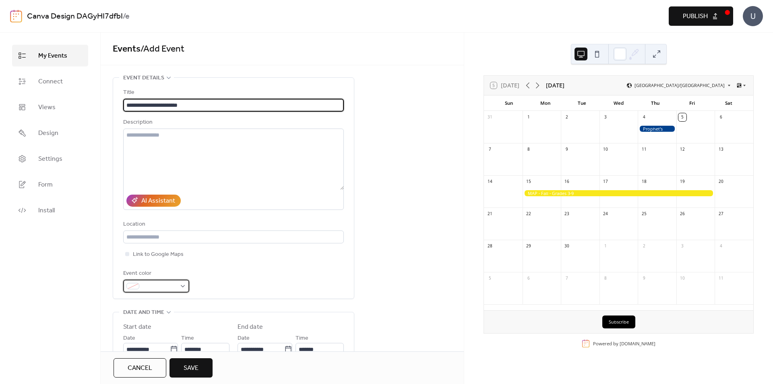
click at [153, 286] on span at bounding box center [159, 286] width 34 height 10
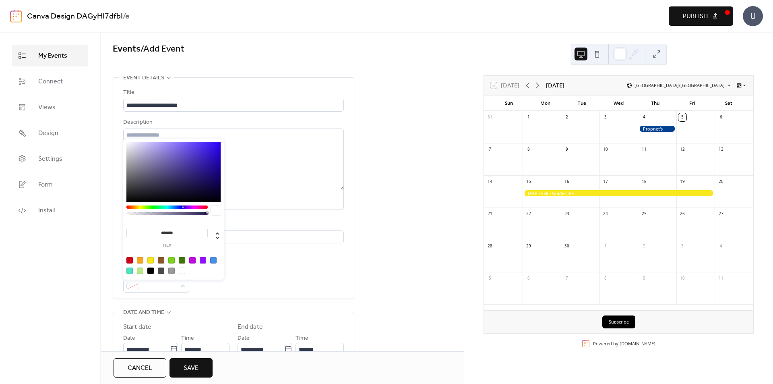
click at [153, 258] on div at bounding box center [150, 260] width 6 height 6
type input "*******"
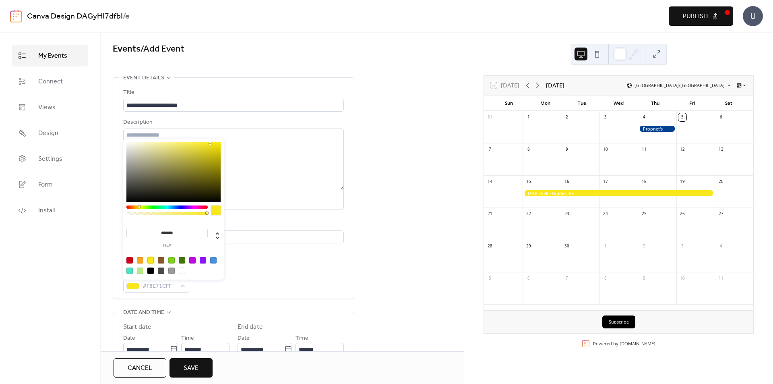
click at [318, 262] on div "**********" at bounding box center [233, 190] width 221 height 204
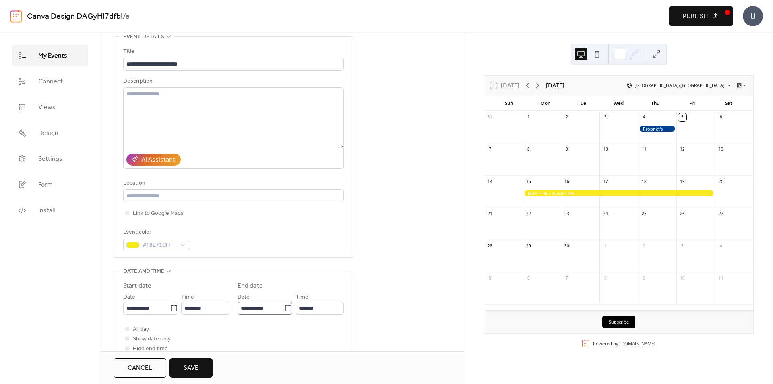
scroll to position [80, 0]
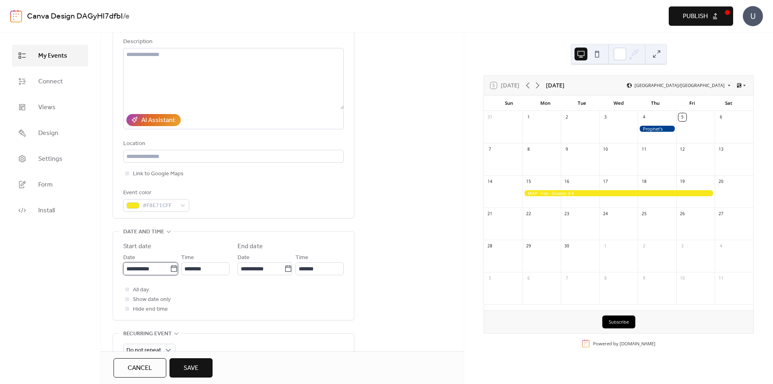
click at [159, 271] on input "**********" at bounding box center [146, 268] width 47 height 13
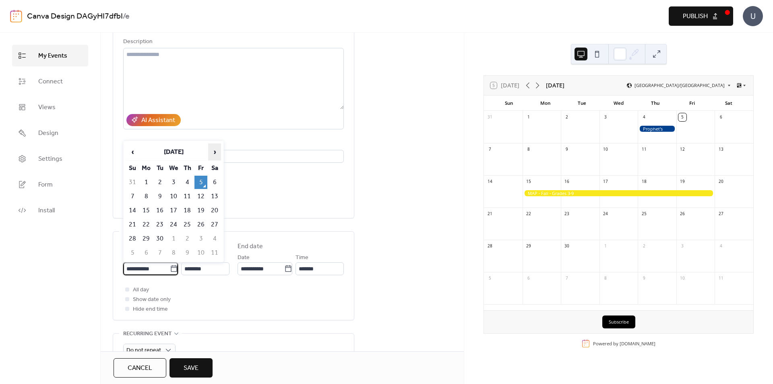
click at [216, 152] on span "›" at bounding box center [214, 152] width 12 height 16
click at [147, 197] on td "6" at bounding box center [146, 196] width 13 height 13
type input "**********"
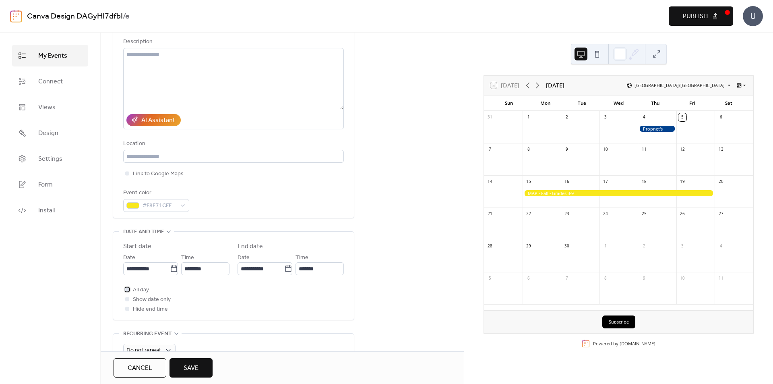
click at [139, 290] on span "All day" at bounding box center [141, 290] width 16 height 10
click at [258, 267] on input "**********" at bounding box center [260, 268] width 47 height 13
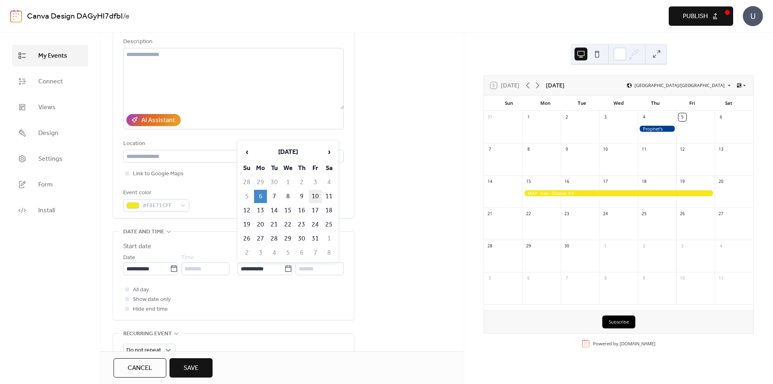
click at [318, 195] on td "10" at bounding box center [315, 196] width 13 height 13
type input "**********"
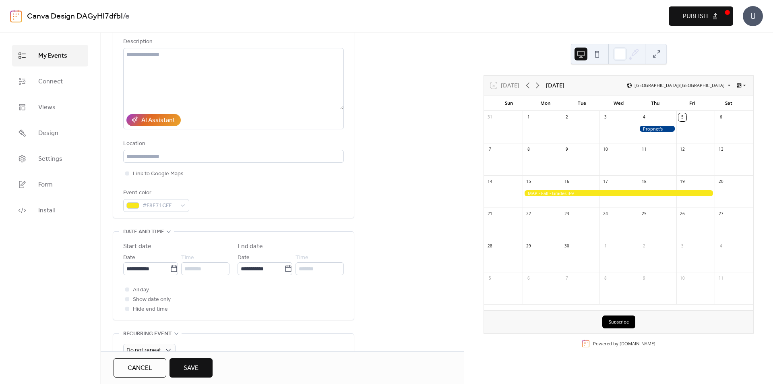
click at [391, 229] on div "**********" at bounding box center [282, 288] width 363 height 582
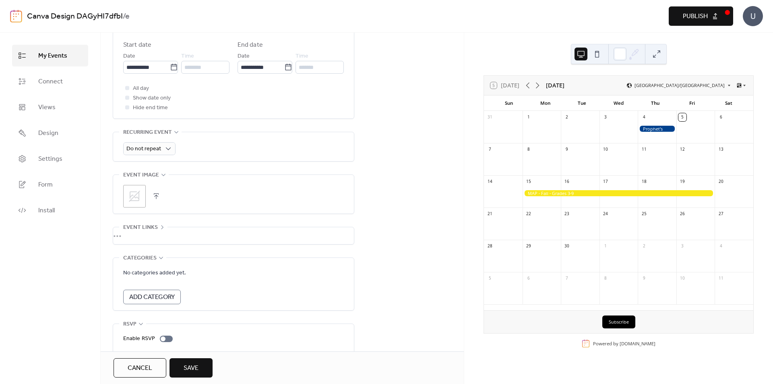
scroll to position [310, 0]
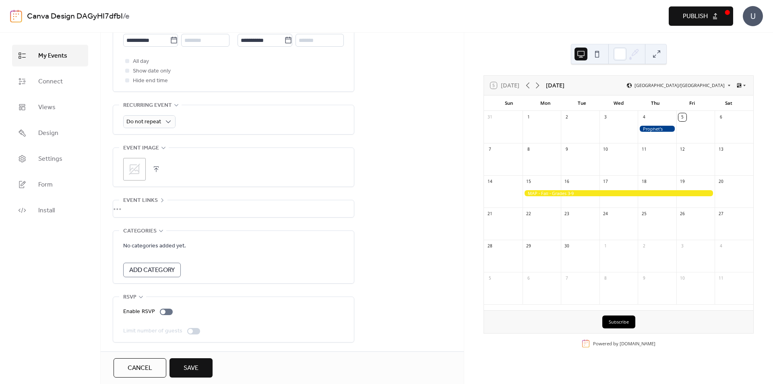
click at [201, 362] on button "Save" at bounding box center [190, 367] width 43 height 19
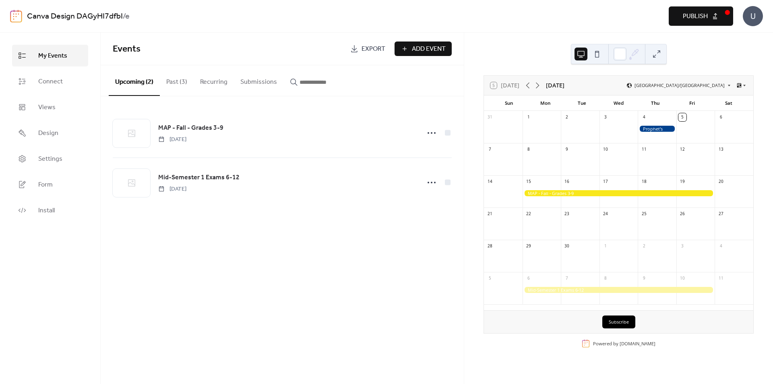
click at [628, 53] on icon at bounding box center [634, 54] width 12 height 12
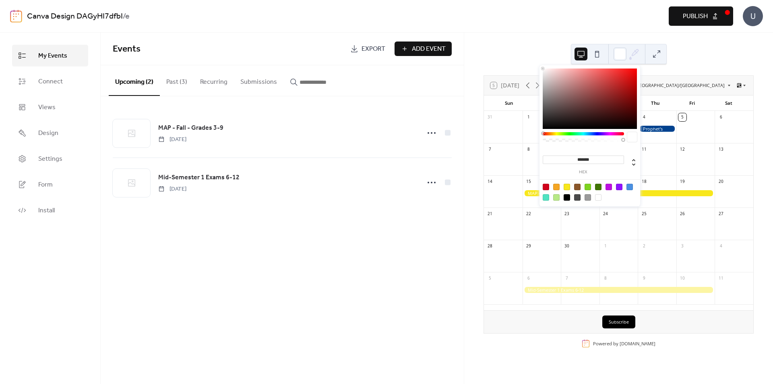
click at [633, 51] on icon at bounding box center [634, 54] width 12 height 12
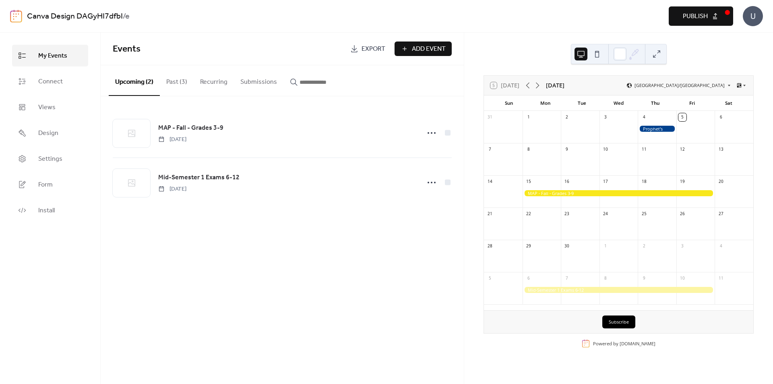
click at [633, 51] on icon at bounding box center [634, 54] width 12 height 12
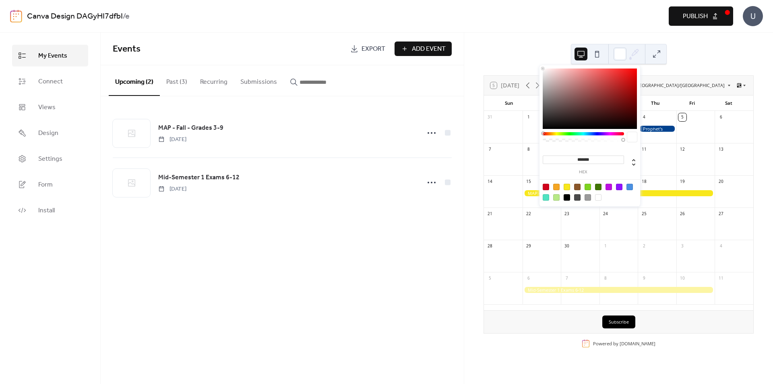
drag, startPoint x: 594, startPoint y: 76, endPoint x: 479, endPoint y: 42, distance: 119.9
click at [479, 42] on body "Canva Design DAGyHI7dfbI / e Preview Publish U My Events Connect Views Design S…" at bounding box center [386, 192] width 773 height 384
click at [599, 133] on div at bounding box center [583, 133] width 81 height 3
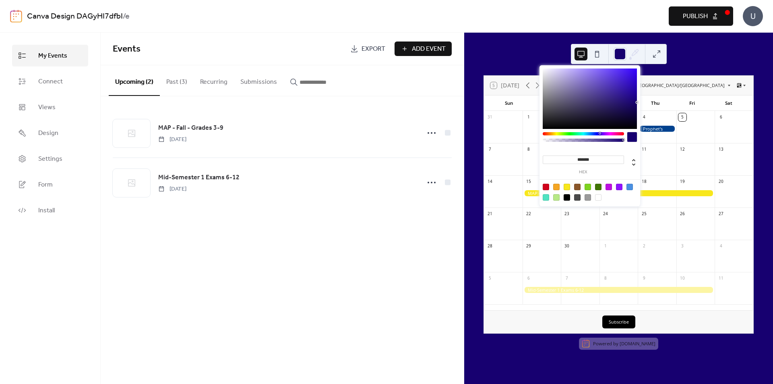
type input "*******"
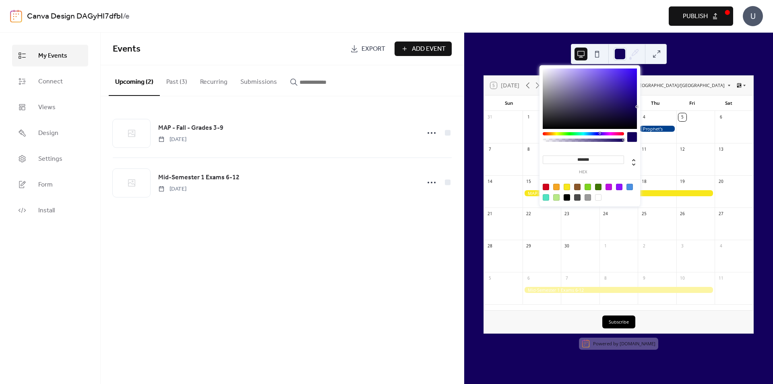
drag, startPoint x: 607, startPoint y: 98, endPoint x: 640, endPoint y: 107, distance: 34.1
click at [640, 107] on body "Canva Design DAGyHI7dfbI / e Preview Publish U My Events Connect Views Design S…" at bounding box center [386, 192] width 773 height 384
click at [739, 85] on icon at bounding box center [739, 86] width 6 height 6
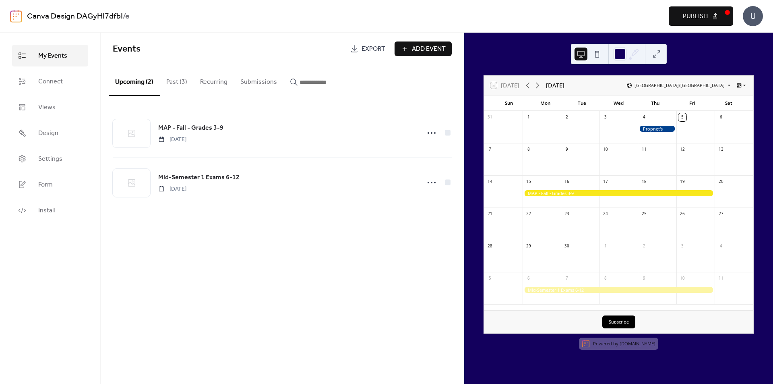
click at [730, 66] on div "5 Today September 2025 Asia/Dubai Sun Mon Tue Wed Thu Fri Sat 31 1 2 3 4 5 6 7 …" at bounding box center [618, 208] width 309 height 351
click at [712, 16] on button "Publish" at bounding box center [701, 15] width 64 height 19
click at [361, 45] on span "Export" at bounding box center [373, 49] width 24 height 10
click at [332, 244] on div "Events Export Add Event Upcoming (2) Past (3) Recurring Submissions MAP - Fall …" at bounding box center [282, 208] width 363 height 351
click at [304, 261] on div "Events Export Add Event Upcoming (2) Past (3) Recurring Submissions MAP - Fall …" at bounding box center [282, 208] width 363 height 351
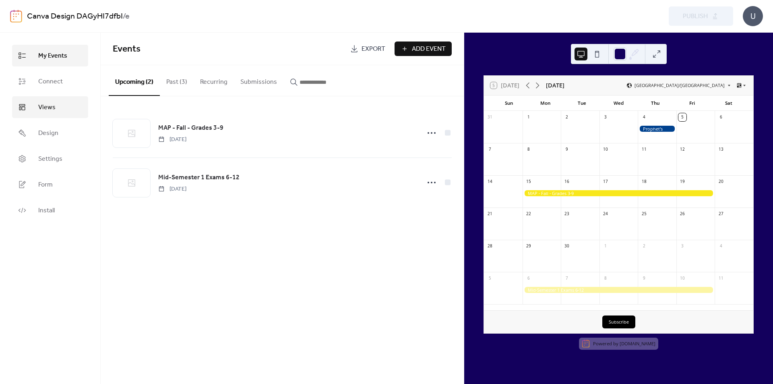
click at [55, 107] on span "Views" at bounding box center [46, 108] width 17 height 10
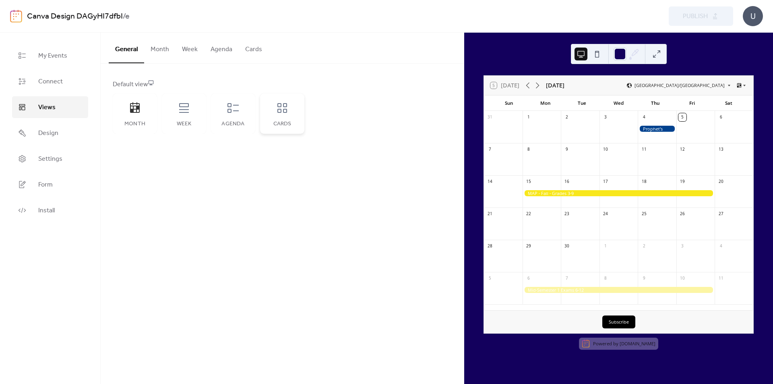
click at [293, 106] on div "Cards" at bounding box center [282, 113] width 44 height 40
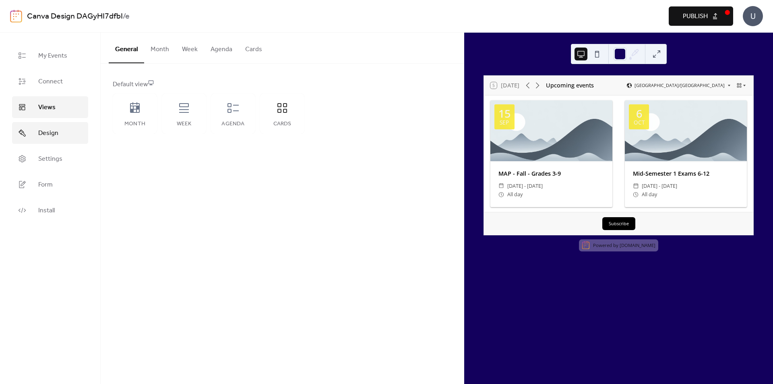
click at [37, 132] on link "Design" at bounding box center [50, 133] width 76 height 22
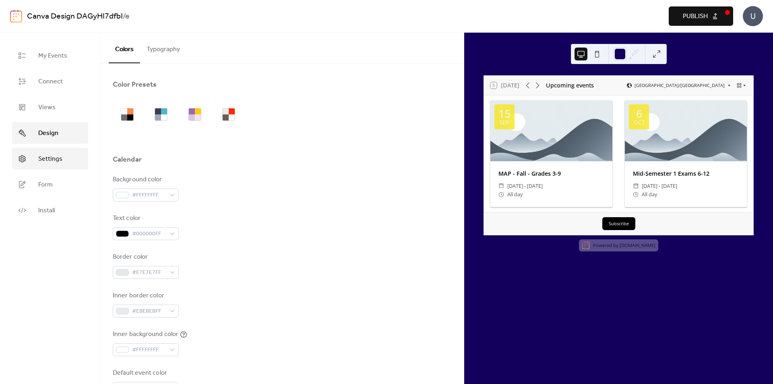
click at [46, 161] on span "Settings" at bounding box center [50, 159] width 24 height 10
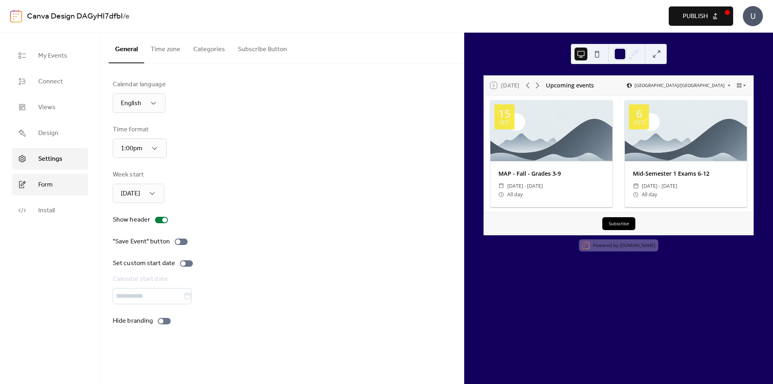
click at [46, 185] on span "Form" at bounding box center [45, 185] width 14 height 10
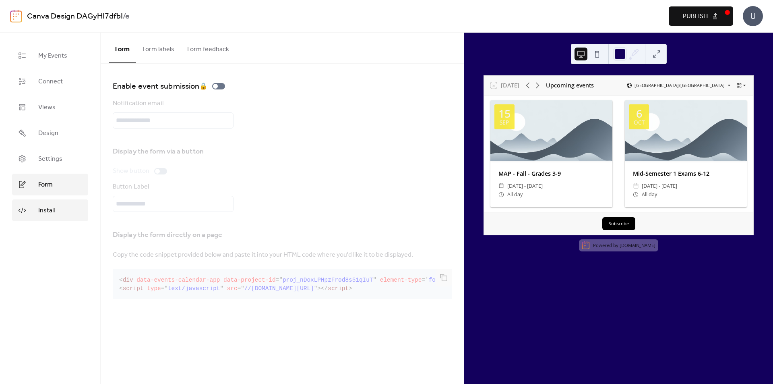
click at [43, 206] on span "Install" at bounding box center [46, 211] width 17 height 10
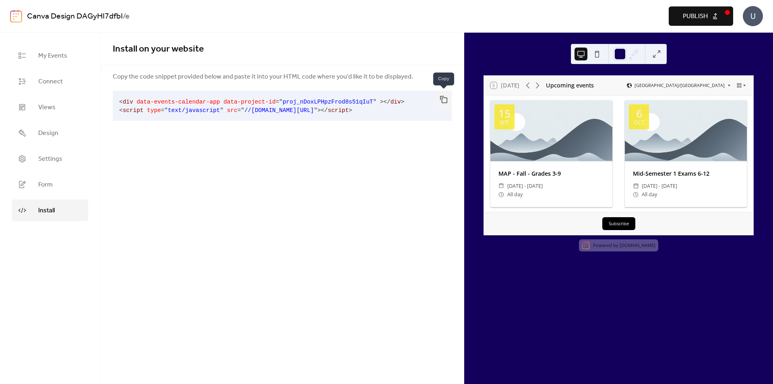
click at [450, 99] on button "button" at bounding box center [443, 100] width 16 height 18
click at [716, 15] on button "Publish" at bounding box center [701, 15] width 64 height 19
click at [60, 57] on span "My Events" at bounding box center [52, 56] width 29 height 10
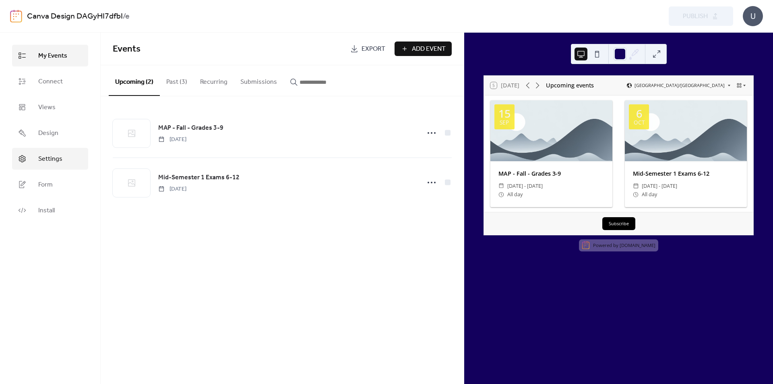
click at [59, 154] on span "Settings" at bounding box center [50, 159] width 24 height 10
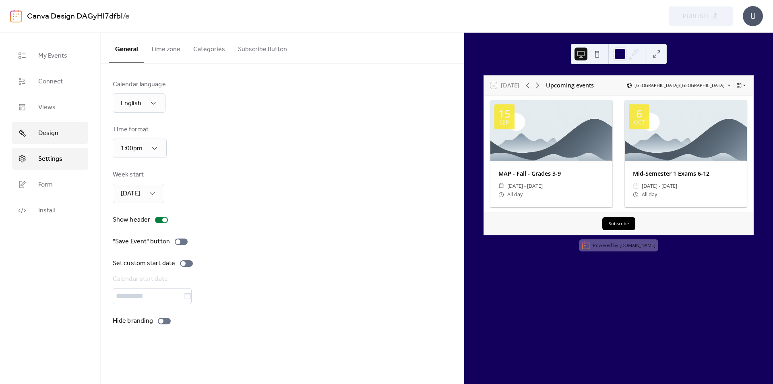
click at [54, 131] on span "Design" at bounding box center [48, 133] width 20 height 10
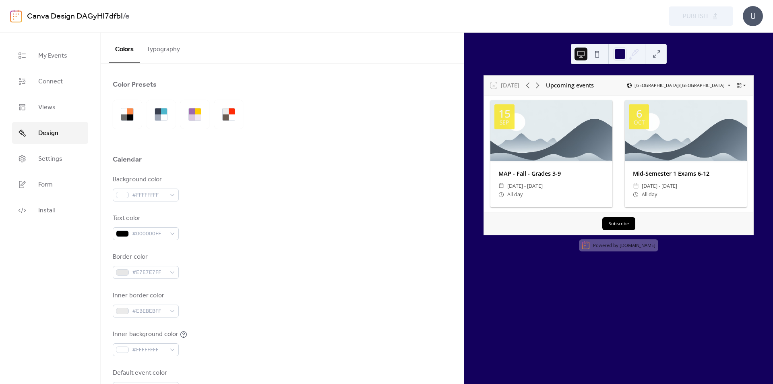
click at [582, 54] on button at bounding box center [580, 53] width 13 height 13
click at [590, 52] on button at bounding box center [596, 53] width 13 height 13
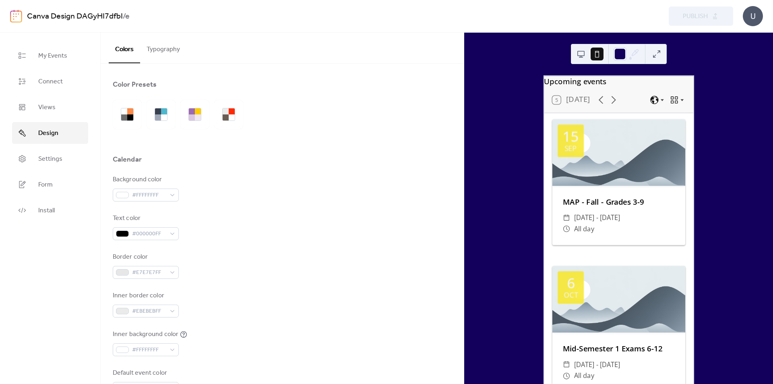
click at [580, 54] on button at bounding box center [580, 53] width 13 height 13
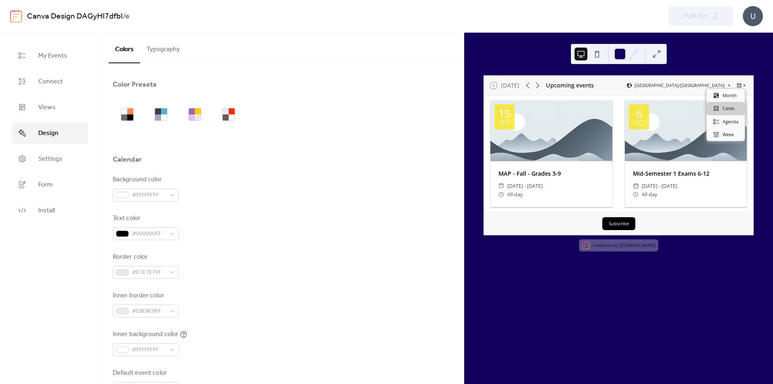
click at [737, 88] on body "Canva Design DAGyHI7dfbI / e Preview Publish U My Events Connect Views Design S…" at bounding box center [386, 192] width 773 height 384
click at [733, 96] on span "Month" at bounding box center [729, 95] width 14 height 6
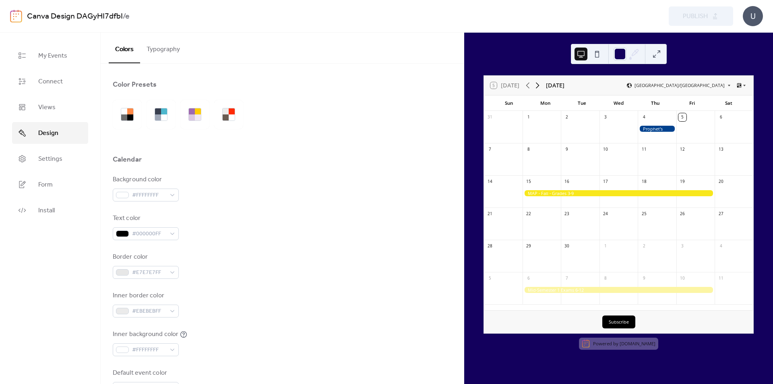
click at [542, 86] on icon at bounding box center [537, 85] width 10 height 10
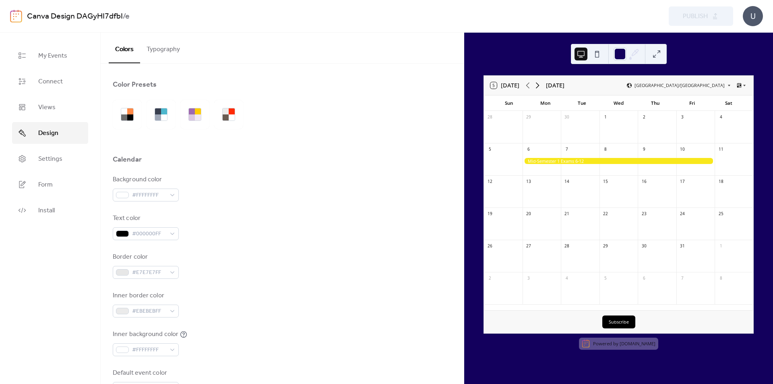
click at [542, 86] on icon at bounding box center [537, 85] width 10 height 10
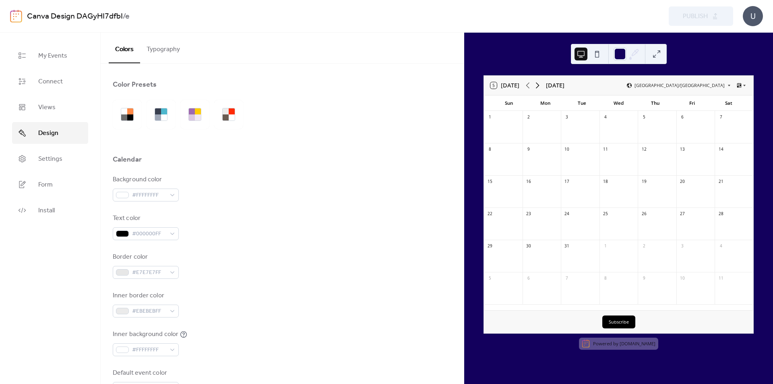
click at [542, 86] on icon at bounding box center [537, 85] width 10 height 10
click at [621, 321] on button "Subscribe" at bounding box center [618, 321] width 33 height 13
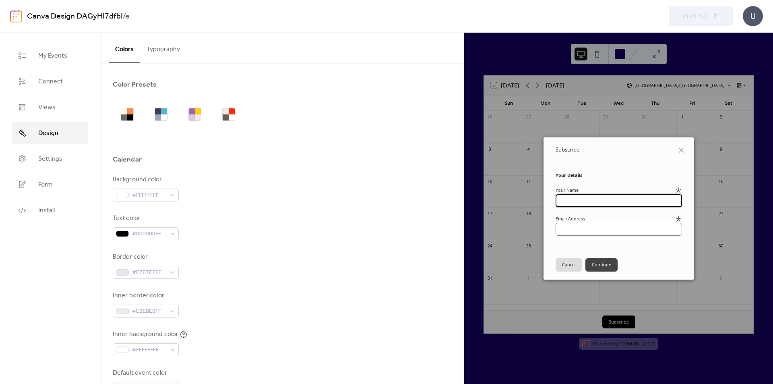
click at [556, 268] on button "Cancel" at bounding box center [568, 264] width 27 height 13
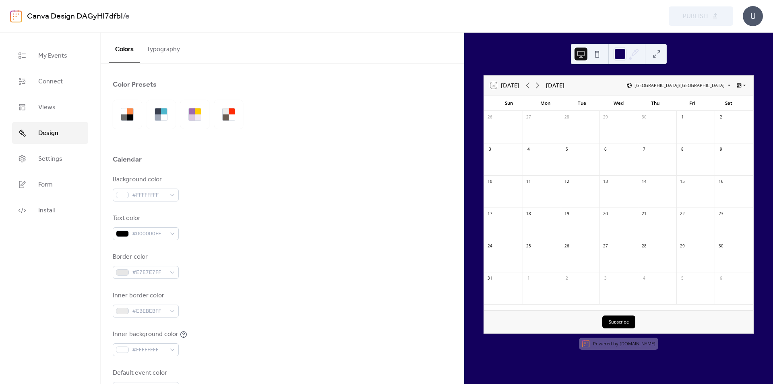
click at [617, 346] on div "Powered by EventsCalendar.co" at bounding box center [618, 343] width 79 height 12
click at [622, 343] on link "[DOMAIN_NAME]" at bounding box center [637, 343] width 36 height 6
click at [749, 14] on div "U" at bounding box center [753, 16] width 20 height 20
click at [745, 41] on span "Account" at bounding box center [737, 36] width 24 height 10
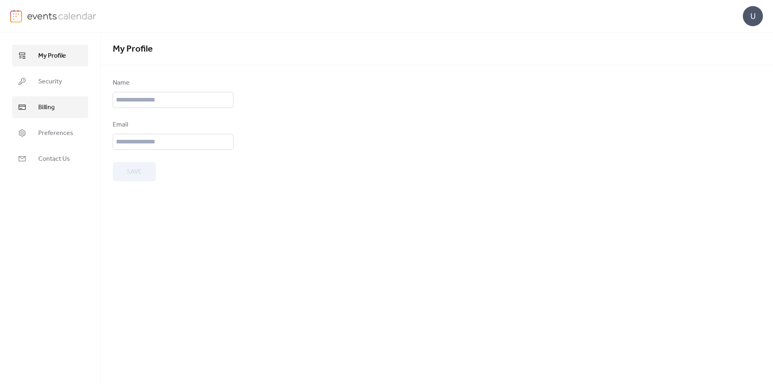
click at [52, 110] on span "Billing" at bounding box center [46, 108] width 17 height 10
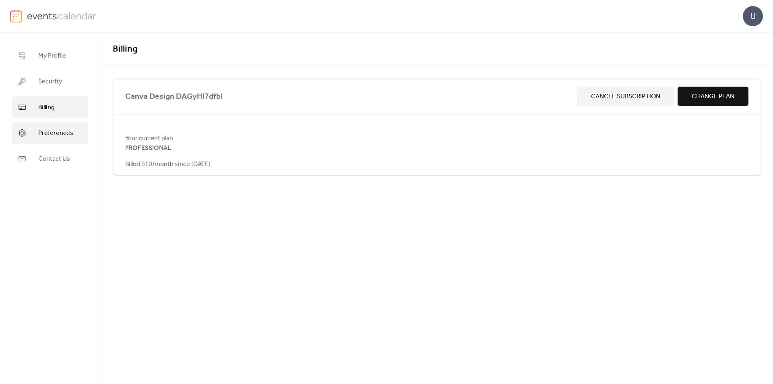
click at [54, 131] on span "Preferences" at bounding box center [55, 133] width 35 height 10
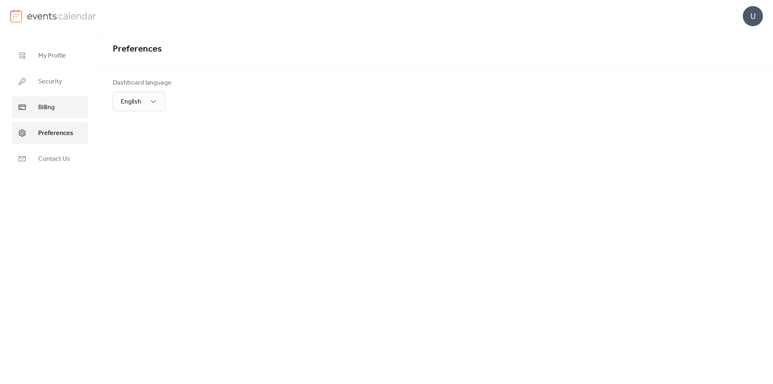
click at [54, 103] on span "Billing" at bounding box center [46, 108] width 17 height 10
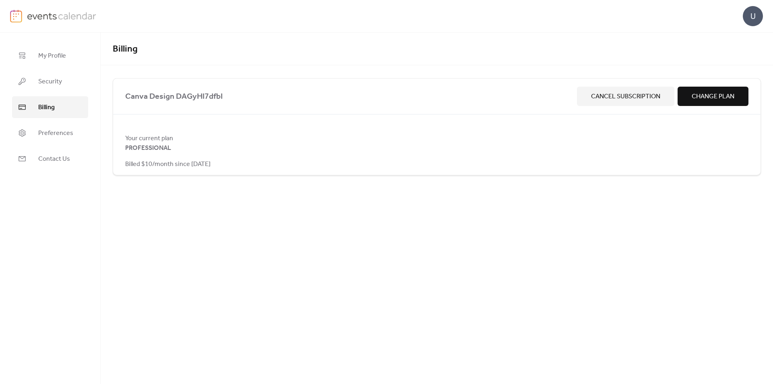
click at [654, 96] on span "Cancel Subscription" at bounding box center [625, 97] width 69 height 10
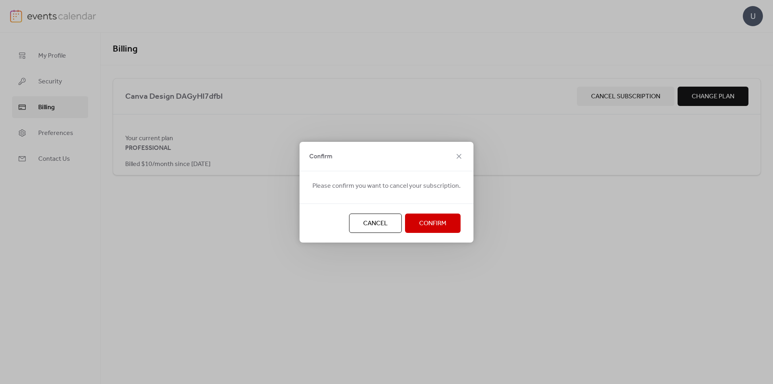
click at [431, 225] on span "Confirm" at bounding box center [432, 224] width 27 height 10
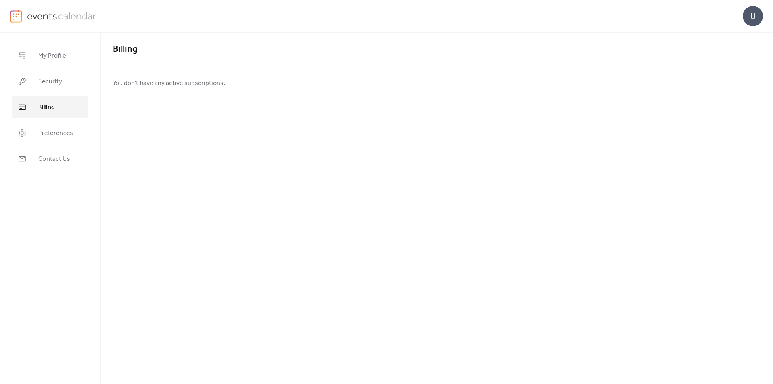
click at [186, 83] on span "You don't have any active subscriptions." at bounding box center [169, 83] width 112 height 10
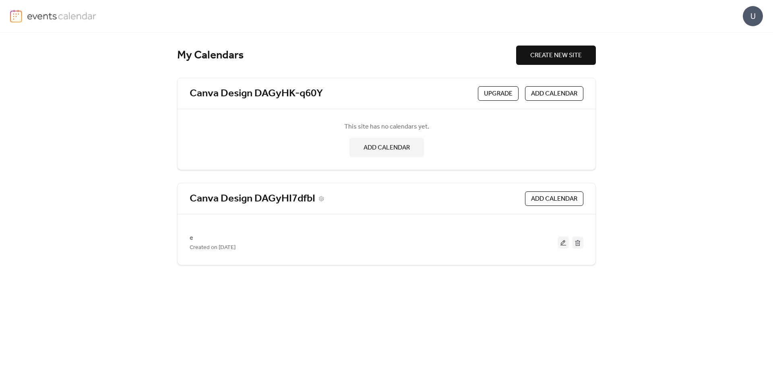
click at [283, 199] on link "Canva Design DAGyHI7dfbI" at bounding box center [253, 198] width 126 height 13
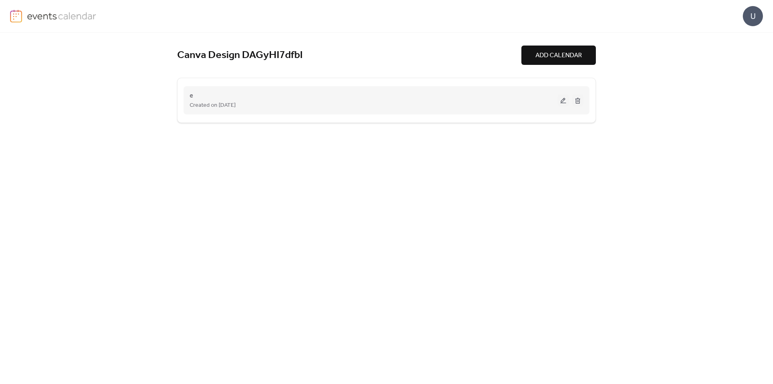
click at [190, 94] on div "e Created on [DATE]" at bounding box center [387, 100] width 394 height 32
click at [193, 96] on div "e Created on [DATE]" at bounding box center [374, 100] width 368 height 19
click at [190, 96] on div "e Created on [DATE]" at bounding box center [387, 100] width 394 height 32
click at [192, 96] on span "e" at bounding box center [192, 96] width 4 height 10
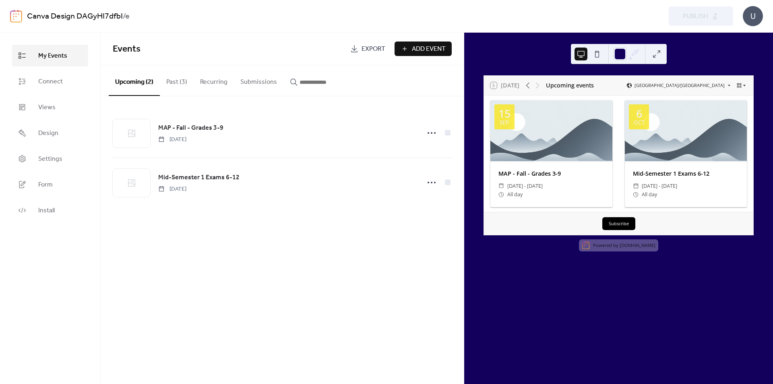
click at [742, 86] on icon at bounding box center [744, 85] width 5 height 5
click at [734, 97] on span "Month" at bounding box center [729, 95] width 14 height 6
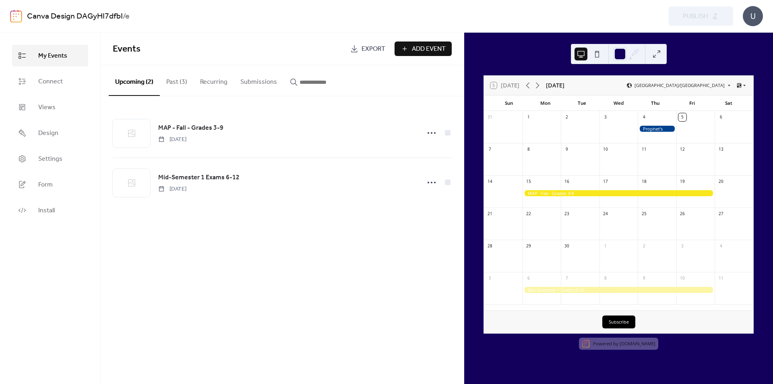
click at [38, 92] on ul "My Events Connect Views Design Settings Form Install" at bounding box center [50, 133] width 76 height 176
click at [48, 87] on span "Connect" at bounding box center [50, 82] width 25 height 10
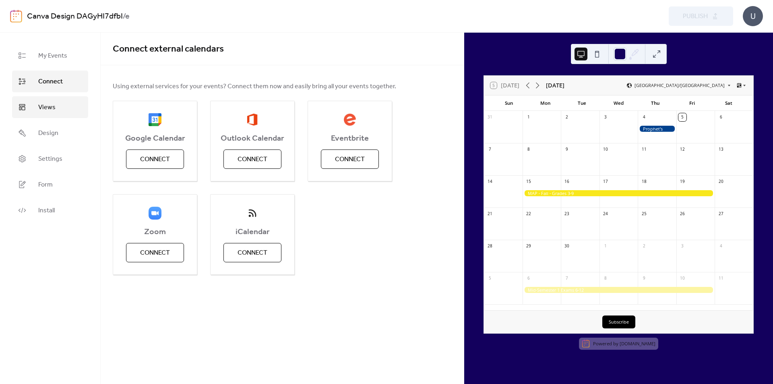
click at [49, 107] on span "Views" at bounding box center [46, 108] width 17 height 10
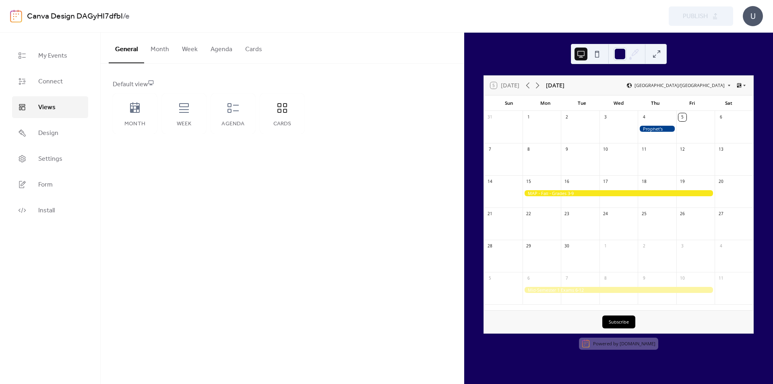
click at [163, 49] on button "Month" at bounding box center [159, 48] width 31 height 30
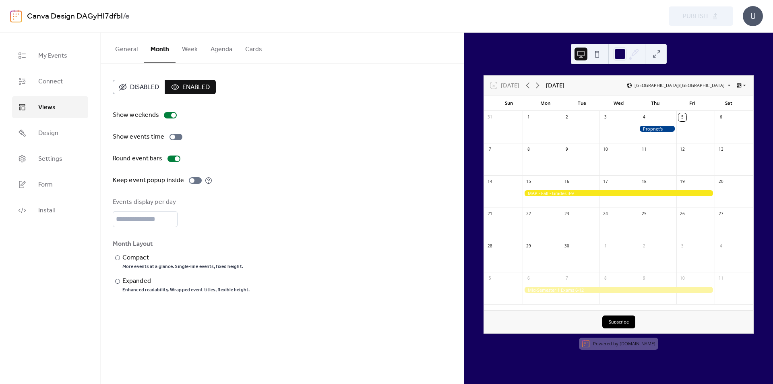
click at [127, 50] on button "General" at bounding box center [126, 48] width 35 height 30
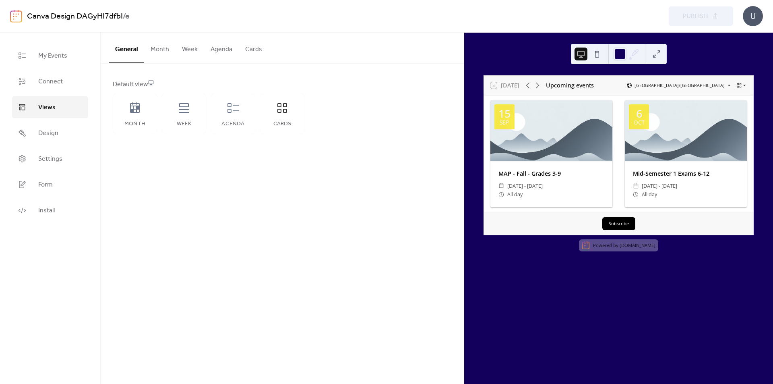
click at [161, 50] on button "Month" at bounding box center [159, 48] width 31 height 30
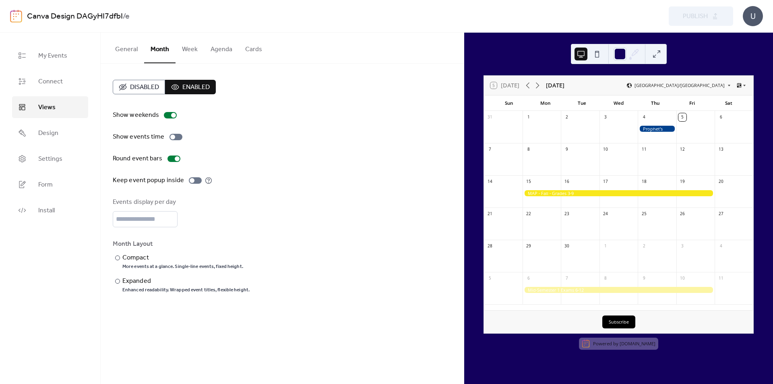
click at [184, 49] on button "Week" at bounding box center [189, 48] width 29 height 30
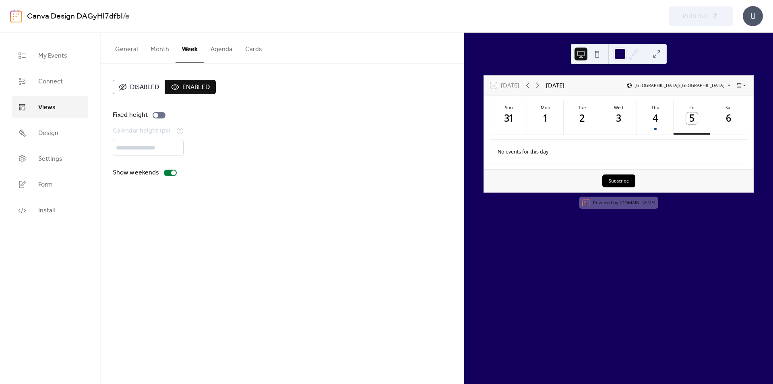
click at [205, 49] on button "Agenda" at bounding box center [221, 48] width 35 height 30
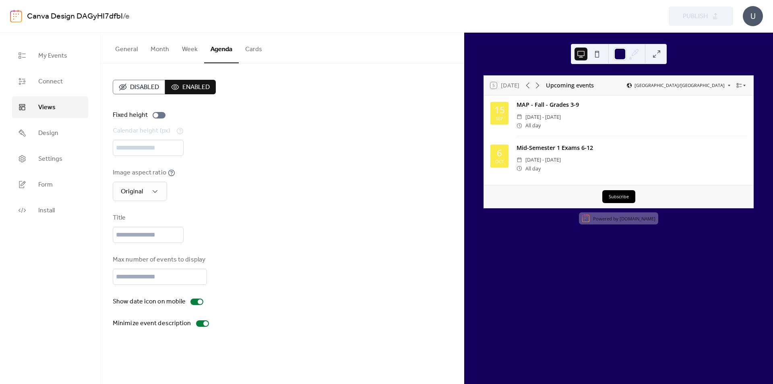
click at [250, 49] on button "Cards" at bounding box center [254, 48] width 30 height 30
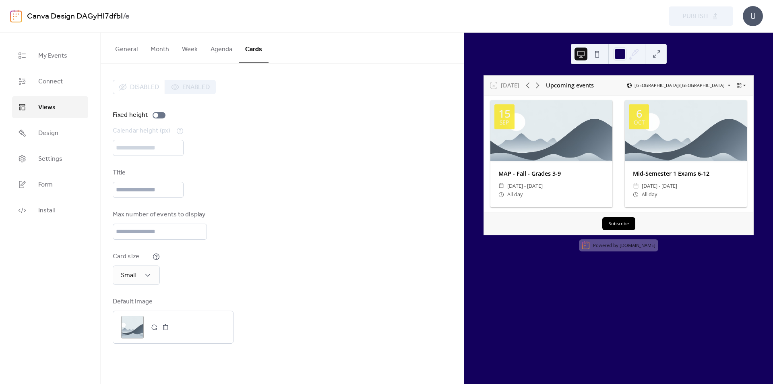
click at [128, 47] on button "General" at bounding box center [126, 48] width 35 height 30
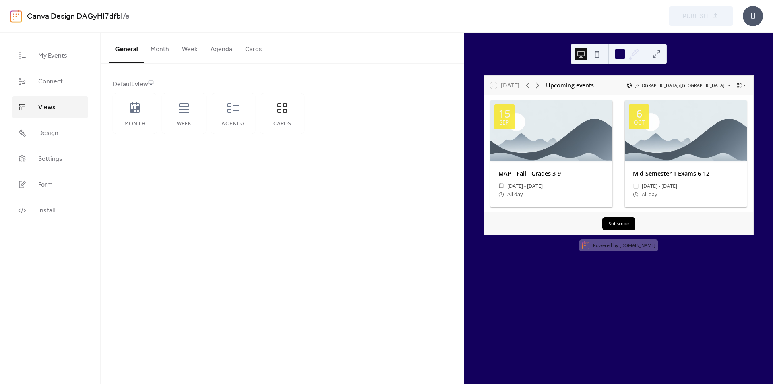
click at [157, 47] on button "Month" at bounding box center [159, 48] width 31 height 30
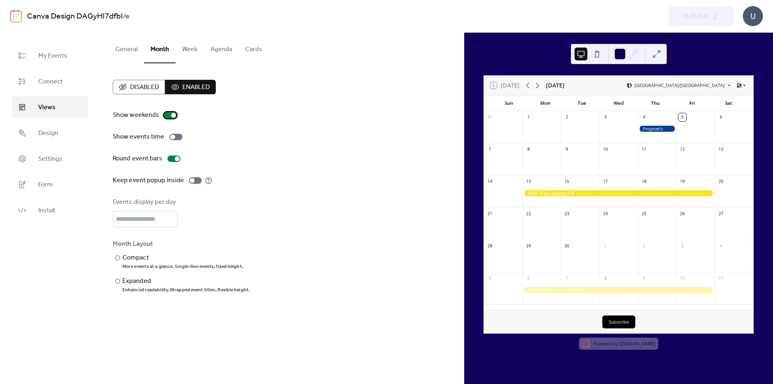
click at [168, 114] on div at bounding box center [170, 115] width 13 height 6
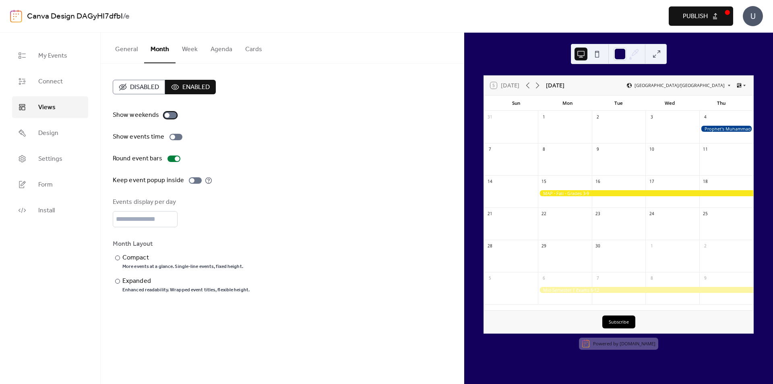
click at [168, 114] on div at bounding box center [167, 115] width 5 height 5
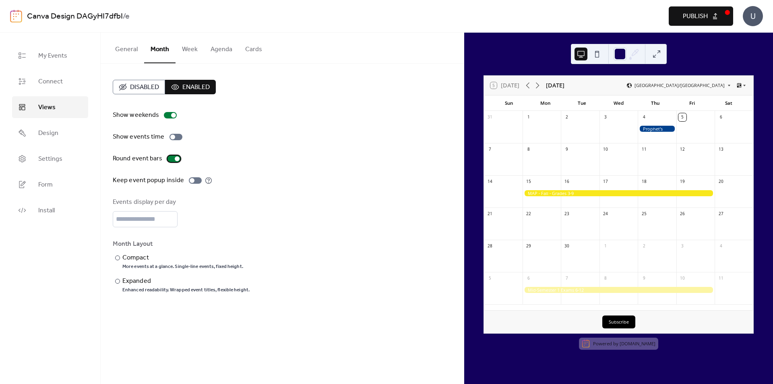
click at [172, 159] on div at bounding box center [173, 158] width 13 height 6
click at [42, 156] on span "Settings" at bounding box center [50, 159] width 24 height 10
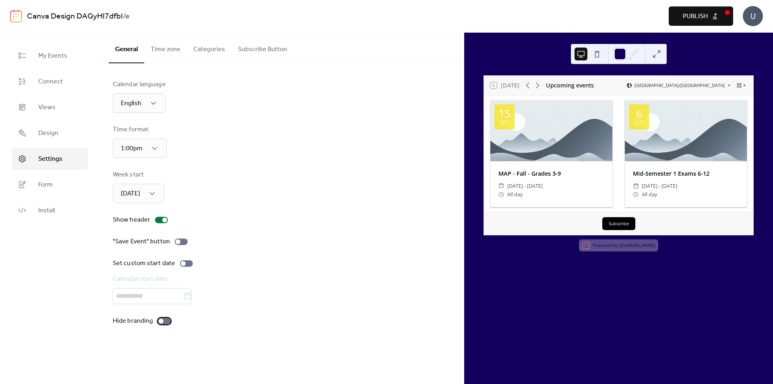
click at [159, 320] on div at bounding box center [161, 320] width 5 height 5
click at [158, 320] on div at bounding box center [164, 321] width 13 height 6
click at [159, 320] on div at bounding box center [161, 320] width 5 height 5
click at [155, 45] on button "Time zone" at bounding box center [165, 48] width 43 height 30
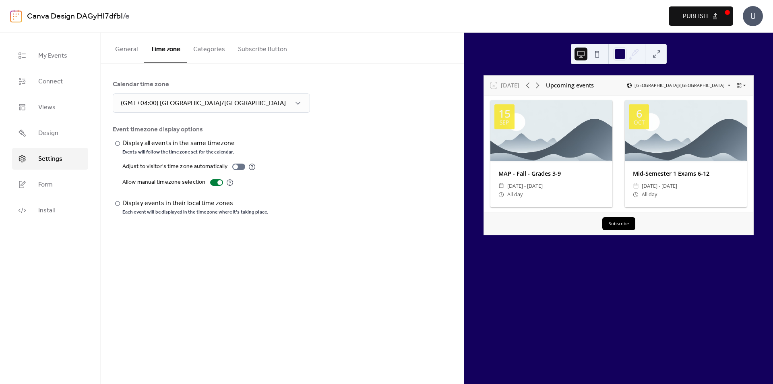
click at [217, 46] on button "Categories" at bounding box center [209, 48] width 45 height 30
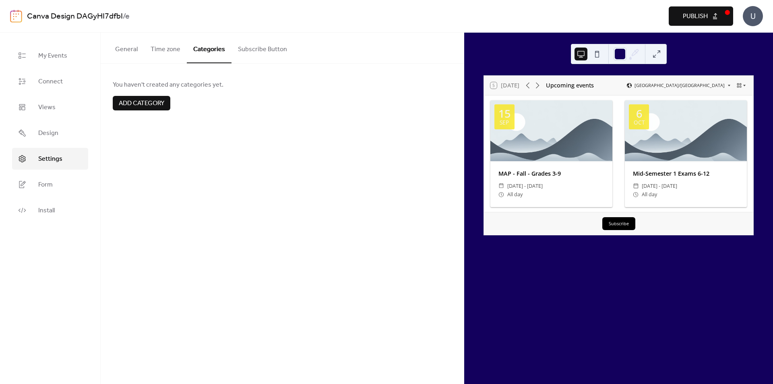
click at [254, 54] on button "Subscribe Button" at bounding box center [262, 48] width 62 height 30
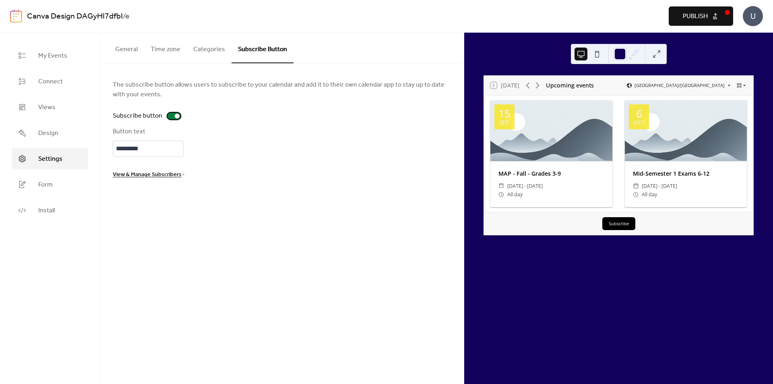
click at [178, 119] on label "Subscribe button" at bounding box center [148, 116] width 71 height 10
click at [177, 117] on div at bounding box center [173, 116] width 13 height 6
click at [177, 117] on div at bounding box center [177, 116] width 5 height 5
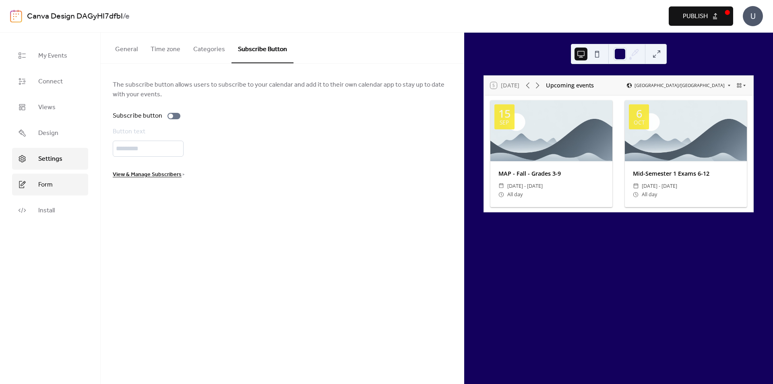
click at [71, 177] on link "Form" at bounding box center [50, 184] width 76 height 22
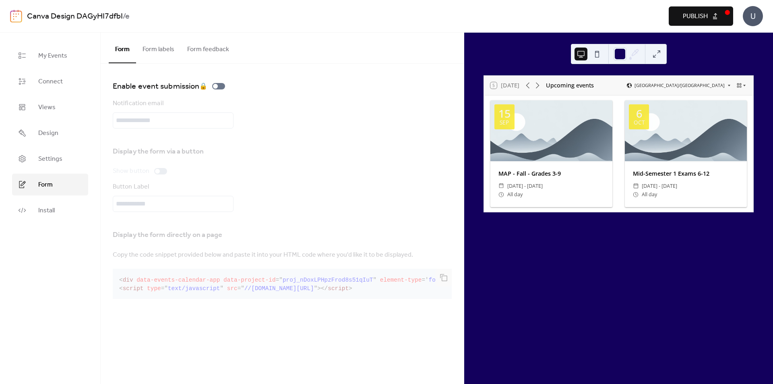
click at [285, 103] on div "Notification email" at bounding box center [282, 114] width 339 height 30
click at [41, 211] on span "Install" at bounding box center [46, 211] width 17 height 10
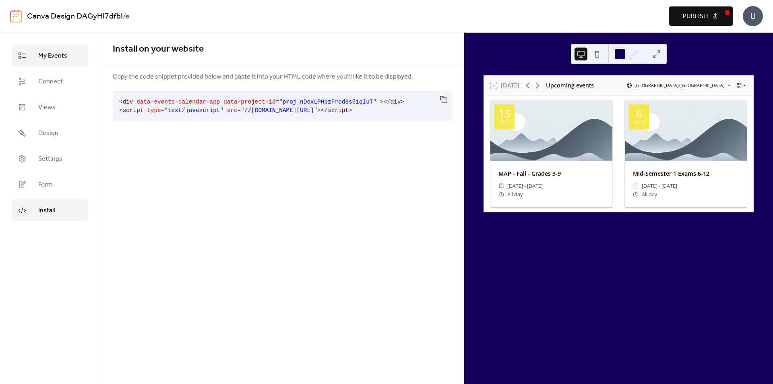
click at [62, 49] on link "My Events" at bounding box center [50, 56] width 76 height 22
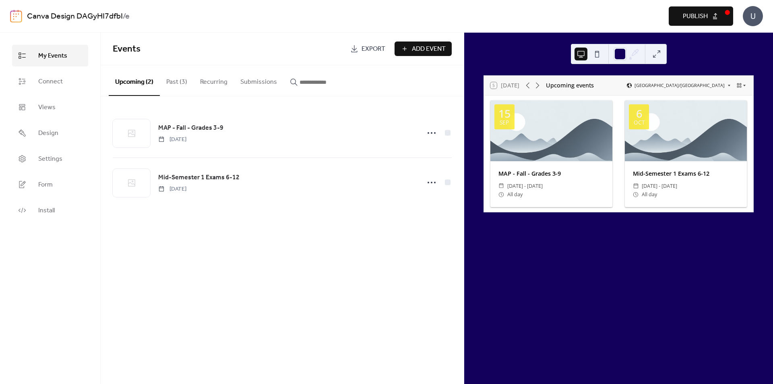
click at [180, 75] on button "Past (3)" at bounding box center [177, 80] width 34 height 30
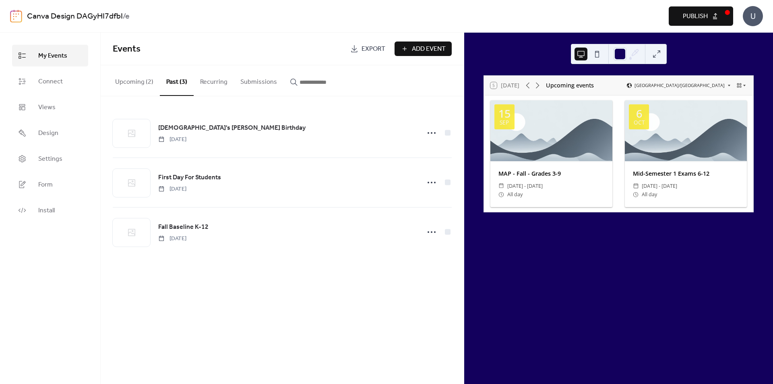
click at [134, 82] on button "Upcoming (2)" at bounding box center [134, 80] width 51 height 30
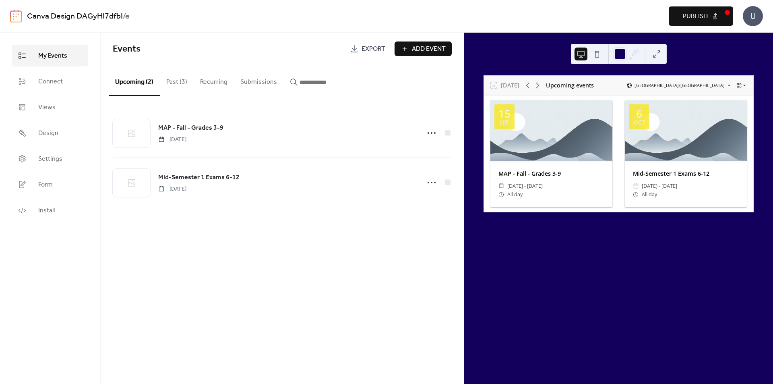
click at [200, 82] on button "Recurring" at bounding box center [214, 80] width 40 height 30
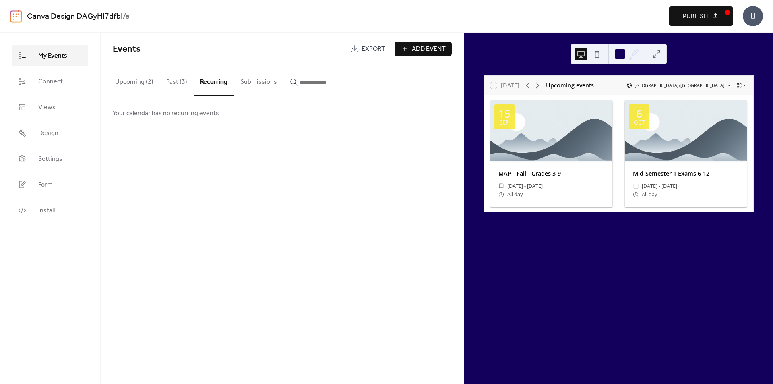
click at [243, 82] on button "Submissions" at bounding box center [259, 80] width 50 height 30
click at [130, 82] on button "Upcoming (2)" at bounding box center [134, 80] width 51 height 30
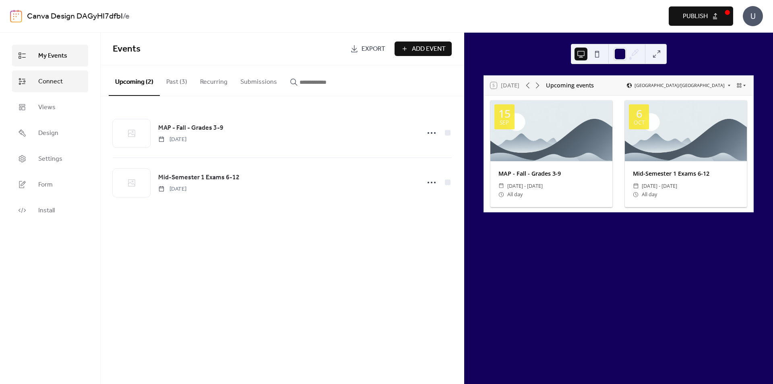
click at [68, 80] on link "Connect" at bounding box center [50, 81] width 76 height 22
